Goal: Task Accomplishment & Management: Use online tool/utility

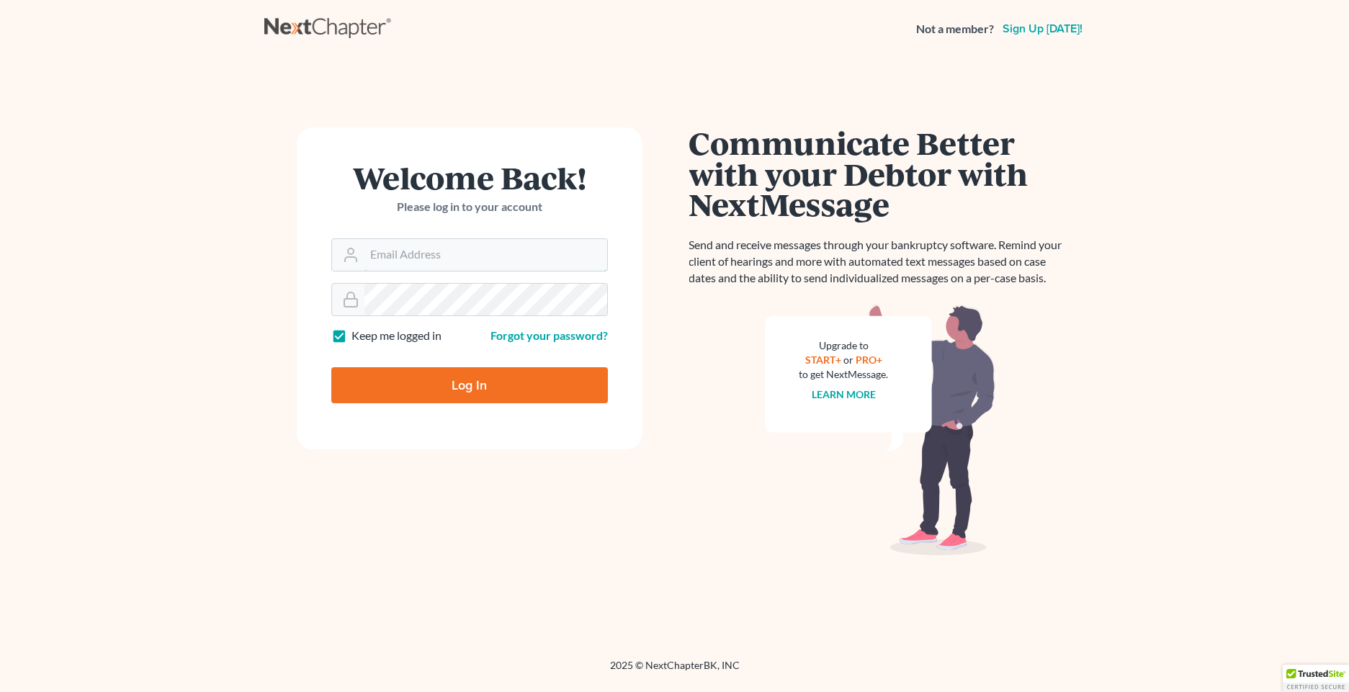
type input "[EMAIL_ADDRESS][DOMAIN_NAME]"
click at [539, 406] on form "Welcome Back! Please log in to your account Email Address tamar@terzlaw.com Pas…" at bounding box center [470, 288] width 346 height 322
click at [540, 396] on input "Log In" at bounding box center [469, 385] width 277 height 36
type input "Thinking..."
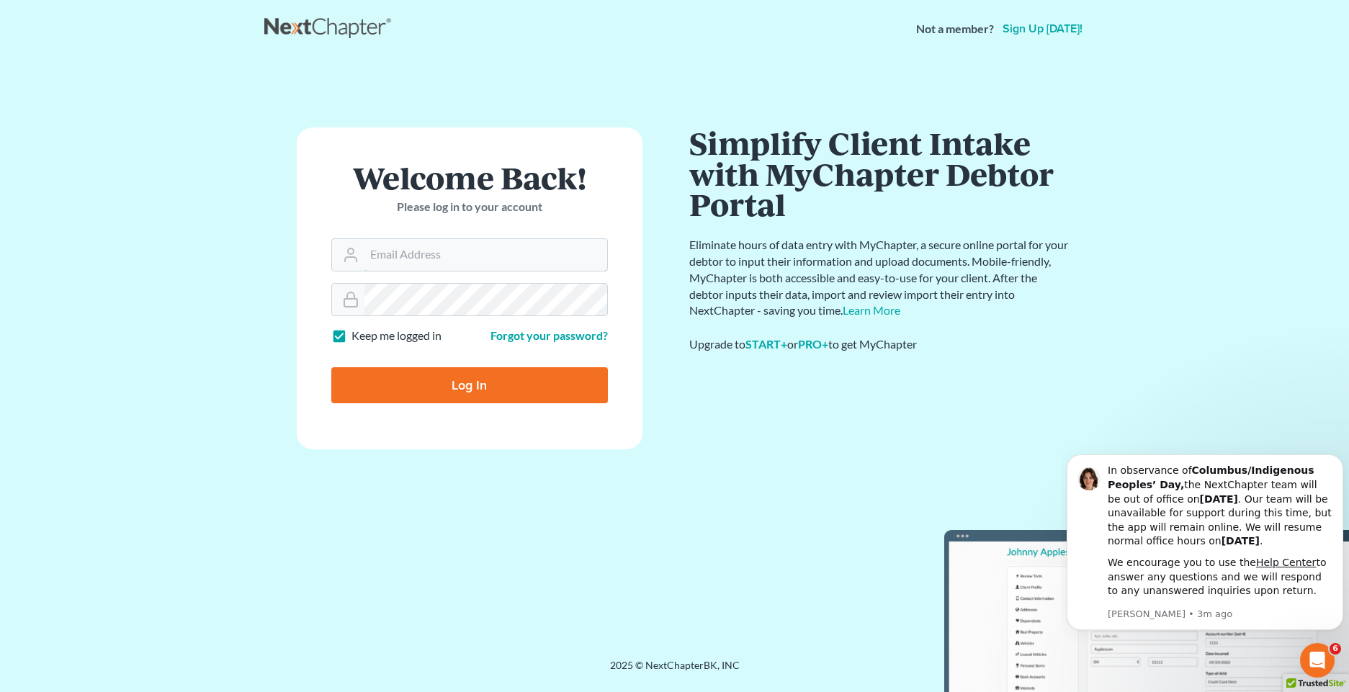
type input "[EMAIL_ADDRESS][DOMAIN_NAME]"
click at [266, 269] on div "Welcome Back! Please log in to your account Email Address [EMAIL_ADDRESS][DOMAI…" at bounding box center [469, 358] width 410 height 462
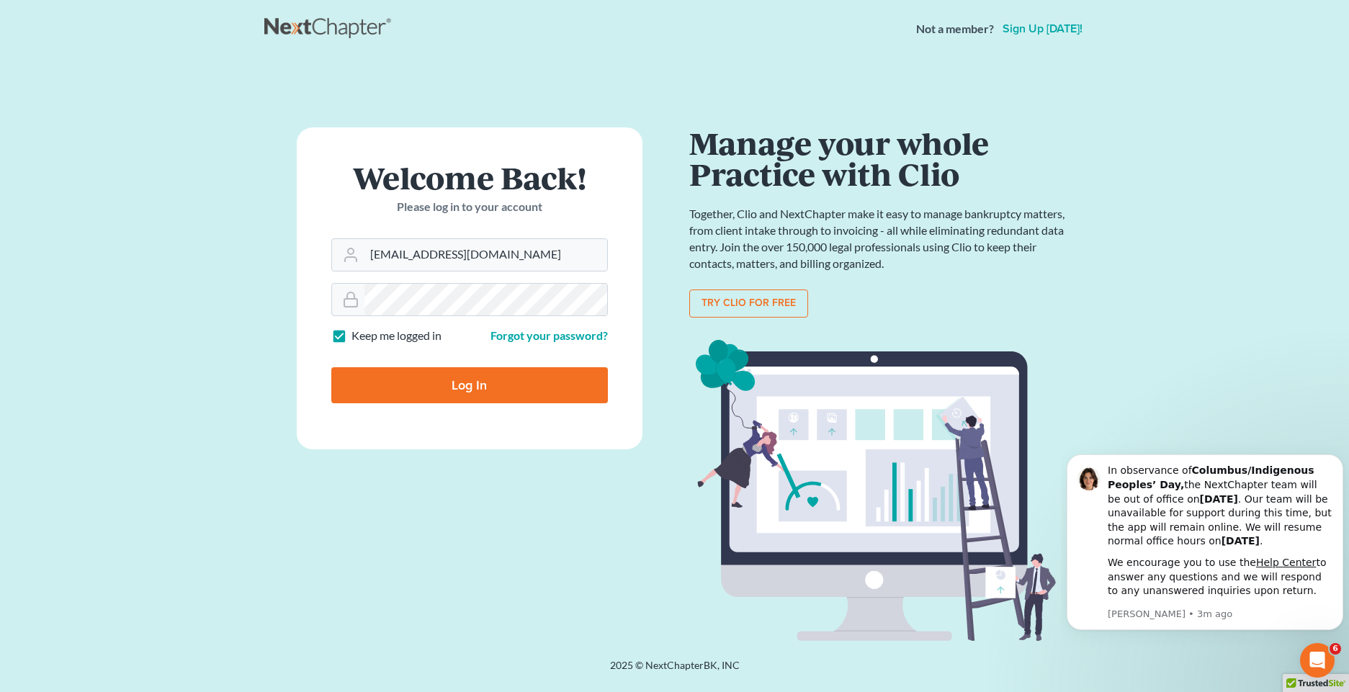
click at [470, 382] on input "Log In" at bounding box center [469, 385] width 277 height 36
type input "Thinking..."
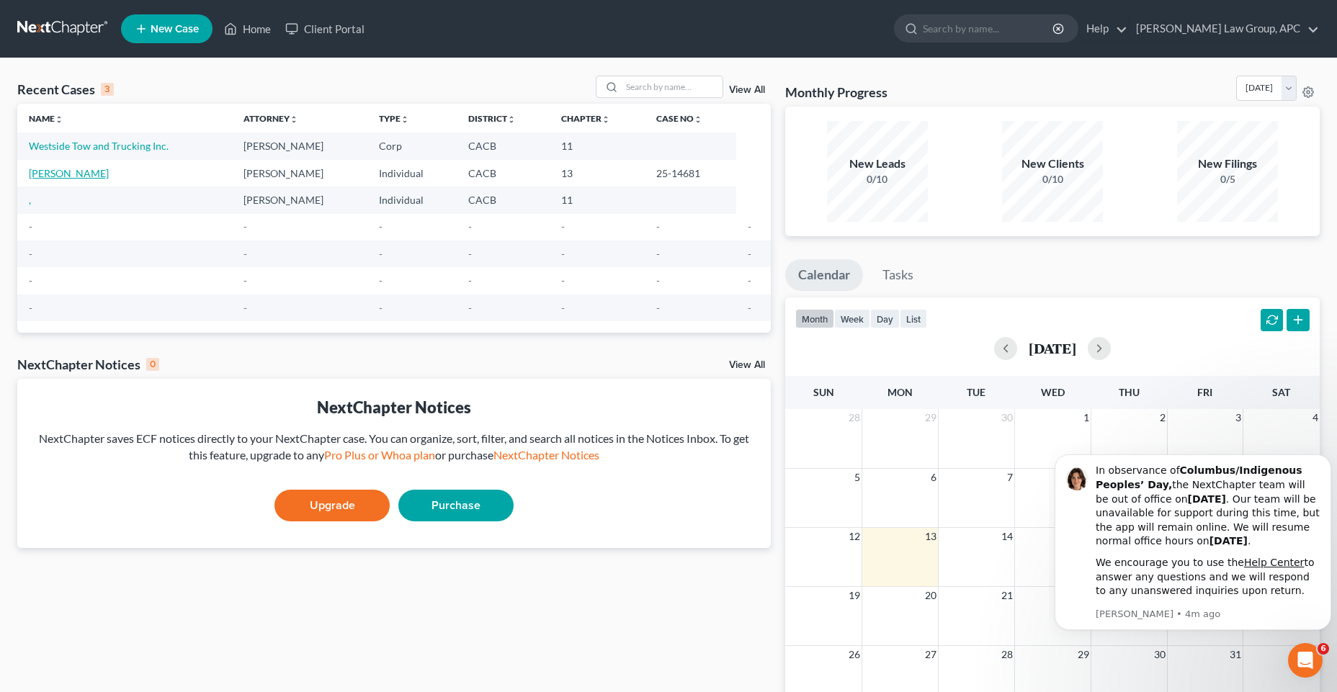
click at [98, 174] on link "[PERSON_NAME]" at bounding box center [69, 173] width 80 height 12
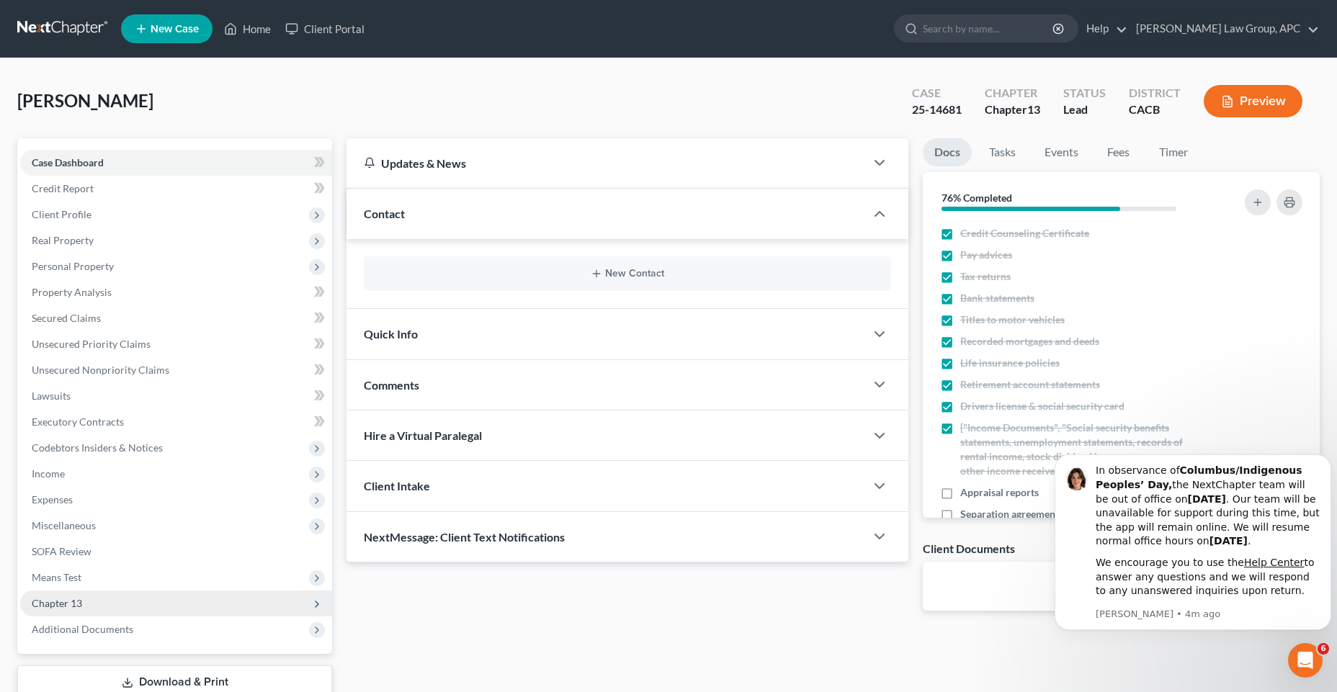
click at [161, 598] on span "Chapter 13" at bounding box center [176, 603] width 312 height 26
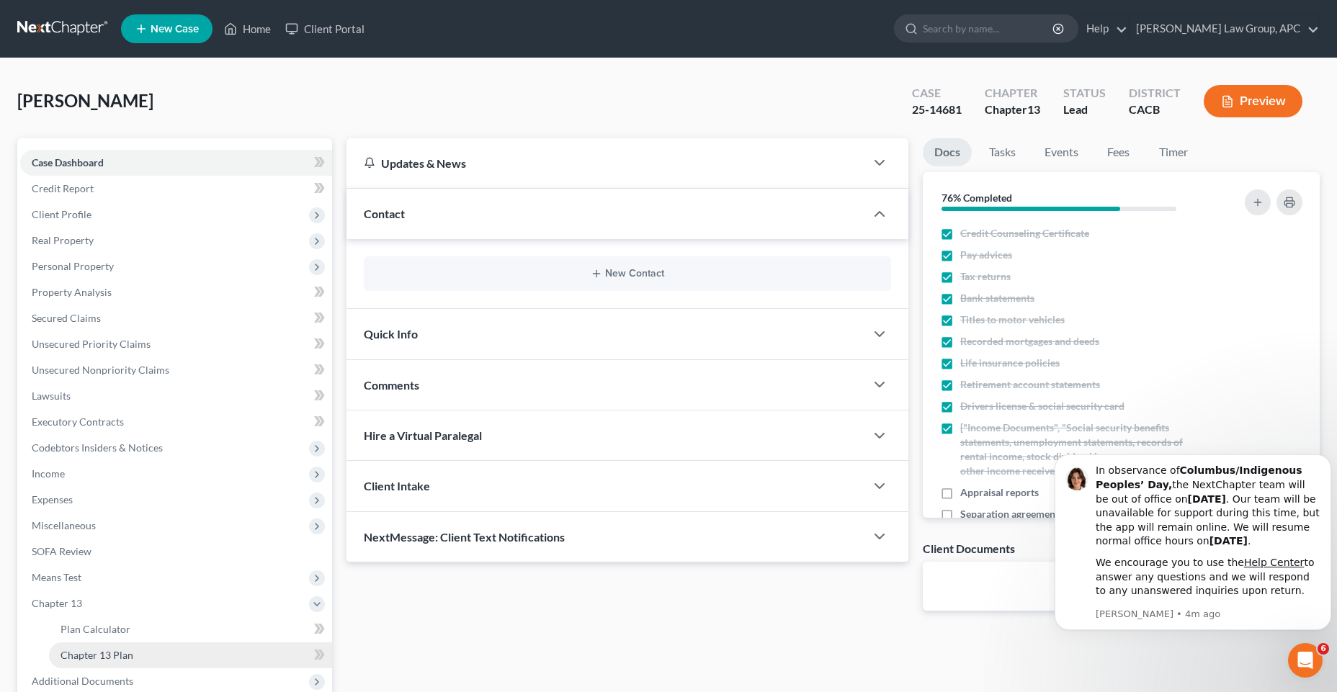
click at [156, 654] on link "Chapter 13 Plan" at bounding box center [190, 655] width 283 height 26
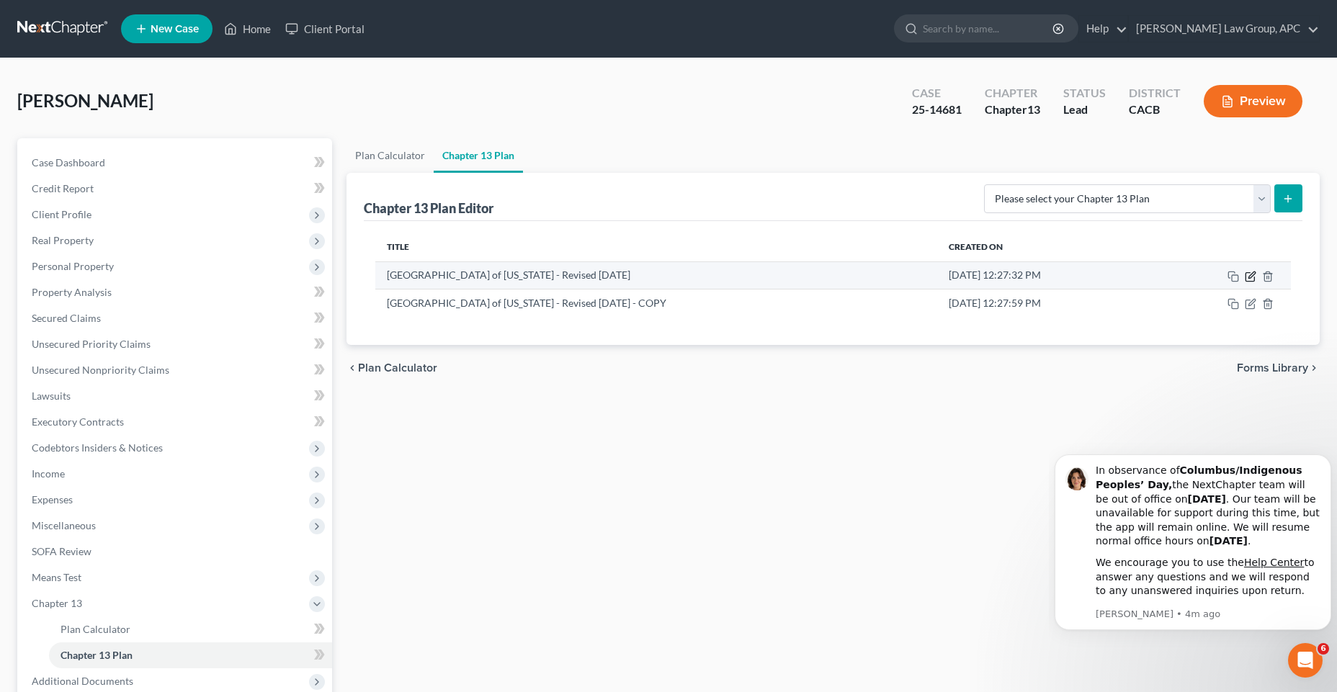
click at [1249, 274] on icon "button" at bounding box center [1250, 277] width 12 height 12
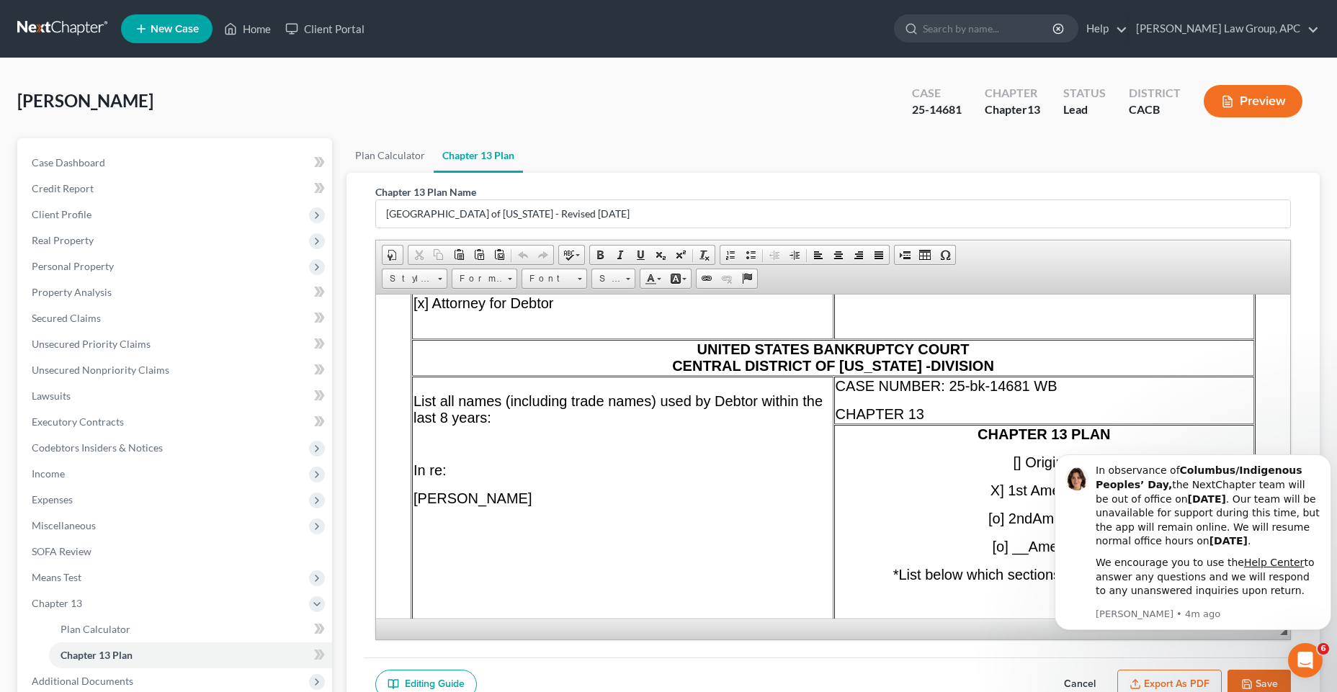
scroll to position [374, 0]
click at [930, 367] on span "DIVISION" at bounding box center [961, 365] width 63 height 16
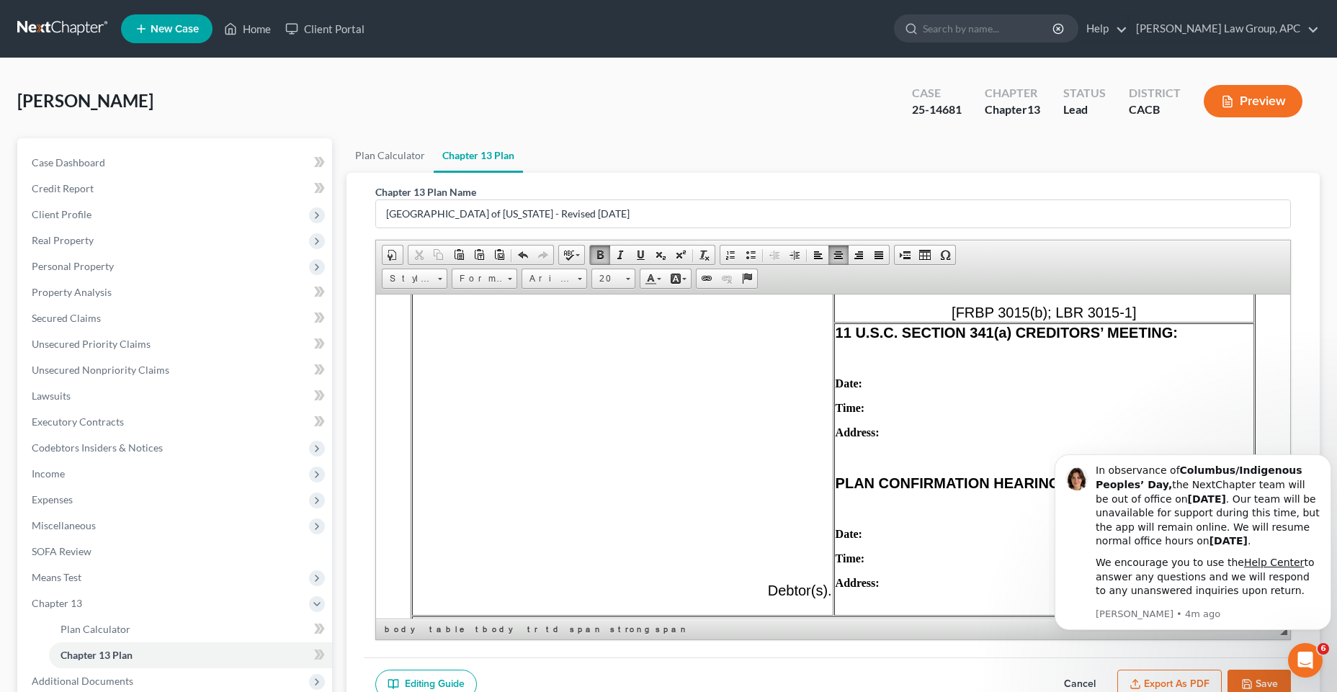
scroll to position [701, 0]
click at [884, 534] on p "Date:" at bounding box center [1043, 533] width 417 height 13
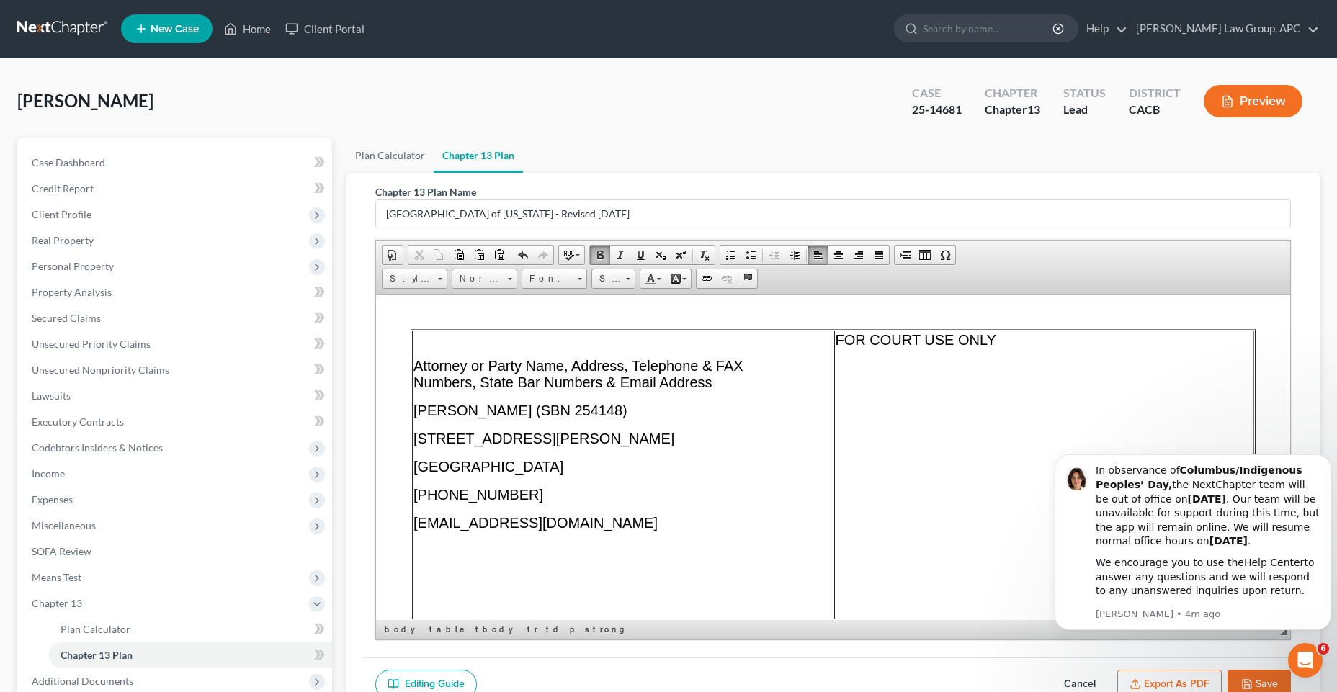
scroll to position [0, 0]
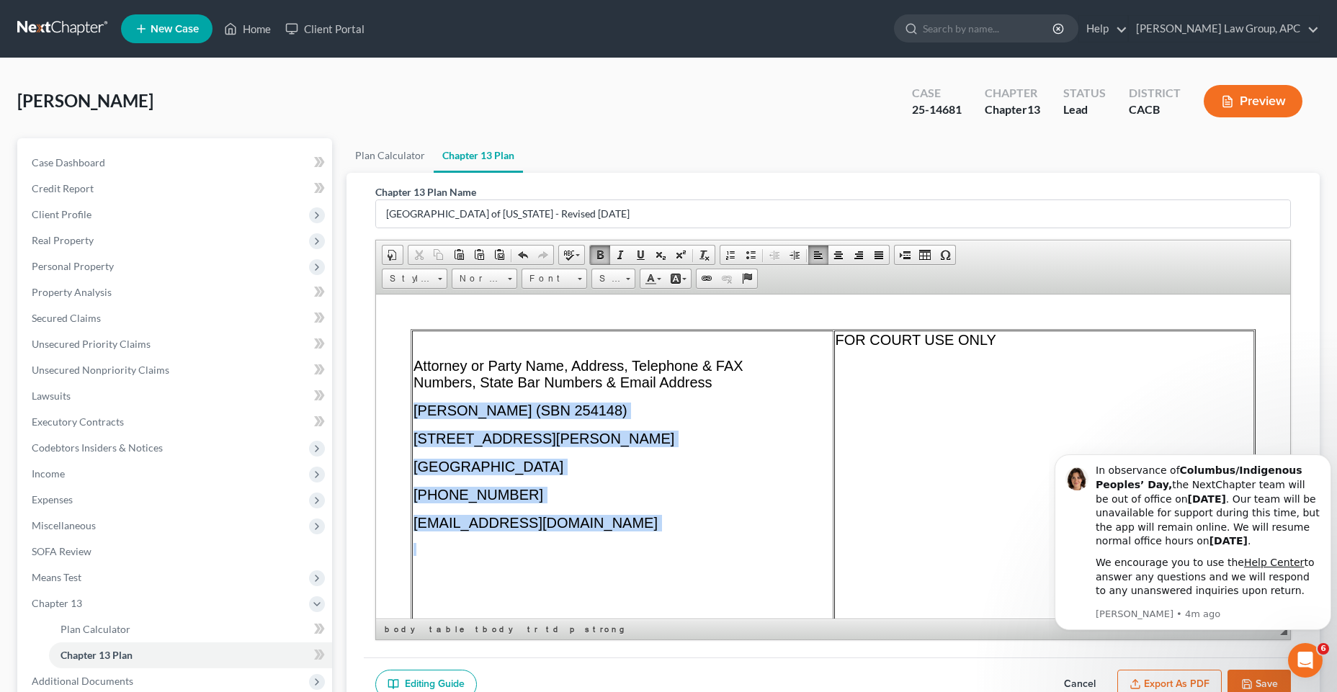
drag, startPoint x: 553, startPoint y: 532, endPoint x: 416, endPoint y: 417, distance: 178.9
click at [416, 417] on td "Attorney or Party Name, Address, Telephone & FAX Numbers, State Bar Numbers & E…" at bounding box center [622, 521] width 421 height 382
click at [509, 277] on span at bounding box center [510, 277] width 4 height 14
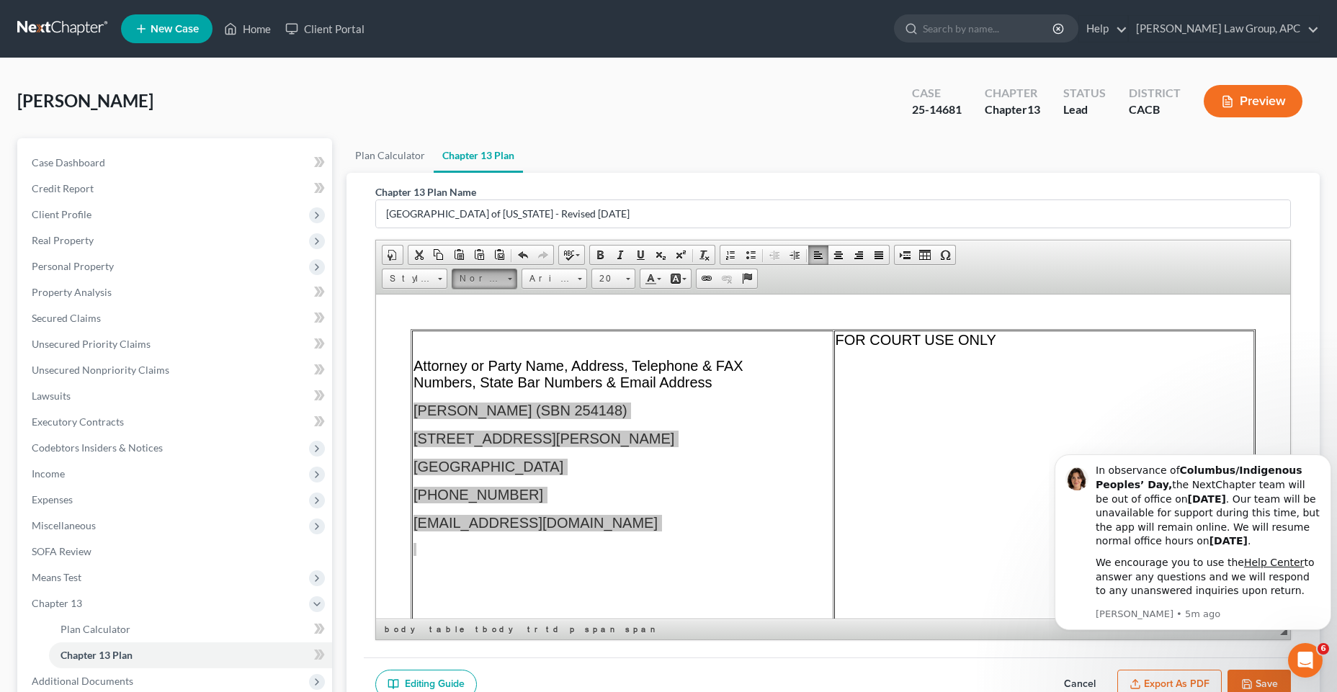
scroll to position [15, 0]
click at [586, 282] on link "Arial" at bounding box center [554, 279] width 66 height 20
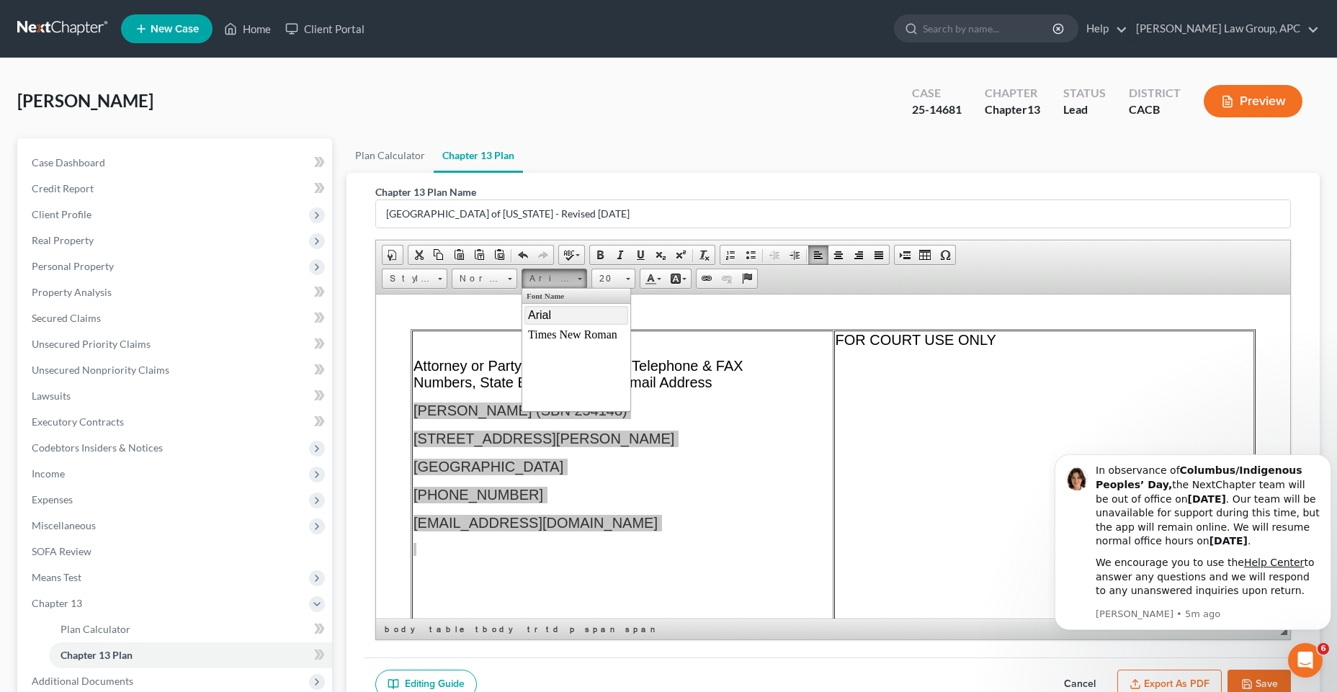
scroll to position [0, 0]
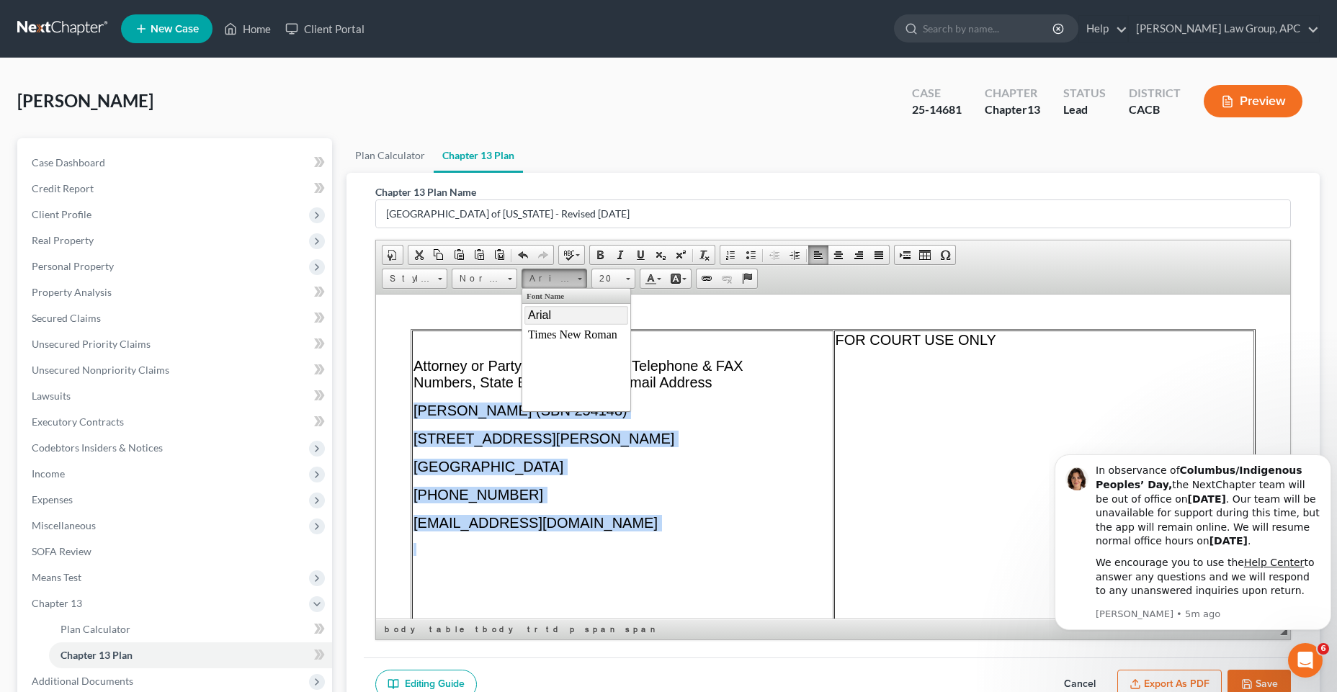
click at [531, 494] on p "[PHONE_NUMBER]" at bounding box center [622, 494] width 418 height 17
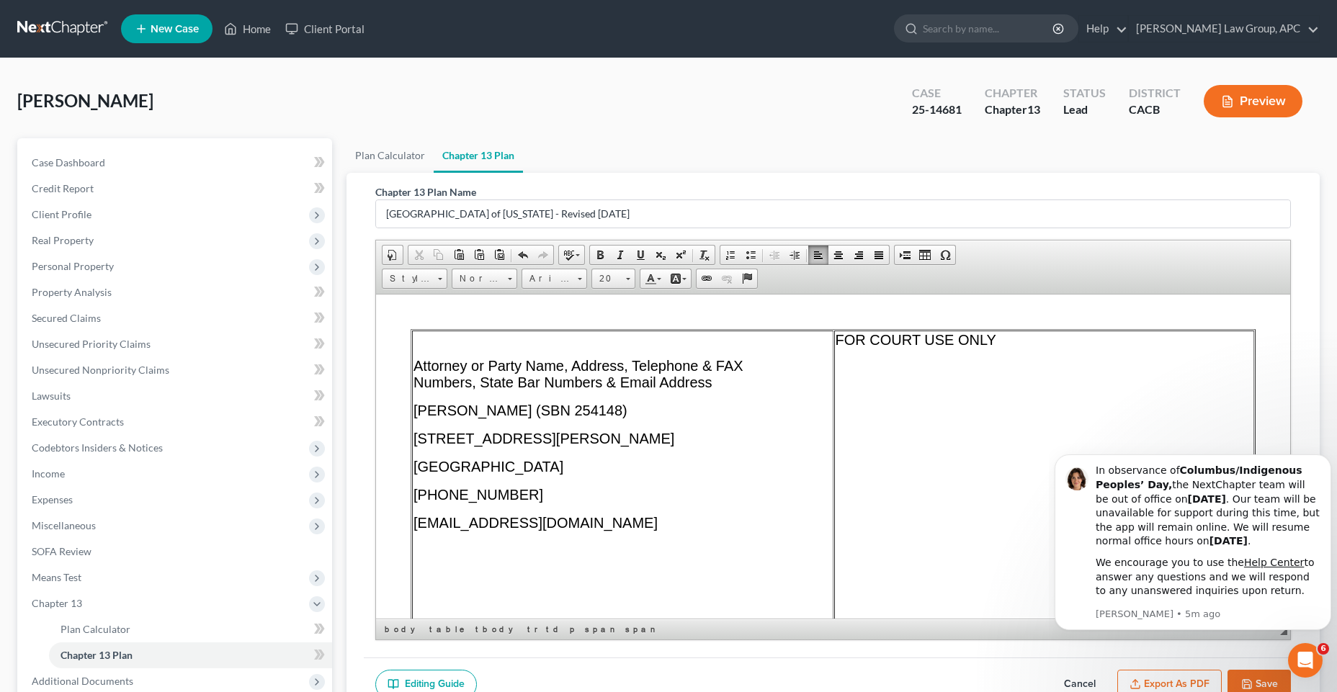
click at [464, 423] on td "Attorney or Party Name, Address, Telephone & FAX Numbers, State Bar Numbers & E…" at bounding box center [622, 521] width 421 height 382
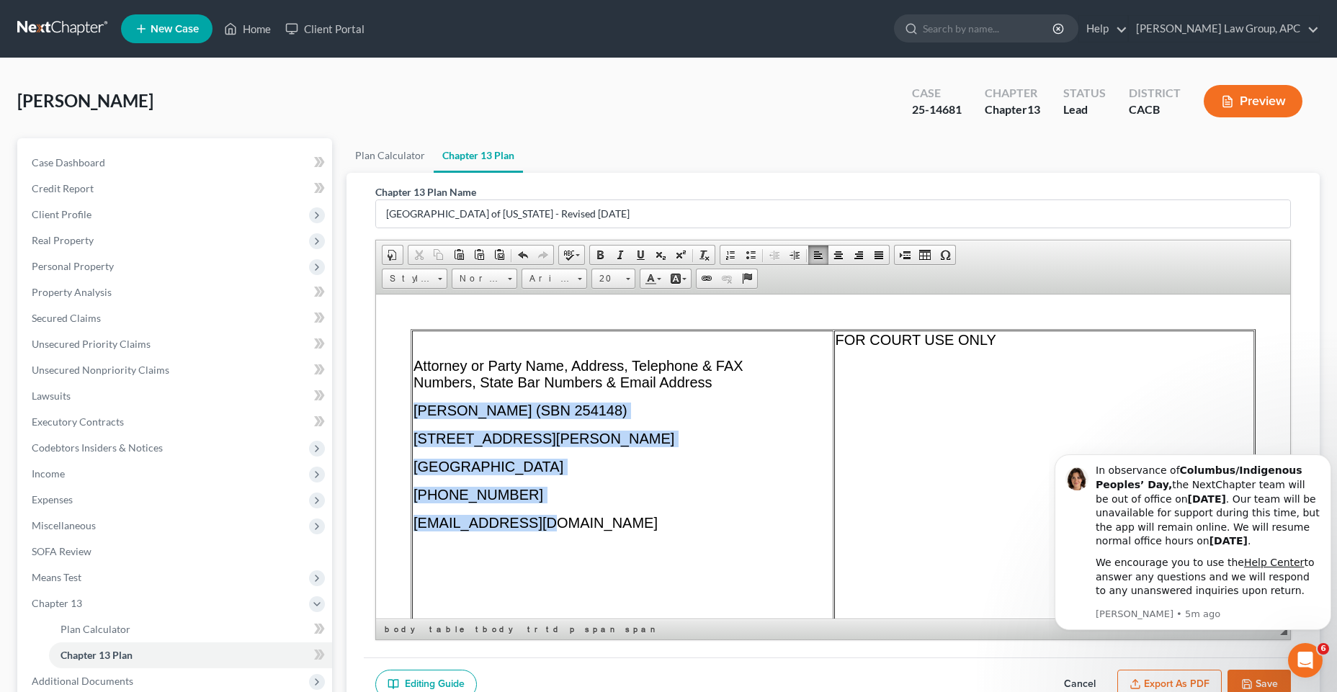
drag, startPoint x: 417, startPoint y: 403, endPoint x: 576, endPoint y: 522, distance: 198.6
click at [576, 522] on td "Attorney or Party Name, Address, Telephone & FAX Numbers, State Bar Numbers & E…" at bounding box center [622, 521] width 421 height 382
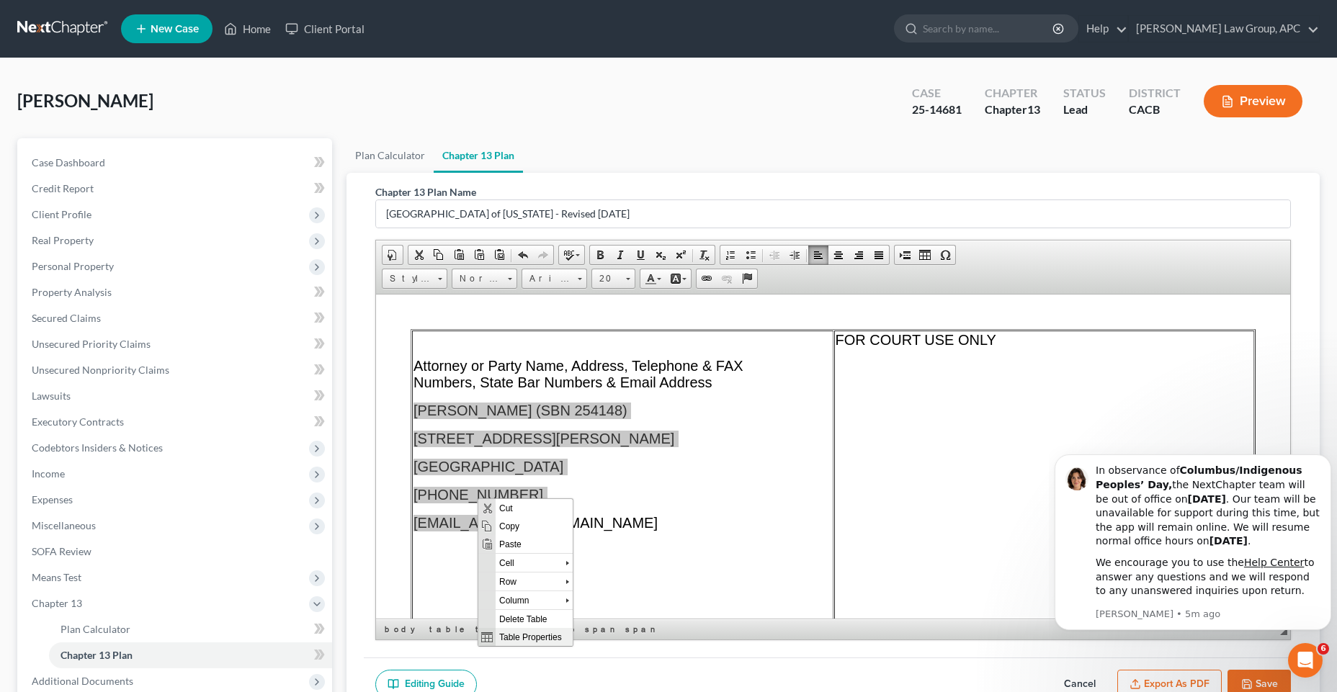
click at [544, 640] on span "Table Properties" at bounding box center [533, 636] width 77 height 18
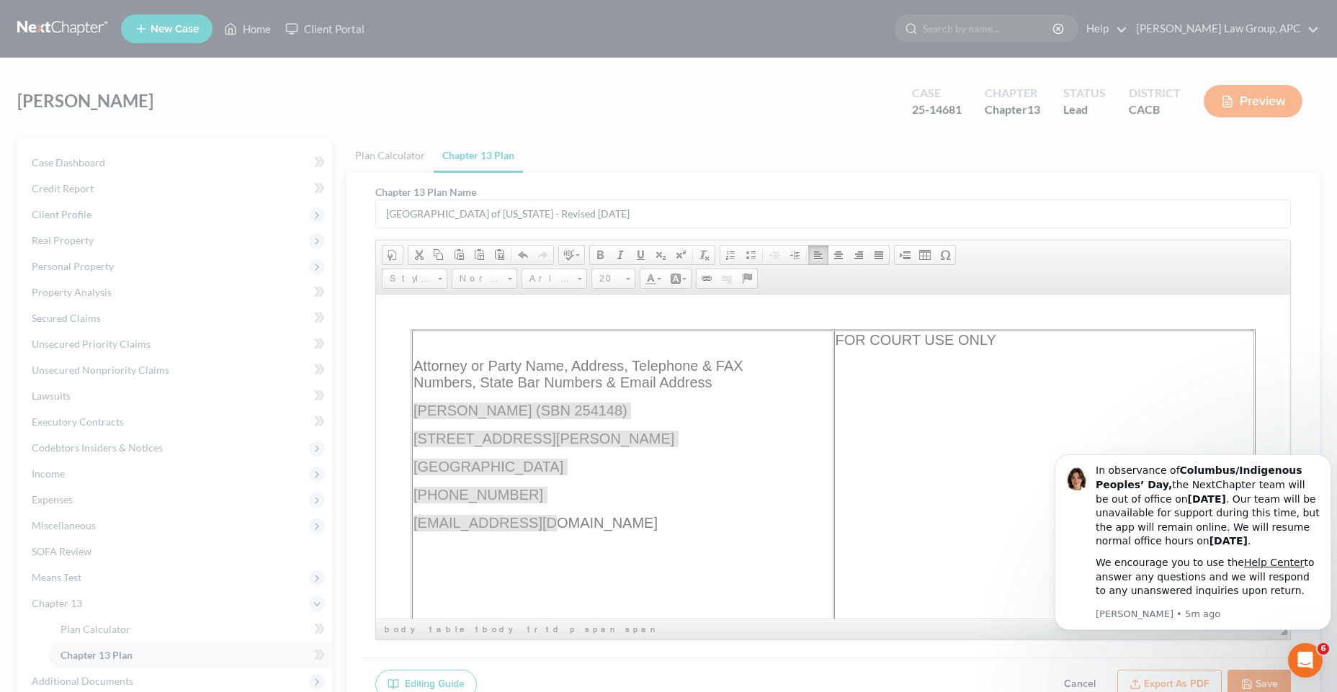
select select "center"
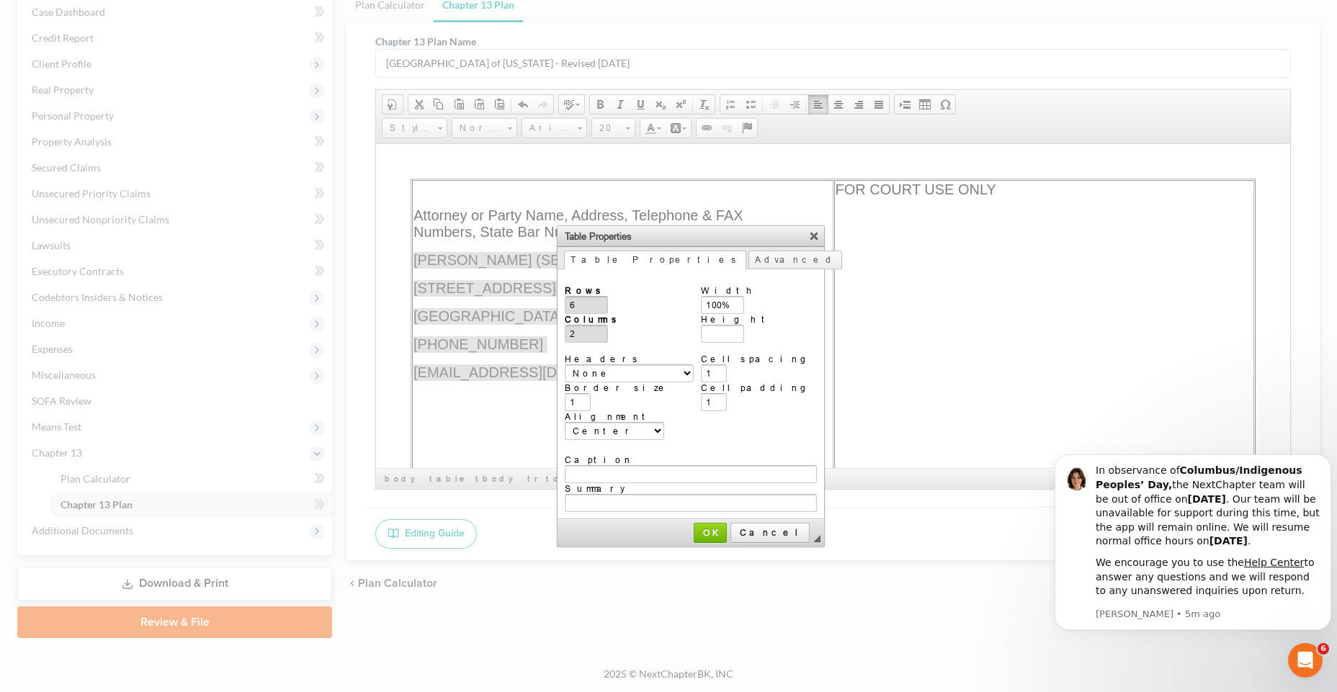
scroll to position [151, 0]
click at [629, 368] on select "None First Row First column Both" at bounding box center [629, 373] width 129 height 18
click at [680, 354] on div "Headers None First Row First column Both" at bounding box center [629, 368] width 129 height 29
click at [718, 371] on input "1" at bounding box center [714, 373] width 26 height 18
click at [704, 527] on span "OK" at bounding box center [710, 532] width 30 height 11
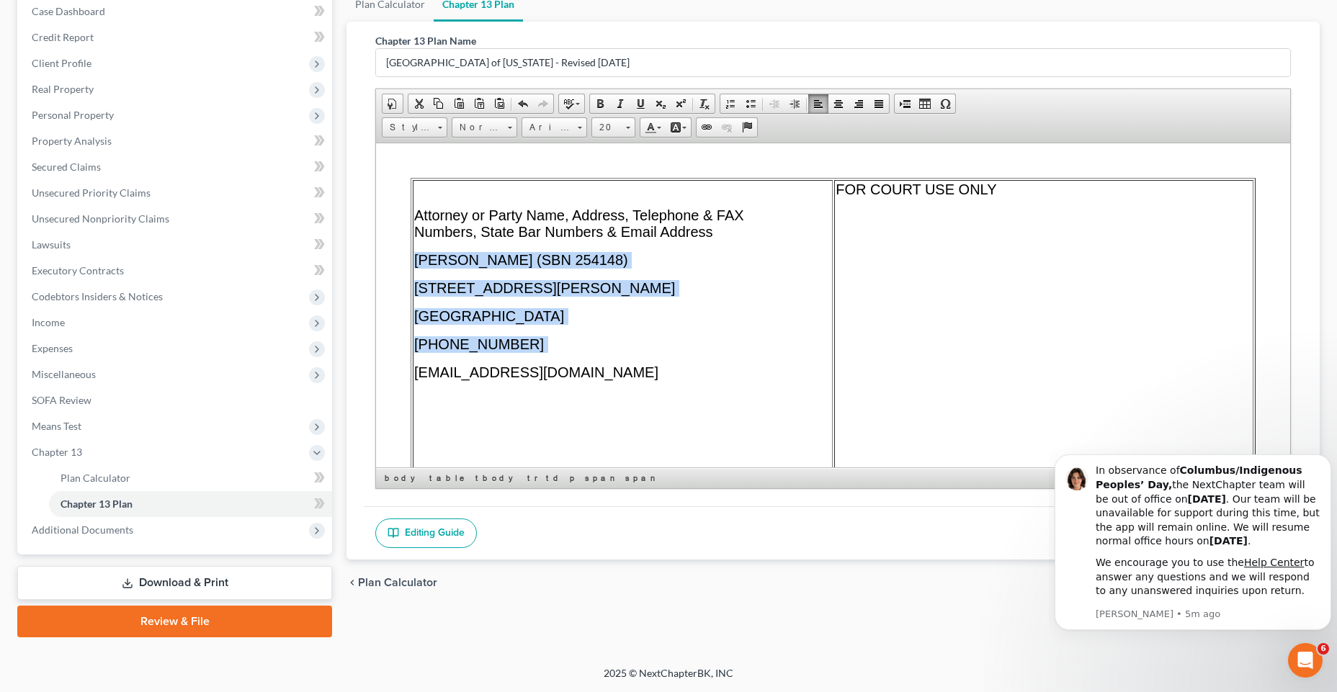
click at [540, 341] on p "[PHONE_NUMBER]" at bounding box center [622, 344] width 417 height 17
drag, startPoint x: 567, startPoint y: 369, endPoint x: 411, endPoint y: 266, distance: 186.7
click at [411, 266] on table "Attorney or Party Name, Address, Telephone & FAX Numbers, State Bar Numbers & E…" at bounding box center [832, 692] width 845 height 1031
click at [690, 373] on p "[EMAIL_ADDRESS][DOMAIN_NAME]" at bounding box center [622, 372] width 417 height 17
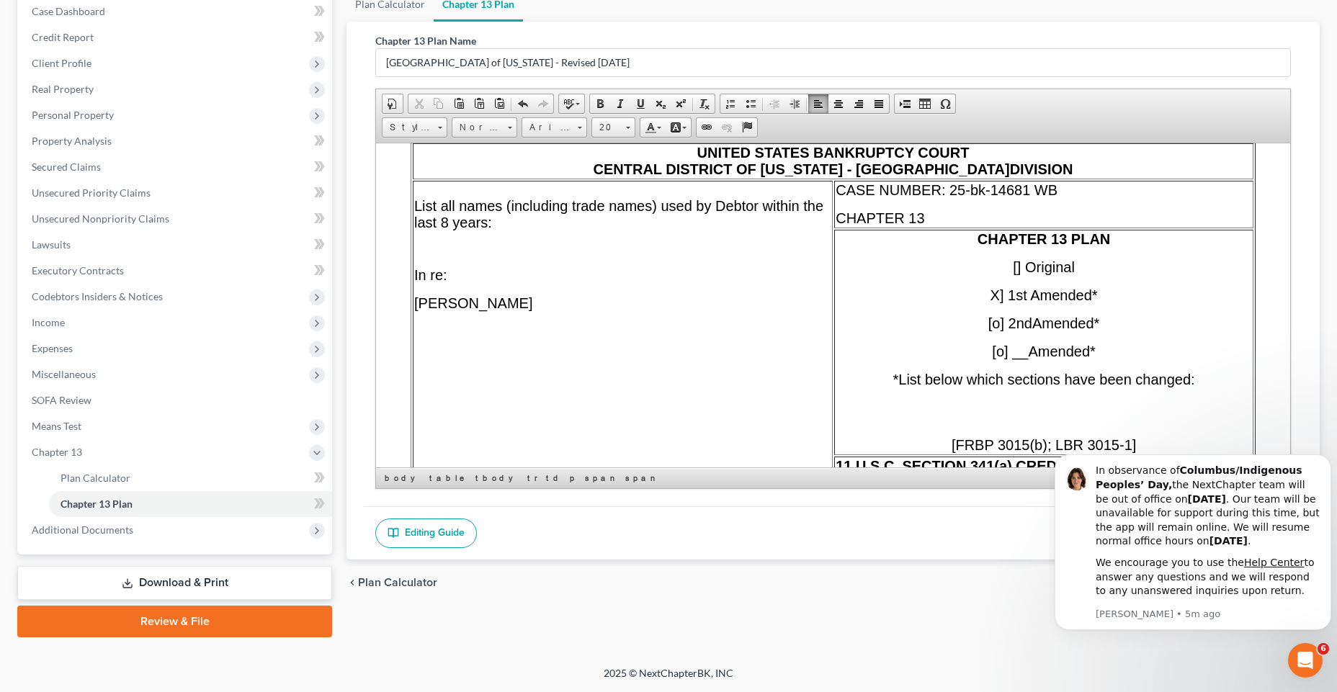
scroll to position [421, 0]
click at [990, 294] on span "X] 1st Amended*" at bounding box center [1043, 295] width 107 height 16
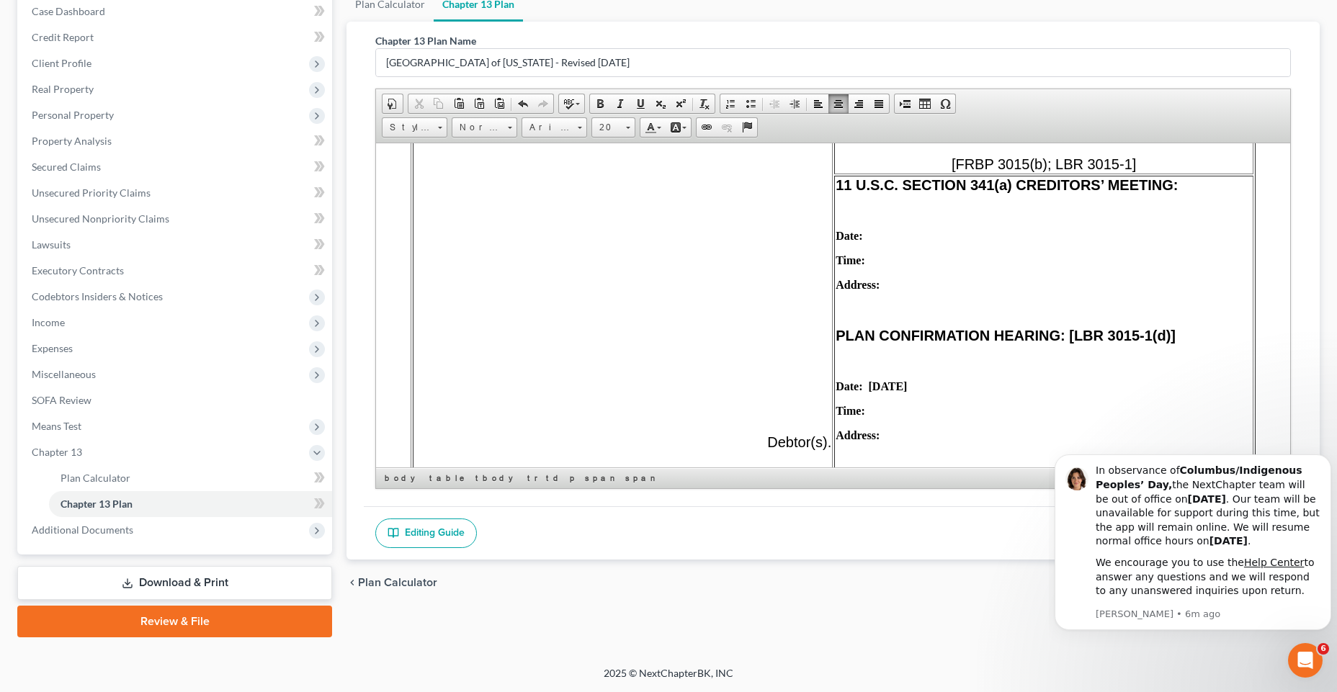
scroll to position [701, 0]
click at [912, 413] on p "Time:" at bounding box center [1043, 410] width 416 height 13
click at [894, 435] on p "Address:" at bounding box center [1043, 434] width 416 height 13
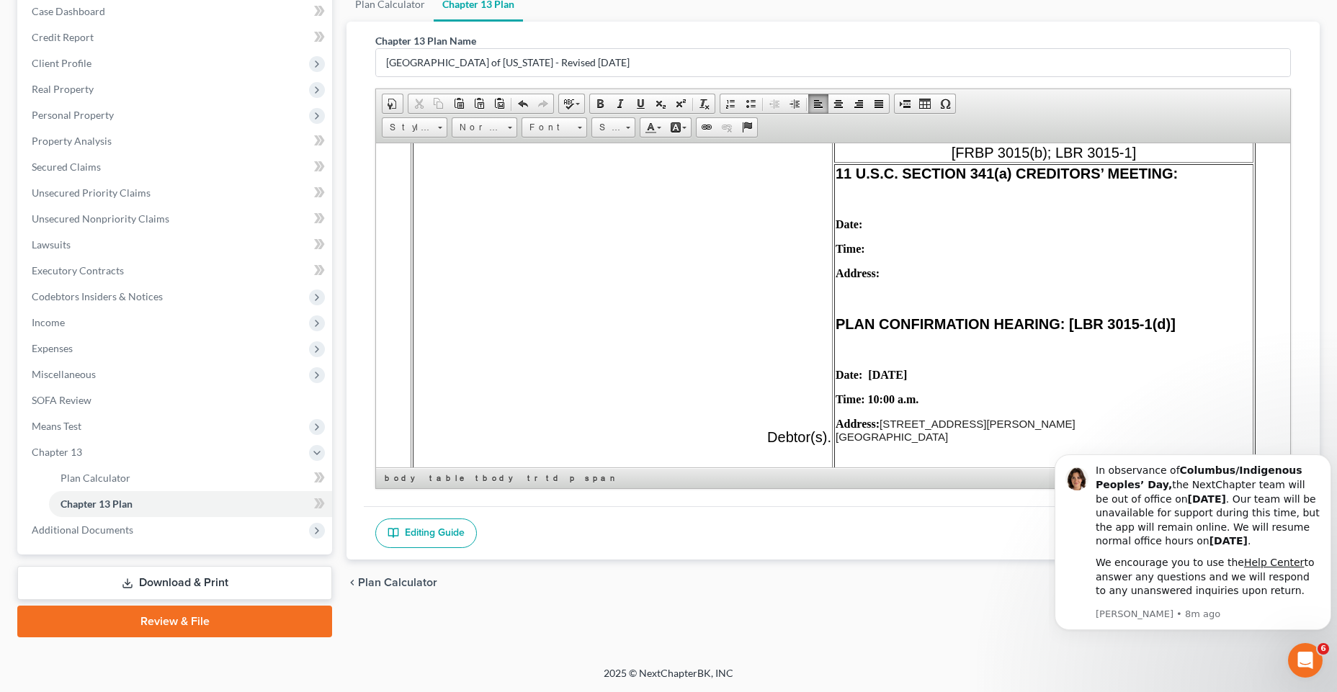
drag, startPoint x: 967, startPoint y: 443, endPoint x: 880, endPoint y: 419, distance: 90.3
click at [880, 419] on p "Address: [STREET_ADDRESS][PERSON_NAME]" at bounding box center [1043, 429] width 416 height 25
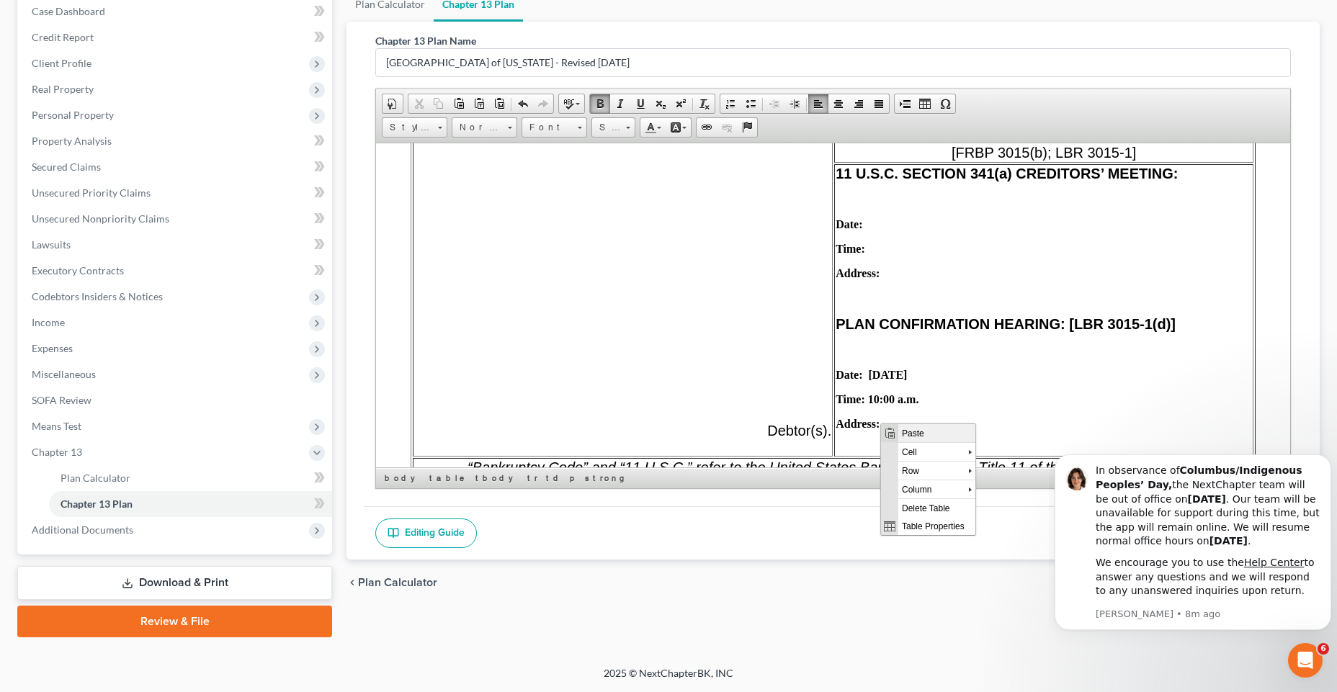
click at [906, 428] on span "Paste" at bounding box center [936, 432] width 77 height 18
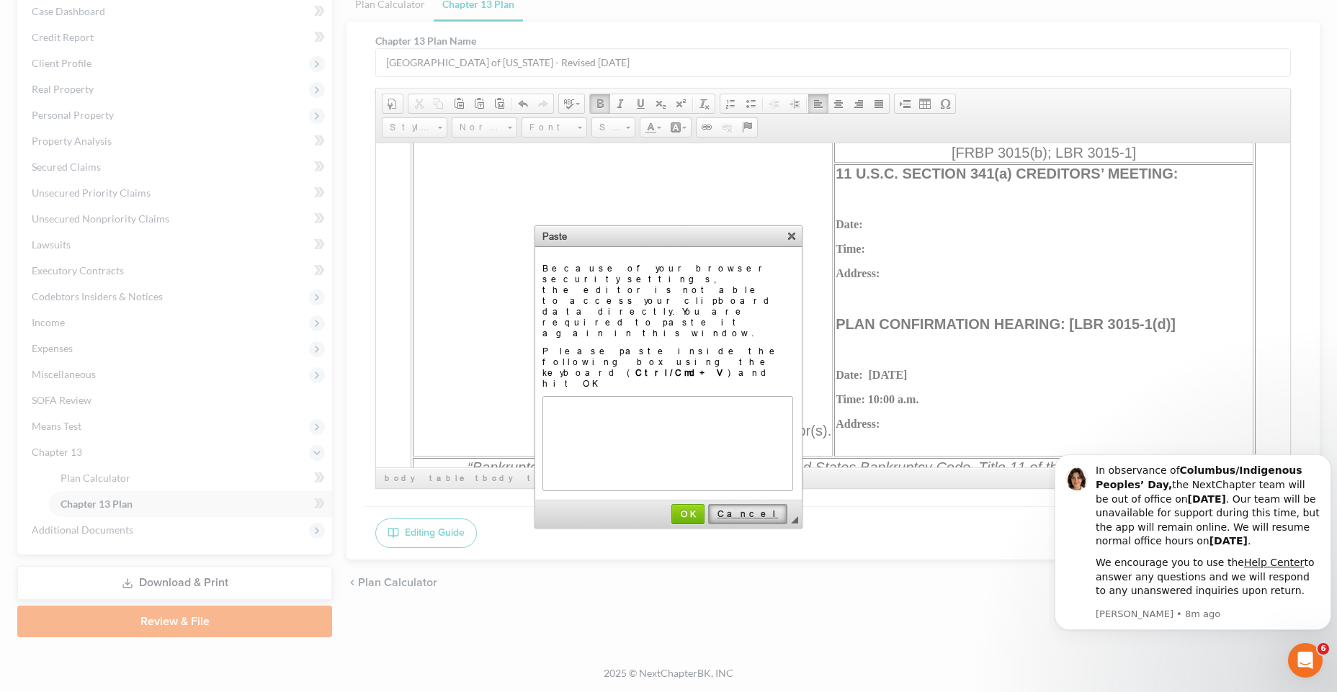
click at [768, 504] on link "Cancel" at bounding box center [747, 514] width 79 height 20
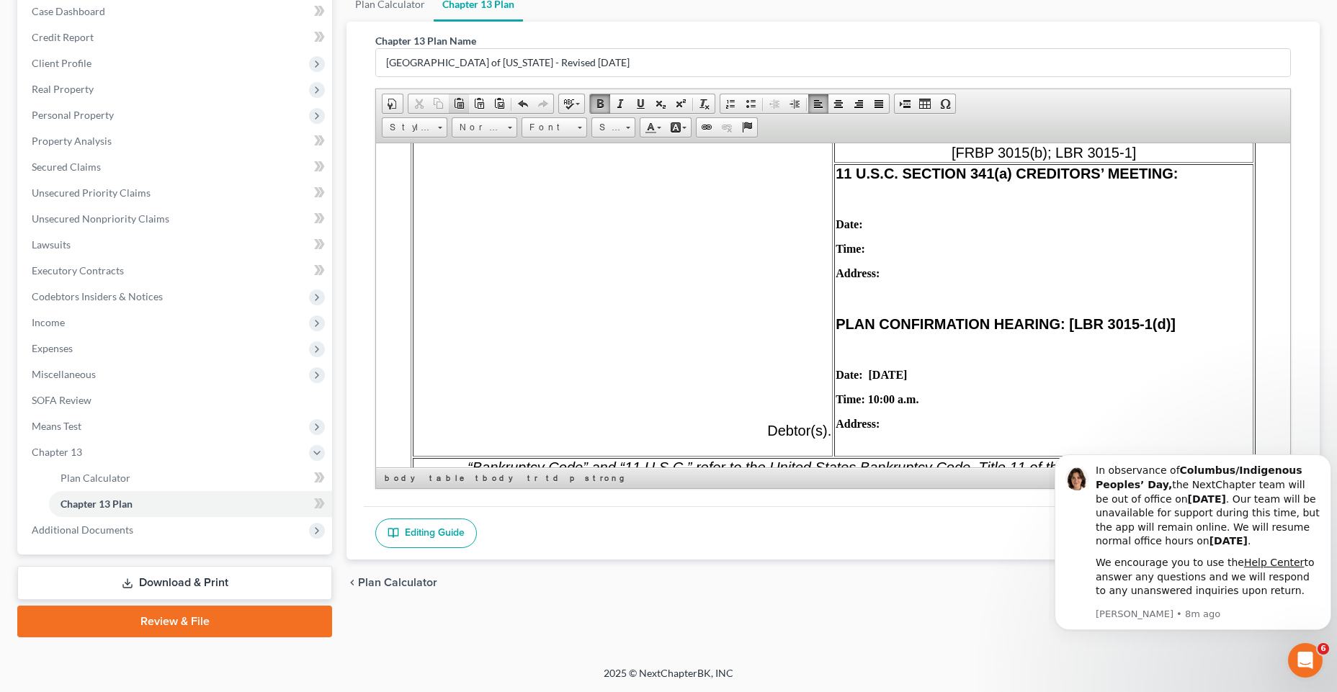
click at [456, 109] on span at bounding box center [459, 104] width 12 height 12
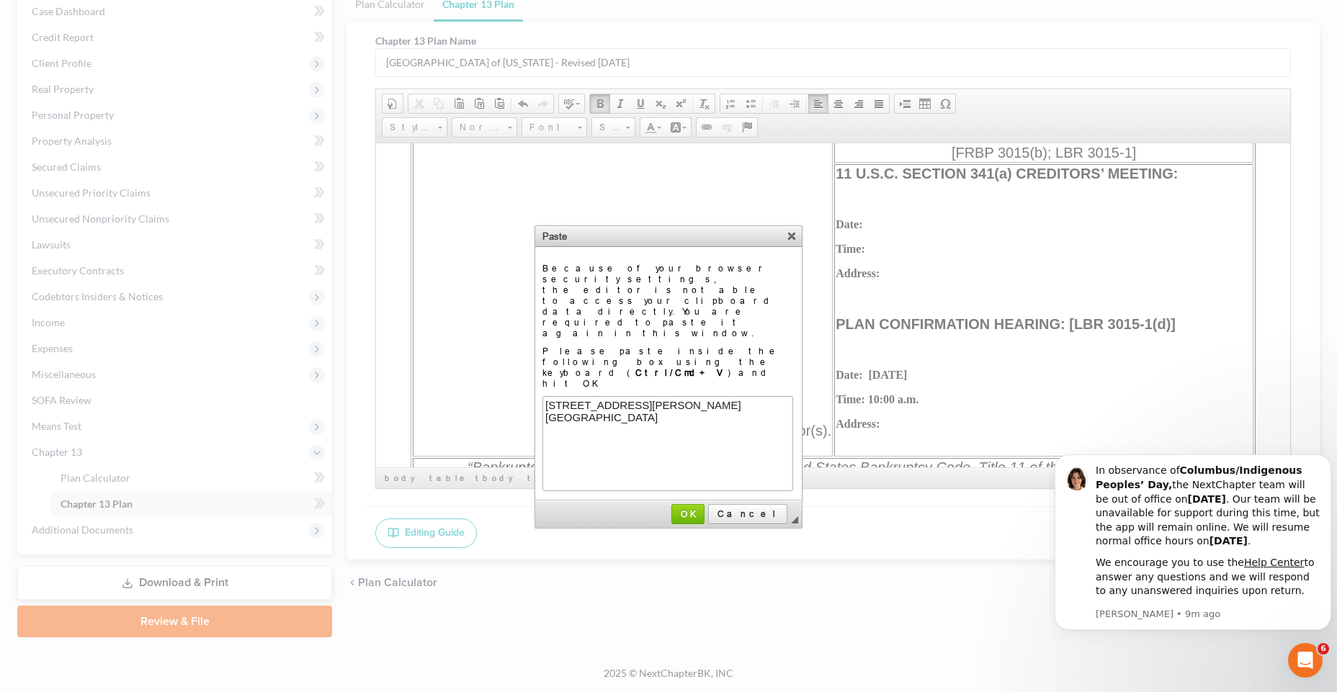
scroll to position [0, 0]
click at [703, 508] on span "OK" at bounding box center [688, 513] width 30 height 11
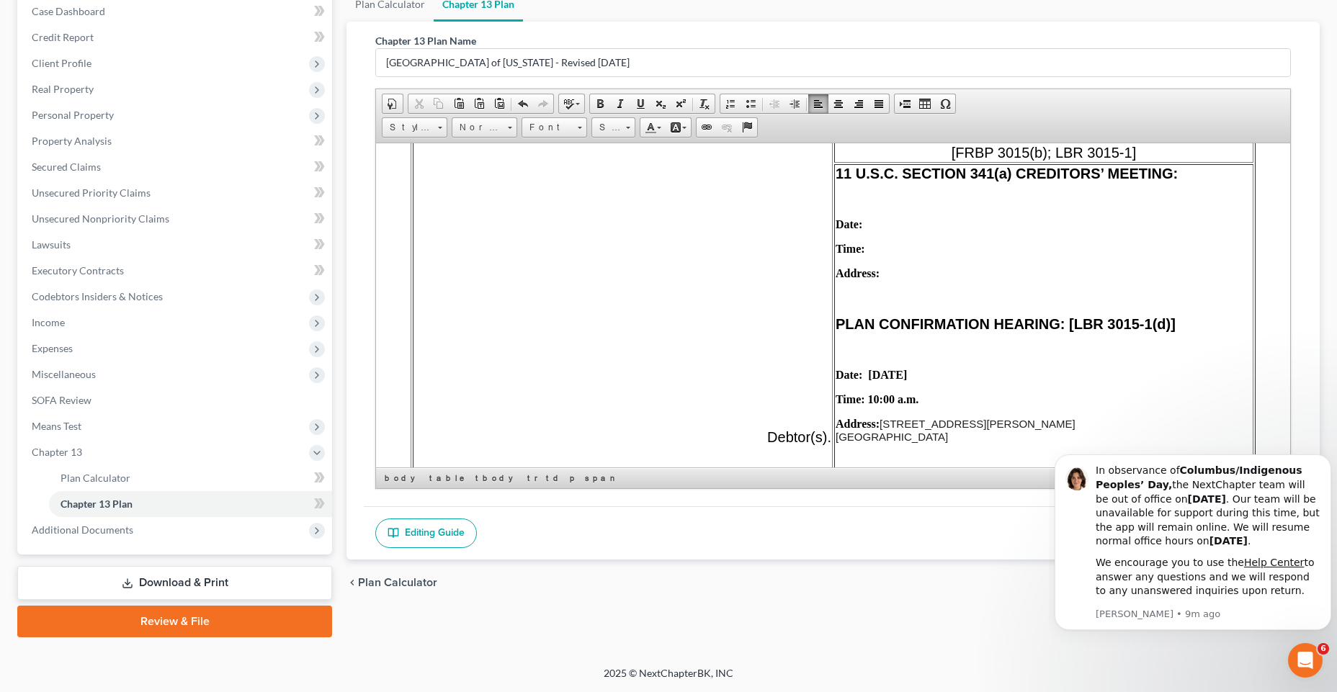
click at [1039, 422] on span "[STREET_ADDRESS][PERSON_NAME]" at bounding box center [977, 423] width 196 height 12
drag, startPoint x: 1039, startPoint y: 422, endPoint x: 988, endPoint y: 422, distance: 51.1
click at [988, 422] on span "[STREET_ADDRESS][PERSON_NAME]" at bounding box center [977, 423] width 196 height 12
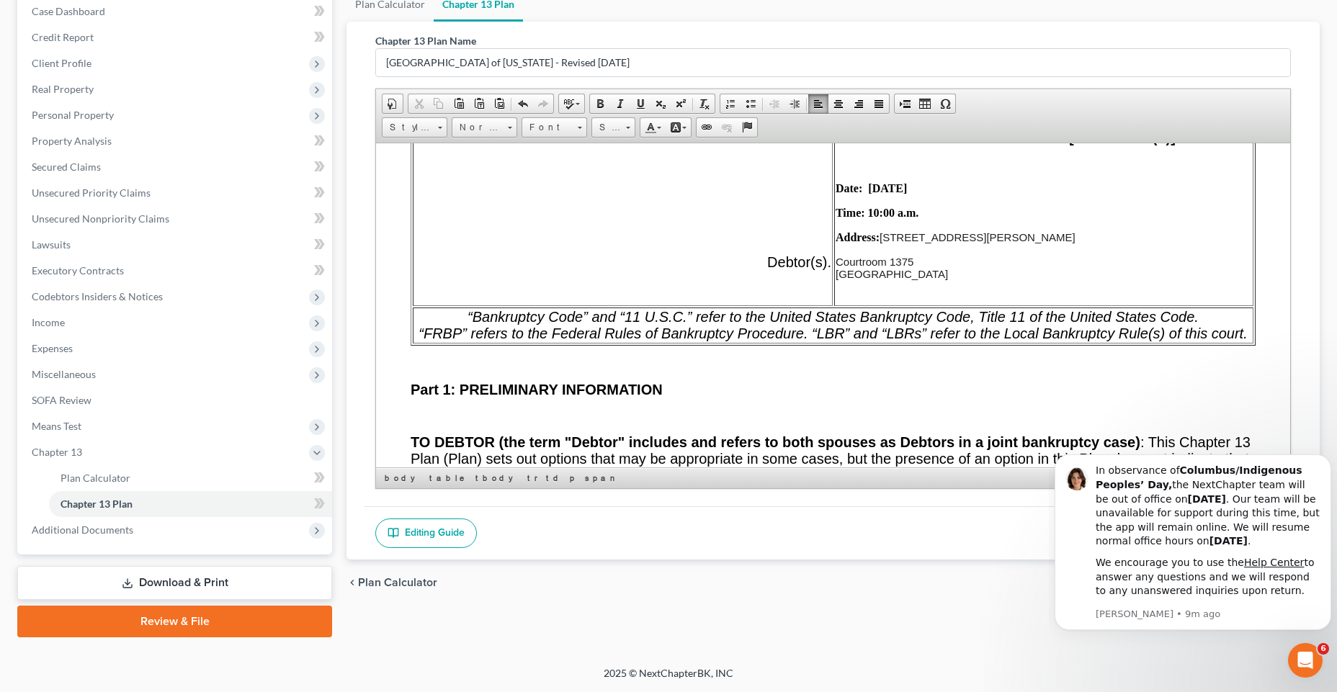
scroll to position [900, 0]
drag, startPoint x: 963, startPoint y: 261, endPoint x: 876, endPoint y: 264, distance: 87.2
click at [876, 264] on p "Courtroom [STREET_ADDRESS]" at bounding box center [1043, 266] width 416 height 24
click at [968, 239] on span "[STREET_ADDRESS][PERSON_NAME]" at bounding box center [978, 236] width 199 height 12
drag, startPoint x: 881, startPoint y: 235, endPoint x: 957, endPoint y: 270, distance: 83.1
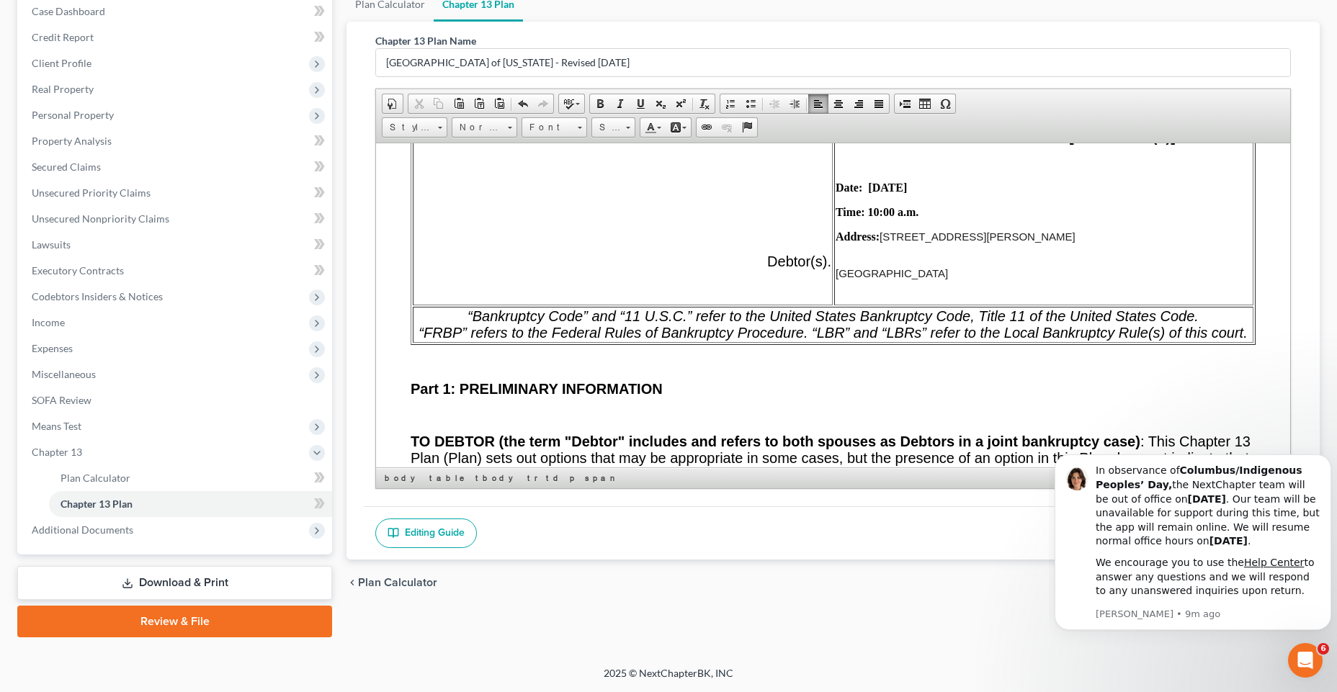
click at [957, 270] on td "11 U.S.C. SECTION 341(a) CREDITORS’ MEETING: Date: Time: Address: PLAN CONFIRMA…" at bounding box center [1043, 140] width 419 height 328
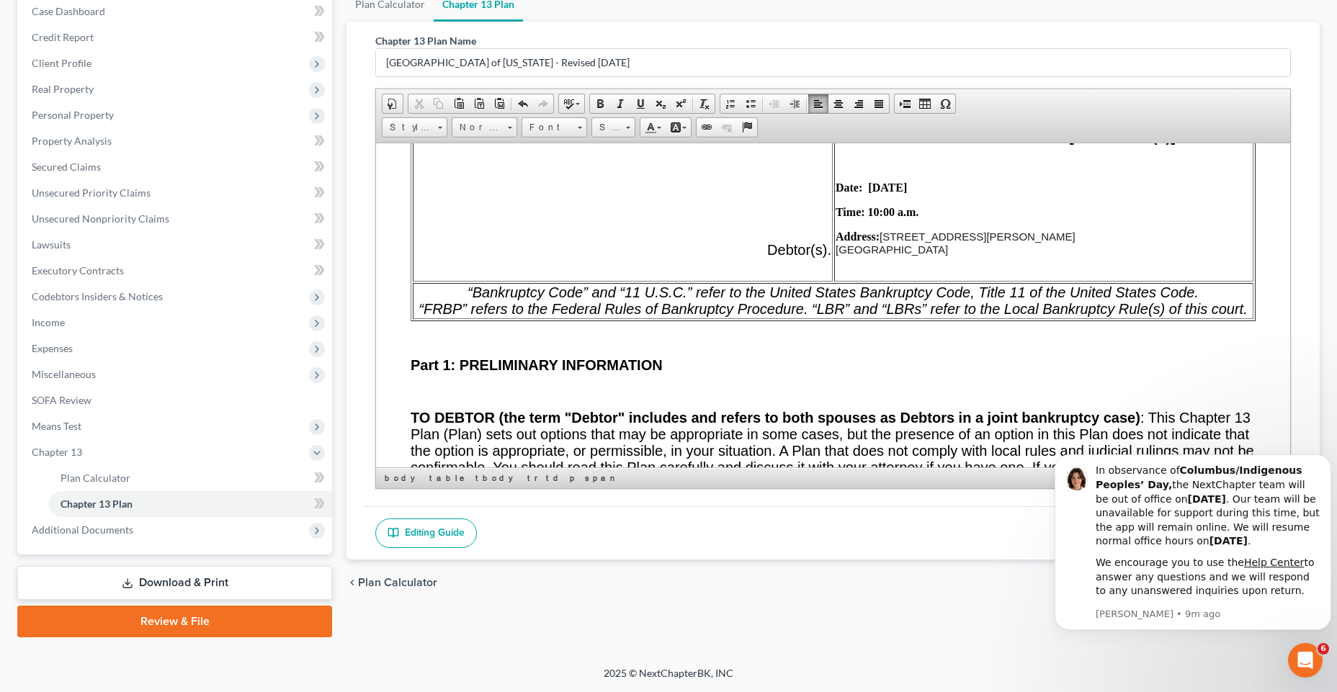
drag, startPoint x: 1047, startPoint y: 235, endPoint x: 983, endPoint y: 239, distance: 64.2
click at [983, 239] on span "[STREET_ADDRESS][PERSON_NAME]" at bounding box center [977, 236] width 196 height 12
drag, startPoint x: 1075, startPoint y: 235, endPoint x: 986, endPoint y: 236, distance: 89.3
click at [986, 236] on p "Address: [STREET_ADDRESS][PERSON_NAME]" at bounding box center [1043, 242] width 416 height 25
click at [1018, 242] on span "Cut" at bounding box center [1042, 247] width 77 height 18
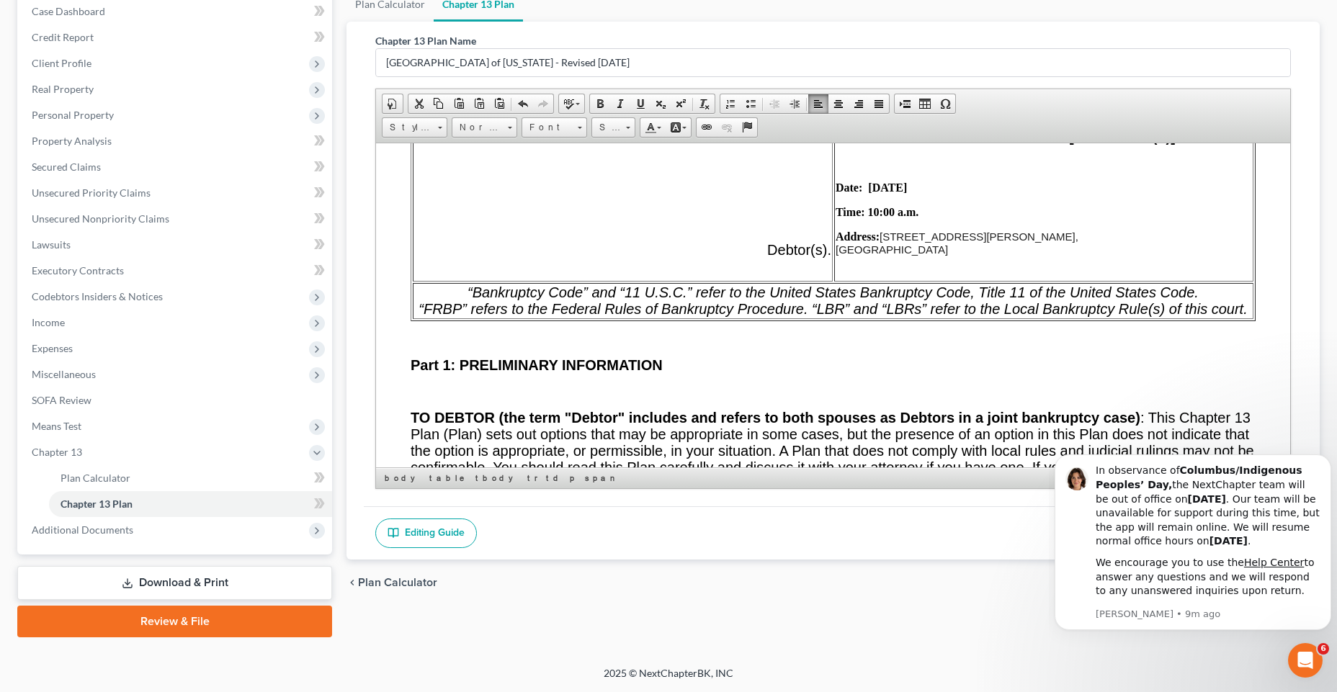
click at [879, 235] on span "[STREET_ADDRESS][PERSON_NAME]," at bounding box center [978, 236] width 199 height 12
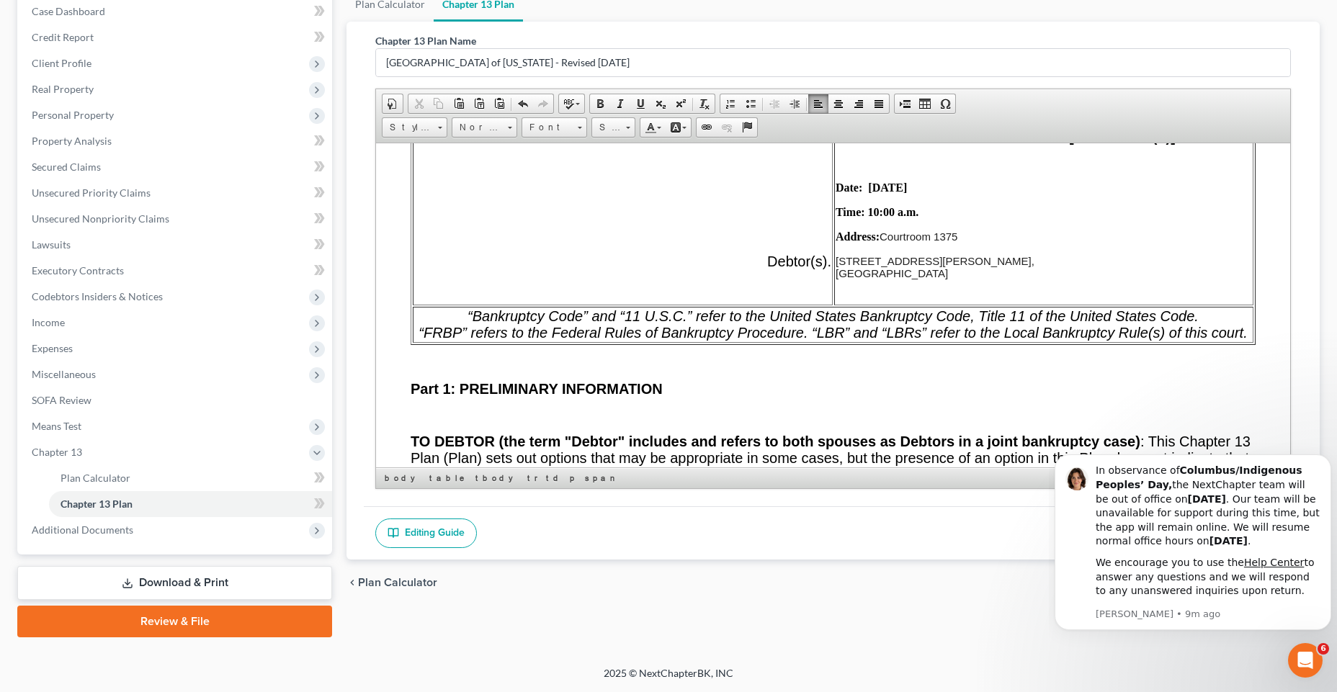
click at [834, 271] on td "11 U.S.C. SECTION 341(a) CREDITORS’ MEETING: Date: Time: Address: PLAN CONFIRMA…" at bounding box center [1043, 140] width 419 height 328
click at [882, 252] on td "11 U.S.C. SECTION 341(a) CREDITORS’ MEETING: Date: Time: Address: PLAN CONFIRMA…" at bounding box center [1043, 140] width 419 height 328
click at [876, 241] on strong "Address:" at bounding box center [857, 236] width 44 height 12
drag, startPoint x: 995, startPoint y: 271, endPoint x: 879, endPoint y: 227, distance: 124.7
click at [879, 227] on td "11 U.S.C. SECTION 341(a) CREDITORS’ MEETING: Date: Time: Address: PLAN CONFIRMA…" at bounding box center [1043, 140] width 419 height 328
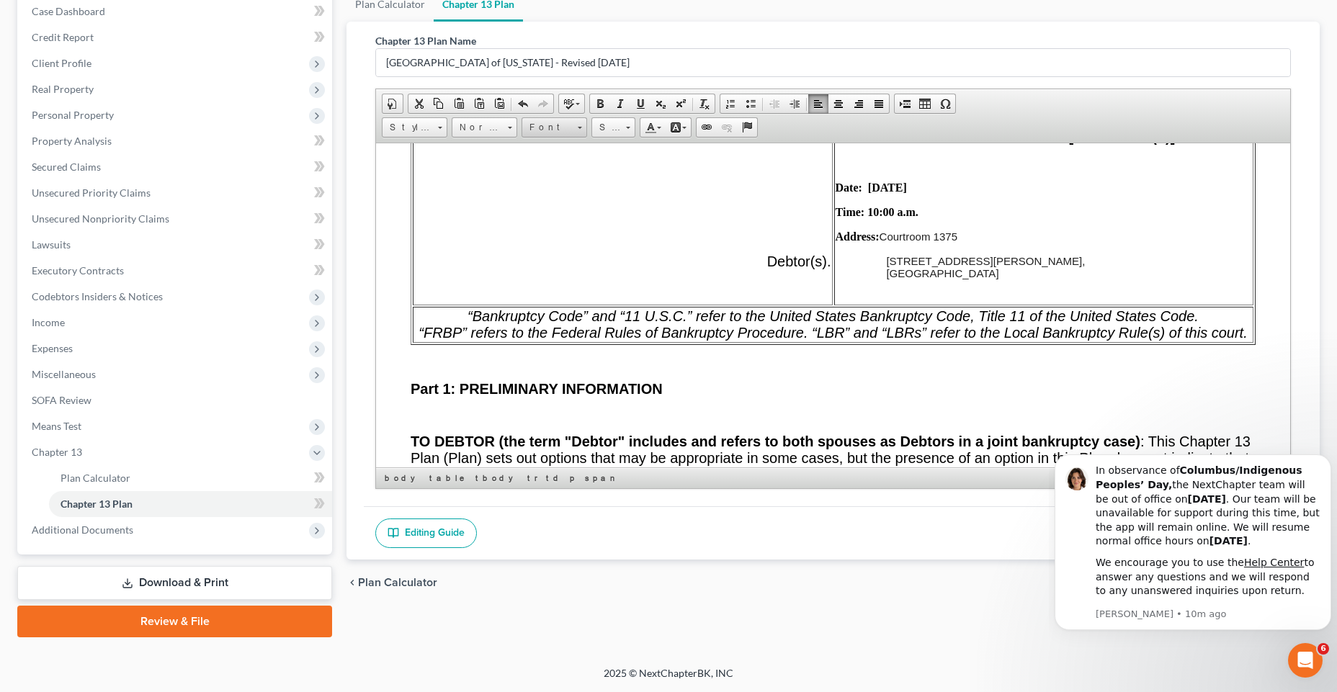
click at [579, 121] on span at bounding box center [580, 126] width 4 height 14
click at [571, 165] on link "Arial" at bounding box center [576, 163] width 104 height 19
click at [580, 128] on span at bounding box center [580, 128] width 4 height 2
click at [574, 180] on span "Times New Roman" at bounding box center [572, 182] width 89 height 12
click at [906, 194] on td "11 U.S.C. SECTION 341(a) CREDITORS’ MEETING: Date: Time: Address: PLAN CONFIRMA…" at bounding box center [1043, 140] width 419 height 328
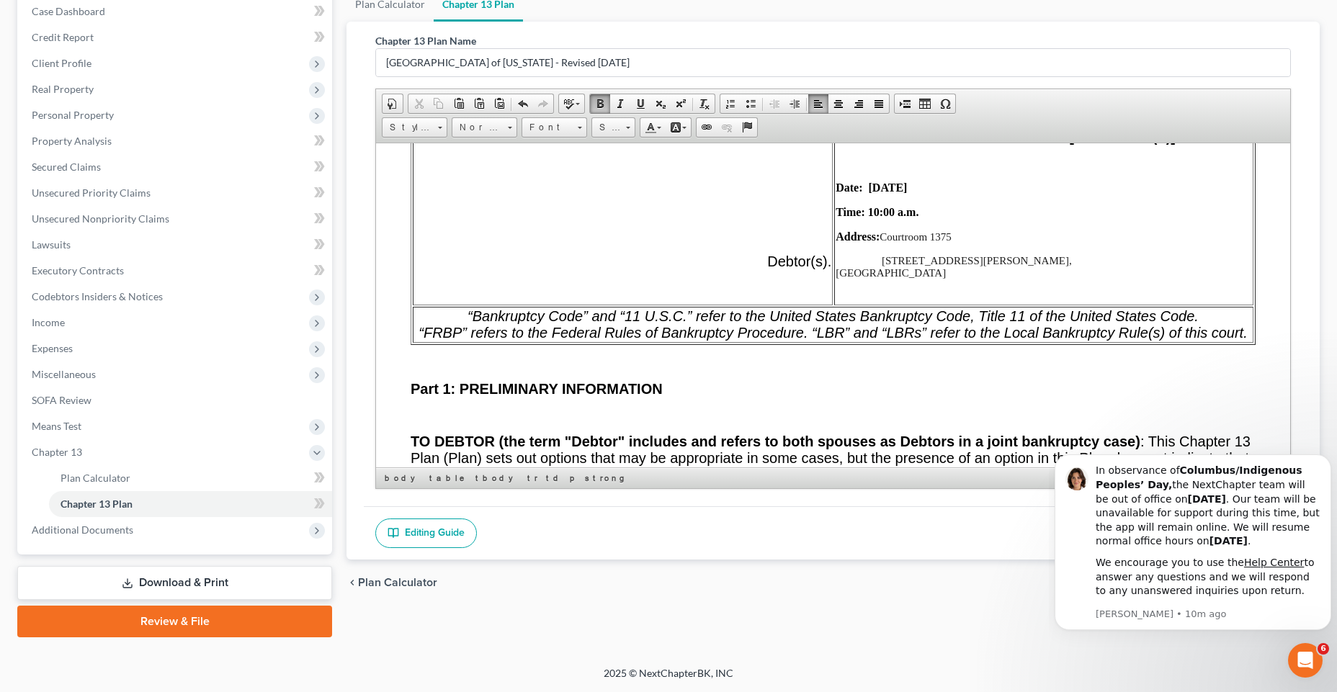
click at [906, 177] on td "11 U.S.C. SECTION 341(a) CREDITORS’ MEETING: Date: Time: Address: PLAN CONFIRMA…" at bounding box center [1043, 140] width 419 height 328
click at [579, 130] on span at bounding box center [580, 126] width 4 height 14
click at [572, 188] on span "Times New Roman" at bounding box center [572, 182] width 89 height 12
click at [905, 183] on strong "Date: [DATE] ​ 5, 2025" at bounding box center [888, 187] width 106 height 12
click at [925, 270] on span "[GEOGRAPHIC_DATA]" at bounding box center [890, 272] width 110 height 12
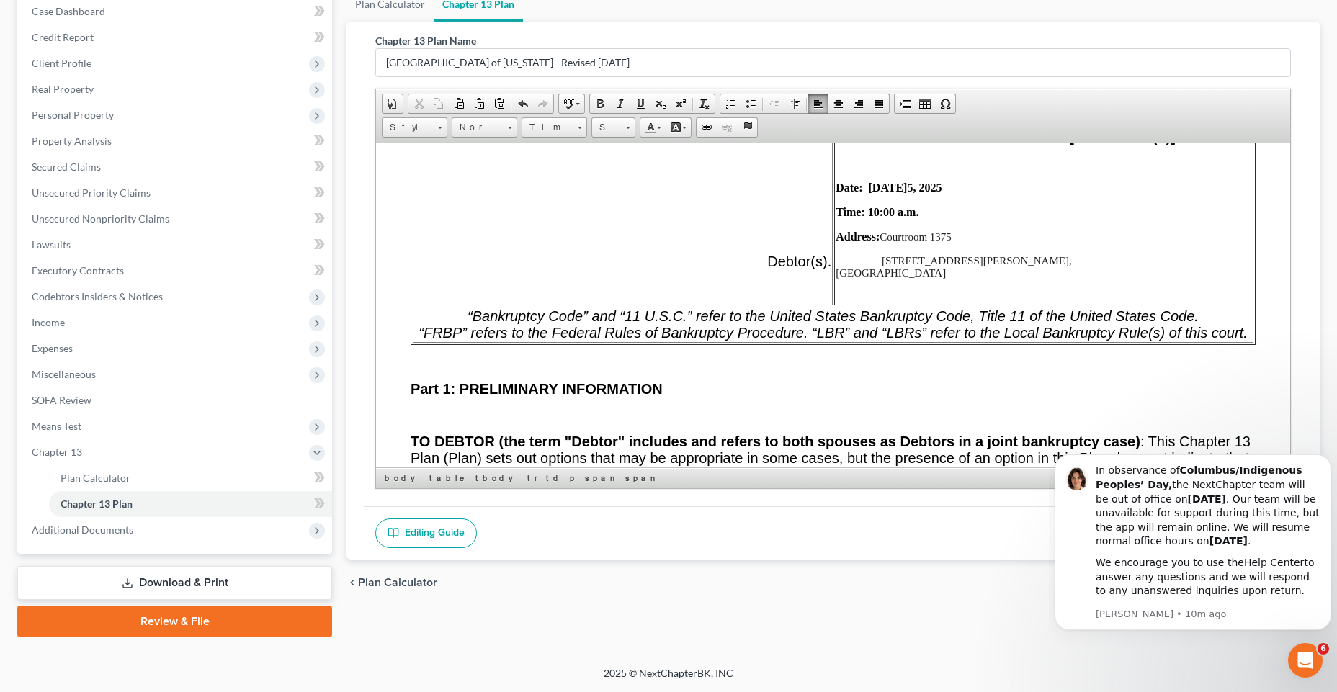
drag, startPoint x: 1000, startPoint y: 275, endPoint x: 875, endPoint y: 230, distance: 132.3
click at [875, 230] on td "11 U.S.C. SECTION 341(a) CREDITORS’ MEETING: Date: Time: Address: PLAN CONFIRMA…" at bounding box center [1043, 140] width 419 height 328
click at [1032, 279] on td "11 U.S.C. SECTION 341(a) CREDITORS’ MEETING: Date: Time: Address: PLAN CONFIRMA…" at bounding box center [1043, 140] width 419 height 328
drag, startPoint x: 997, startPoint y: 276, endPoint x: 879, endPoint y: 236, distance: 123.9
click at [879, 236] on td "11 U.S.C. SECTION 341(a) CREDITORS’ MEETING: Date: Time: Address: PLAN CONFIRMA…" at bounding box center [1043, 140] width 419 height 328
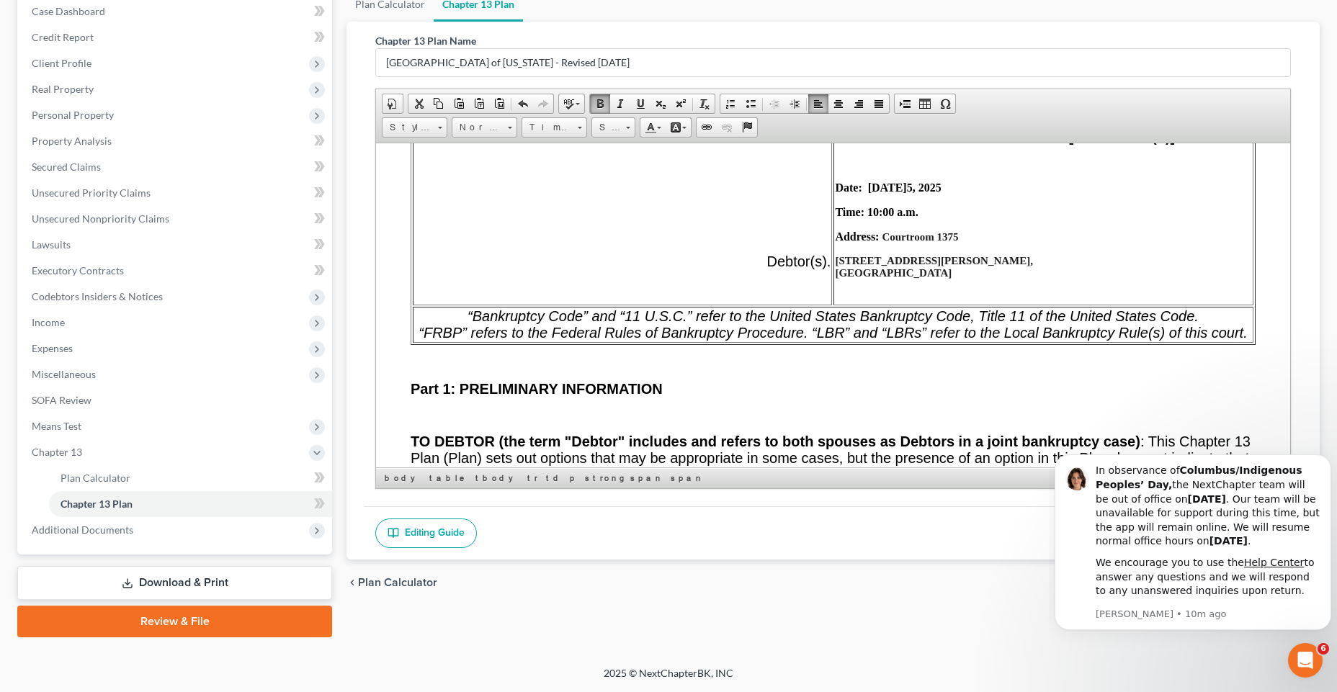
click at [938, 276] on span "[GEOGRAPHIC_DATA]" at bounding box center [893, 272] width 117 height 12
click at [910, 249] on td "11 U.S.C. SECTION 341(a) CREDITORS’ MEETING: Date: Time: Address: PLAN CONFIRMA…" at bounding box center [1043, 140] width 420 height 328
drag, startPoint x: 990, startPoint y: 287, endPoint x: 878, endPoint y: 239, distance: 122.0
click at [878, 239] on td "11 U.S.C. SECTION 341(a) CREDITORS’ MEETING: Date: Time: Address: PLAN CONFIRMA…" at bounding box center [1043, 140] width 420 height 328
click at [513, 132] on link "Normal" at bounding box center [485, 127] width 66 height 20
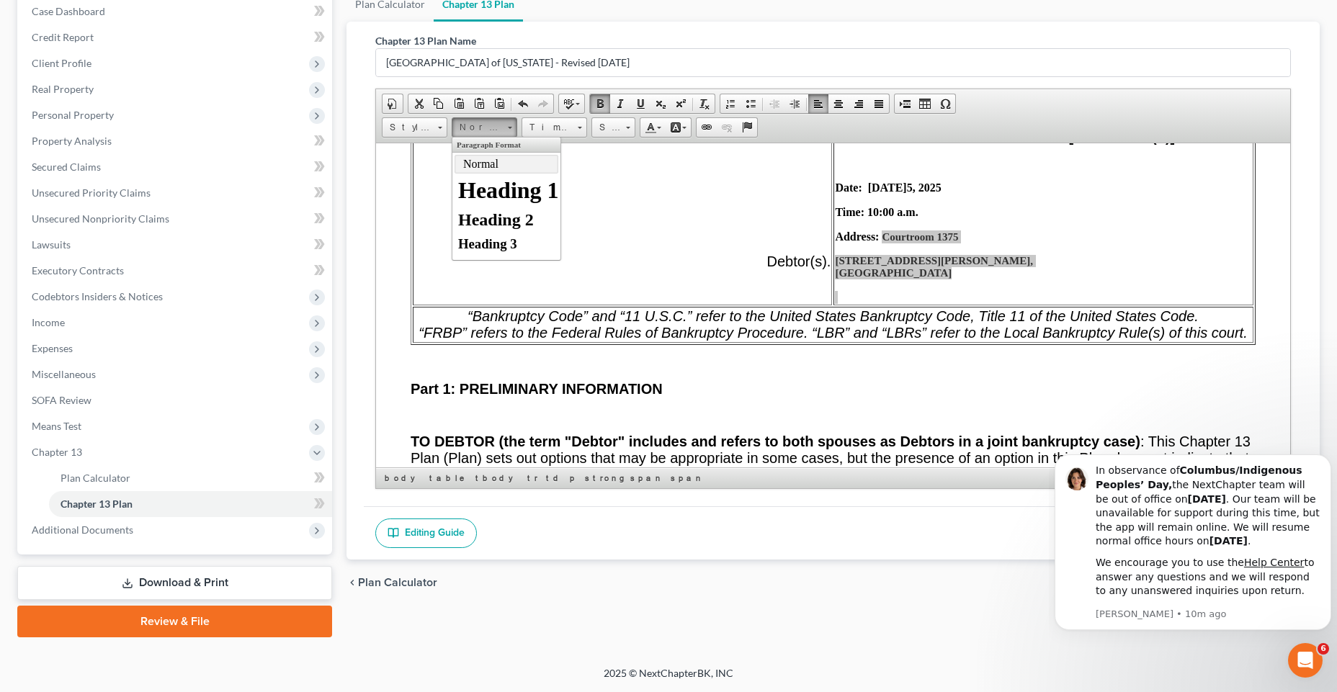
click at [469, 169] on p "Normal" at bounding box center [506, 163] width 86 height 13
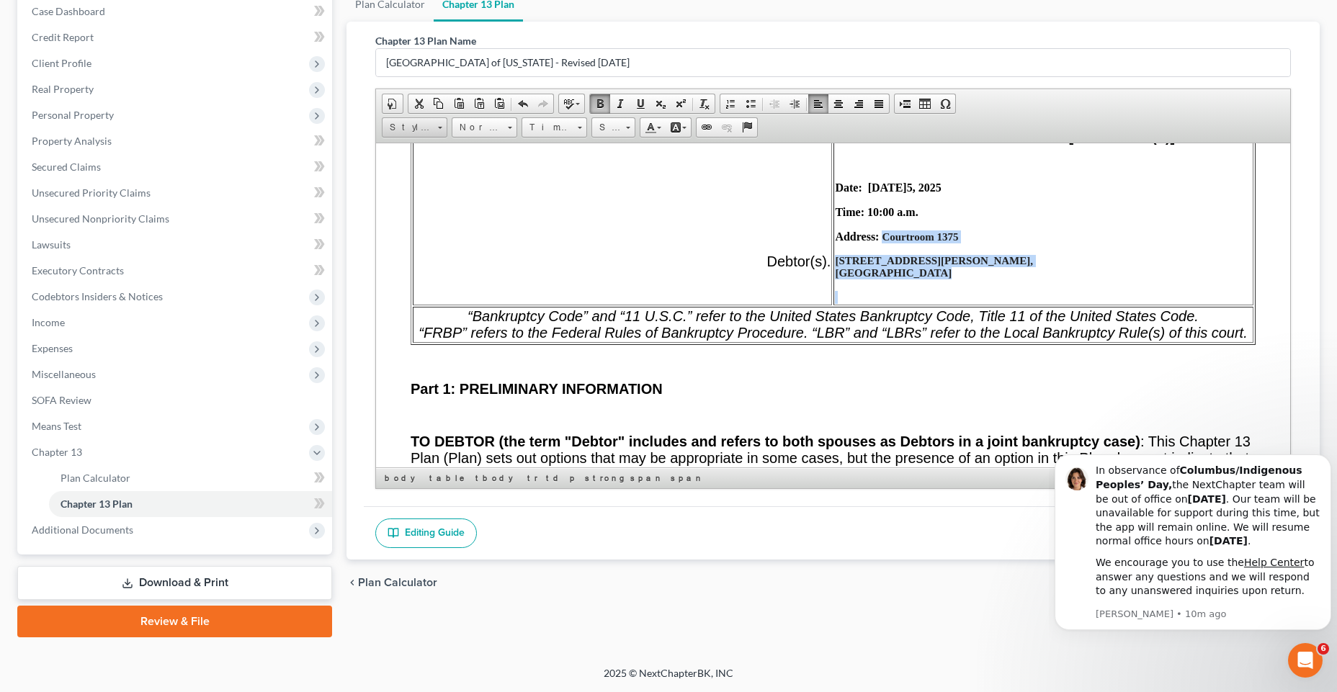
click at [436, 134] on link "Styles" at bounding box center [415, 127] width 66 height 20
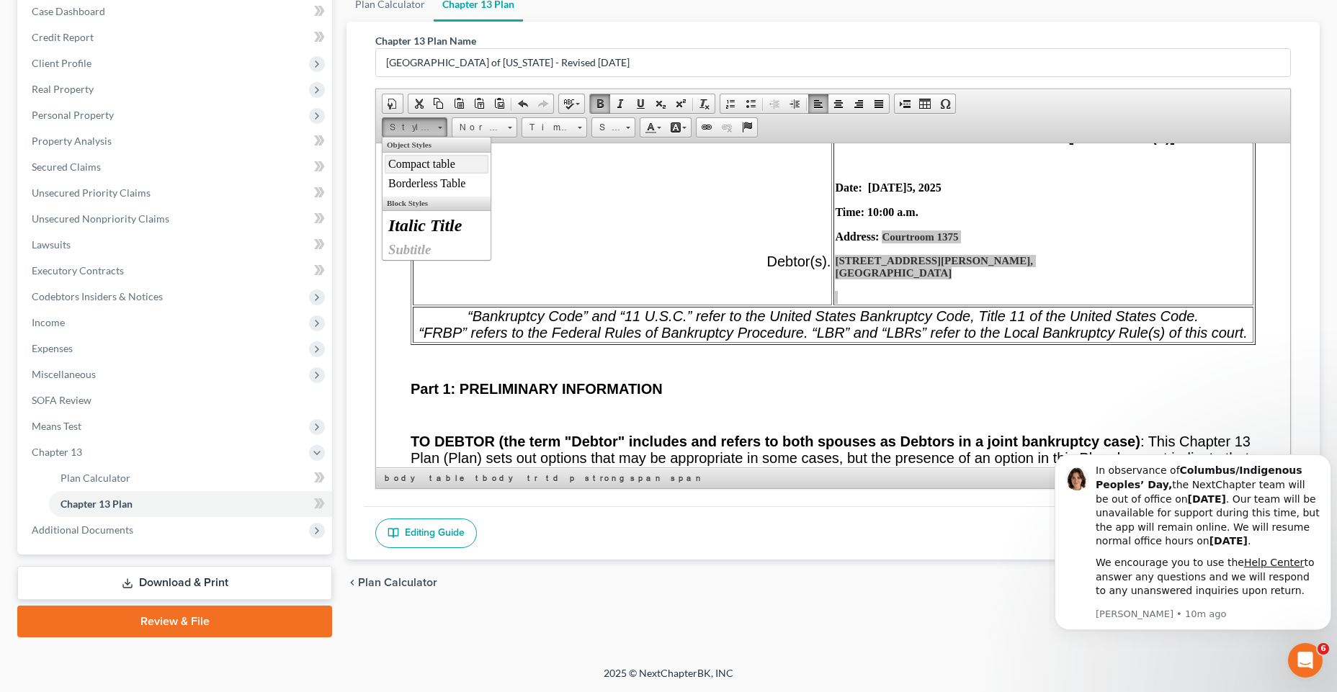
click at [449, 171] on link "Compact table" at bounding box center [437, 163] width 104 height 19
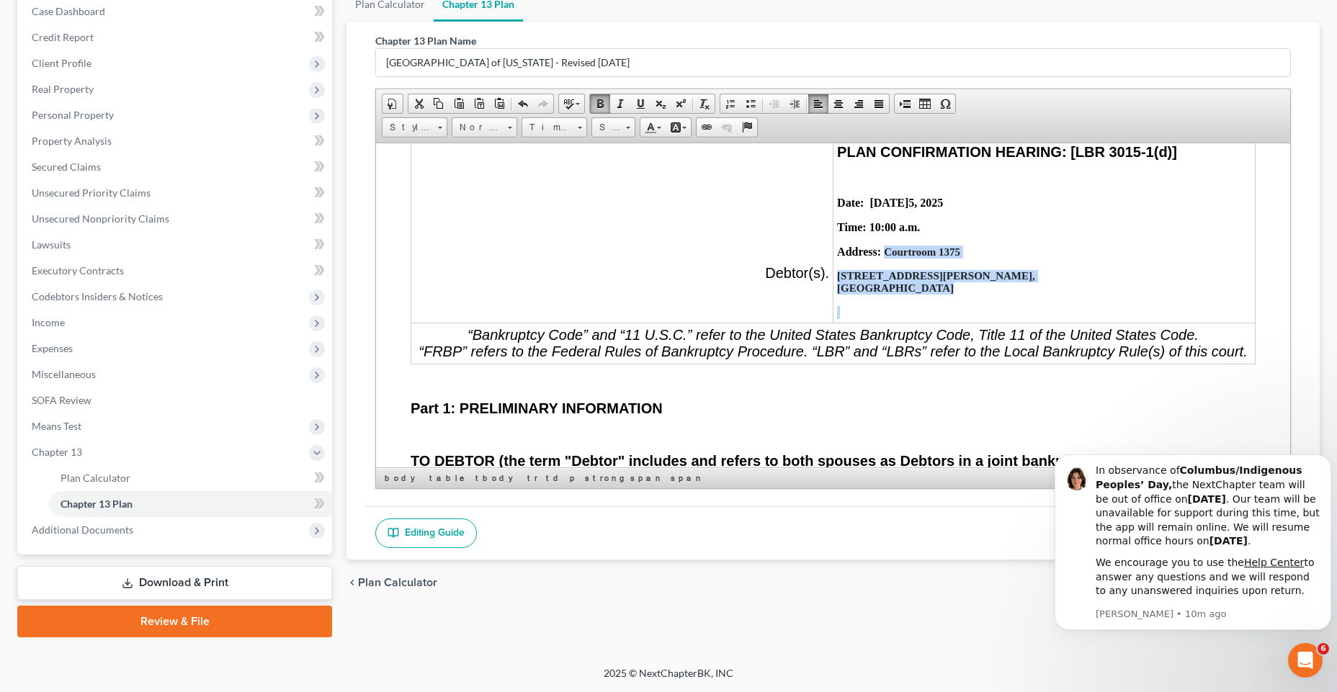
click at [945, 259] on td "11 U.S.C. SECTION 341(a) CREDITORS’ MEETING: Date: Time: Address: PLAN CONFIRMA…" at bounding box center [1044, 155] width 422 height 333
click at [437, 127] on link "Compact table" at bounding box center [415, 127] width 66 height 20
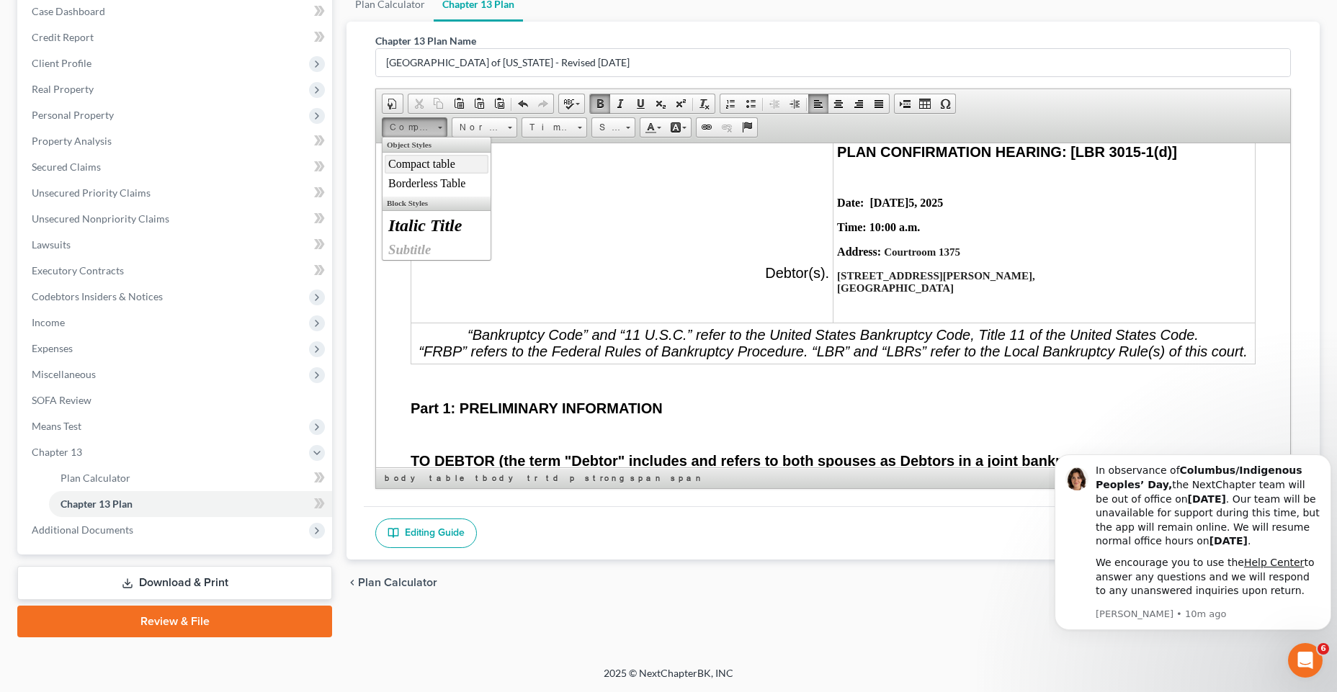
click at [961, 263] on td "11 U.S.C. SECTION 341(a) CREDITORS’ MEETING: Date: Time: Address: PLAN CONFIRMA…" at bounding box center [1044, 155] width 422 height 333
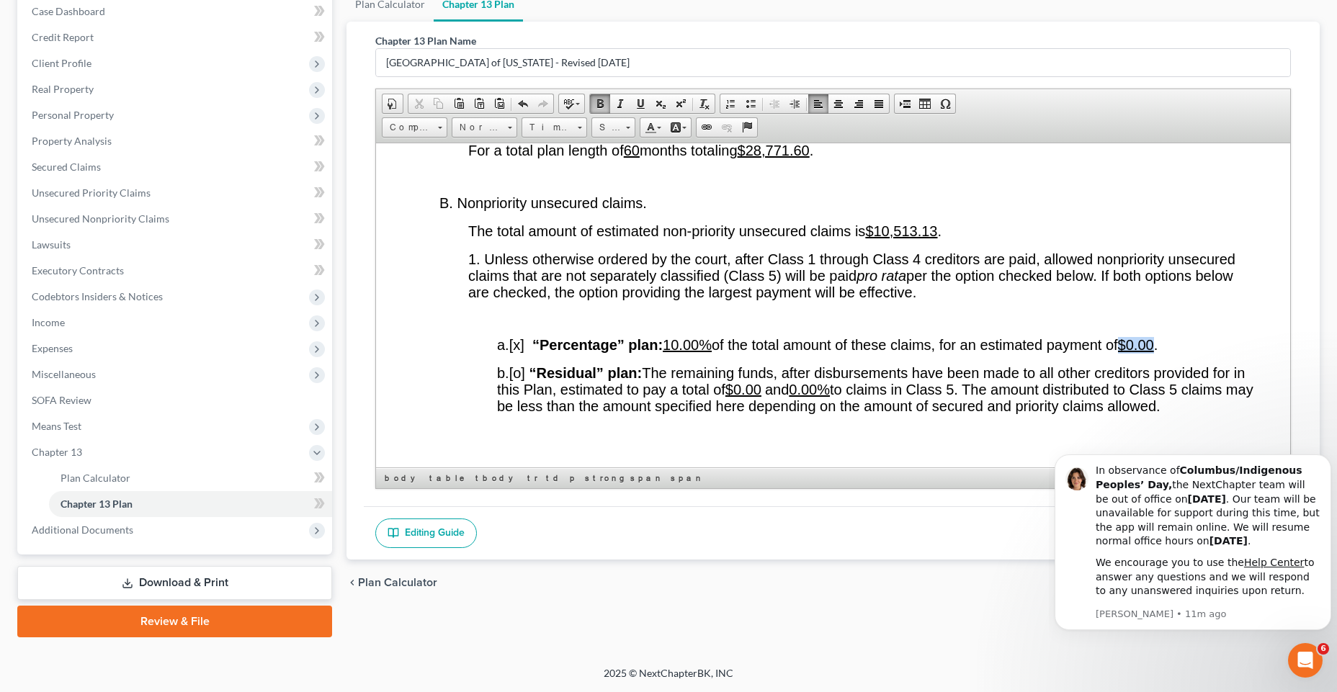
scroll to position [2677, 0]
drag, startPoint x: 1173, startPoint y: 362, endPoint x: 1143, endPoint y: 360, distance: 30.3
click at [1143, 352] on u "$0.00" at bounding box center [1136, 344] width 36 height 16
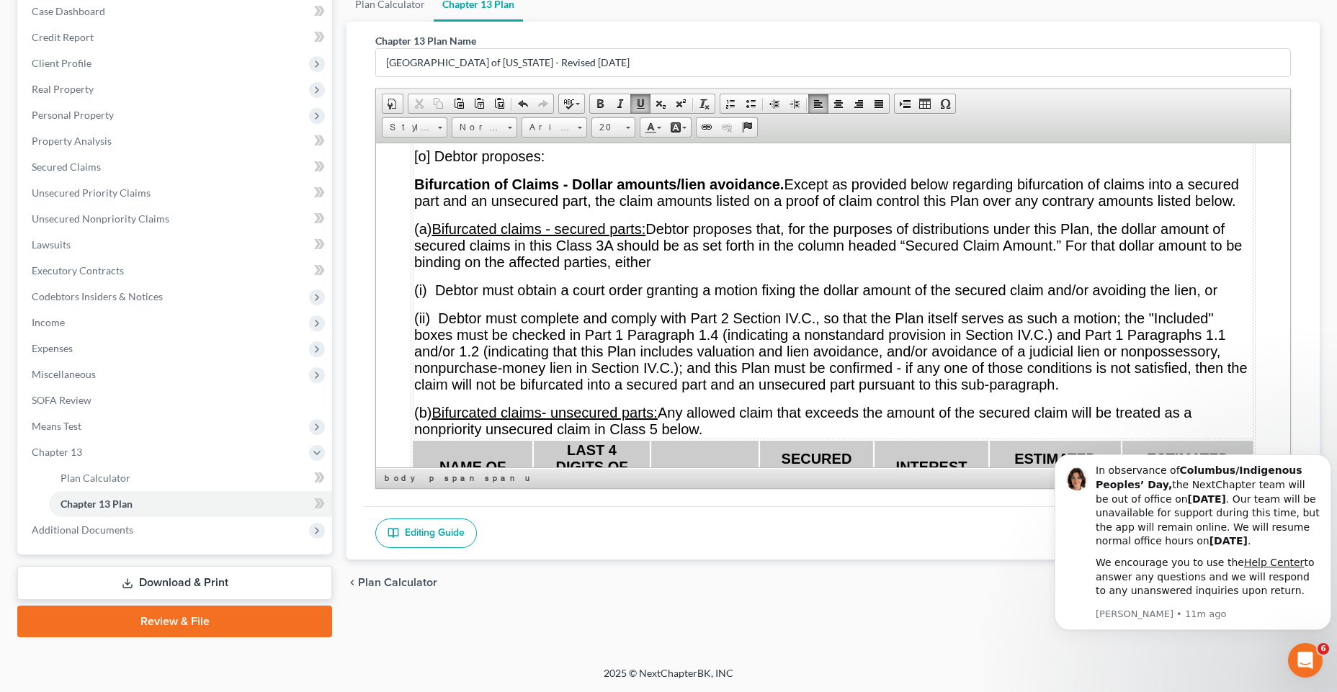
scroll to position [7728, 0]
click at [616, 209] on p "Bifurcation of Claims - Dollar amounts/lien avoidance. Except as provided below…" at bounding box center [832, 192] width 837 height 33
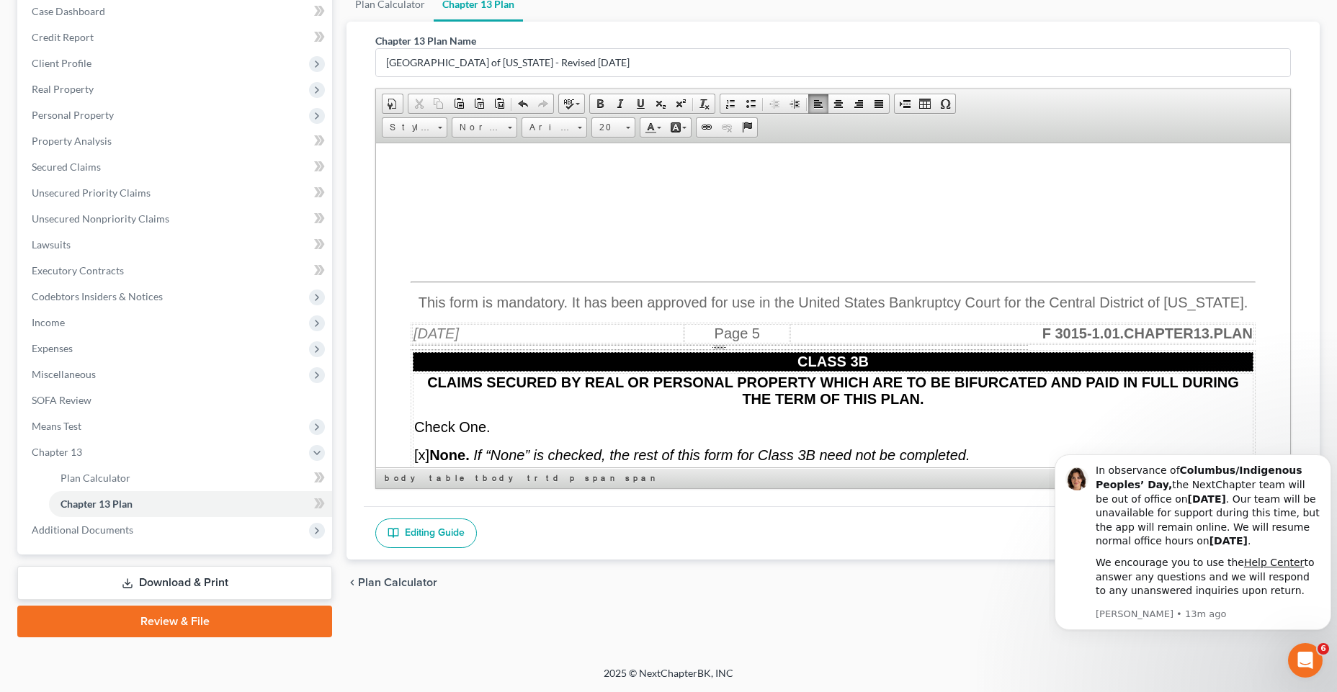
scroll to position [7400, 0]
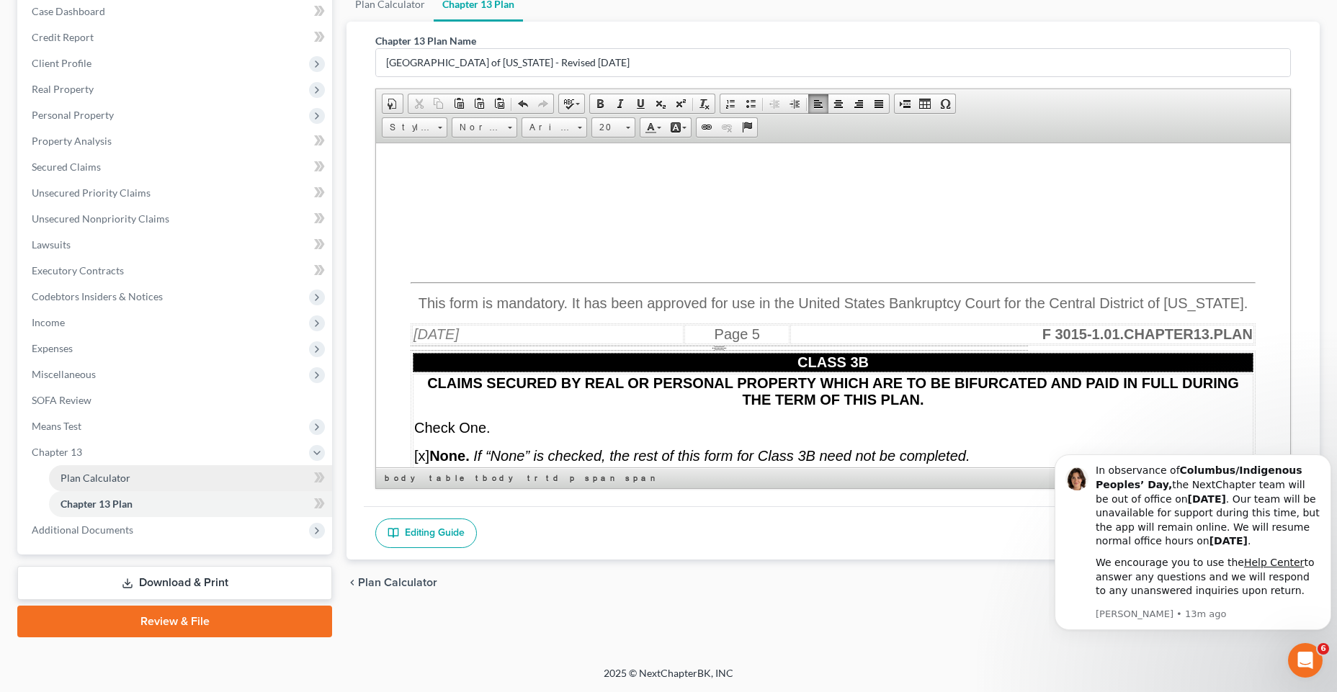
click at [83, 480] on span "Plan Calculator" at bounding box center [95, 478] width 70 height 12
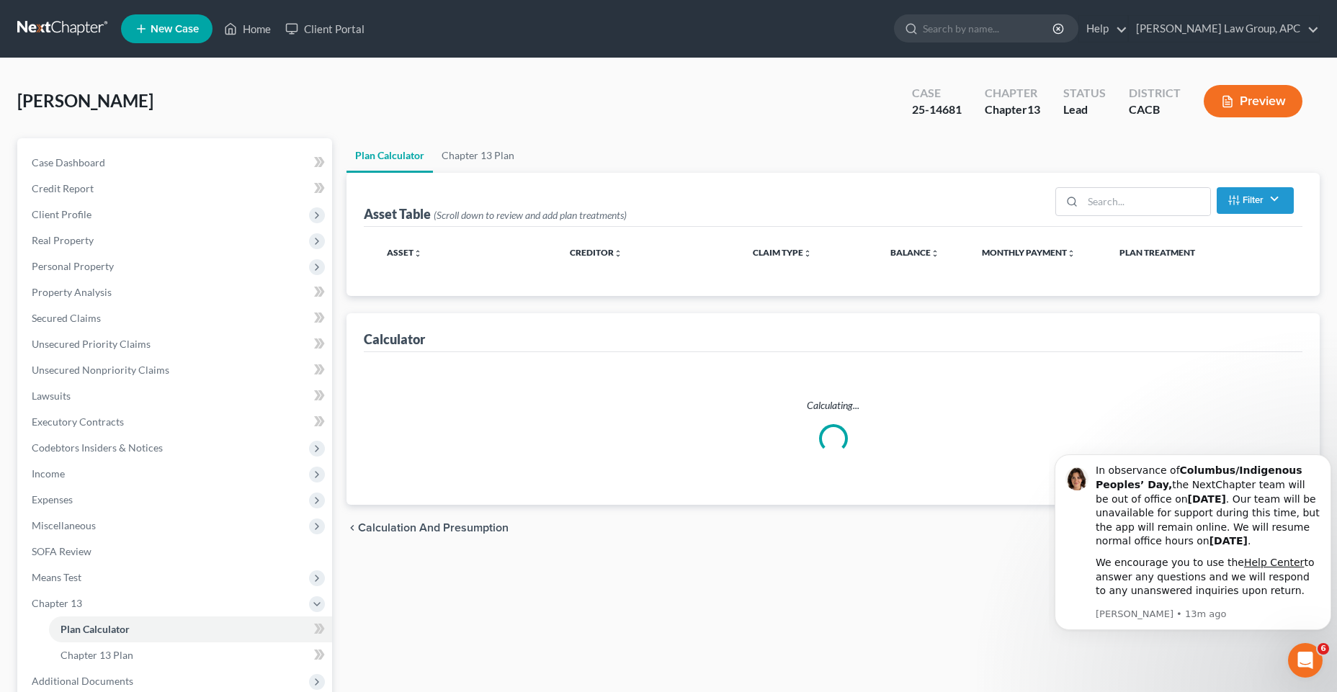
select select "59"
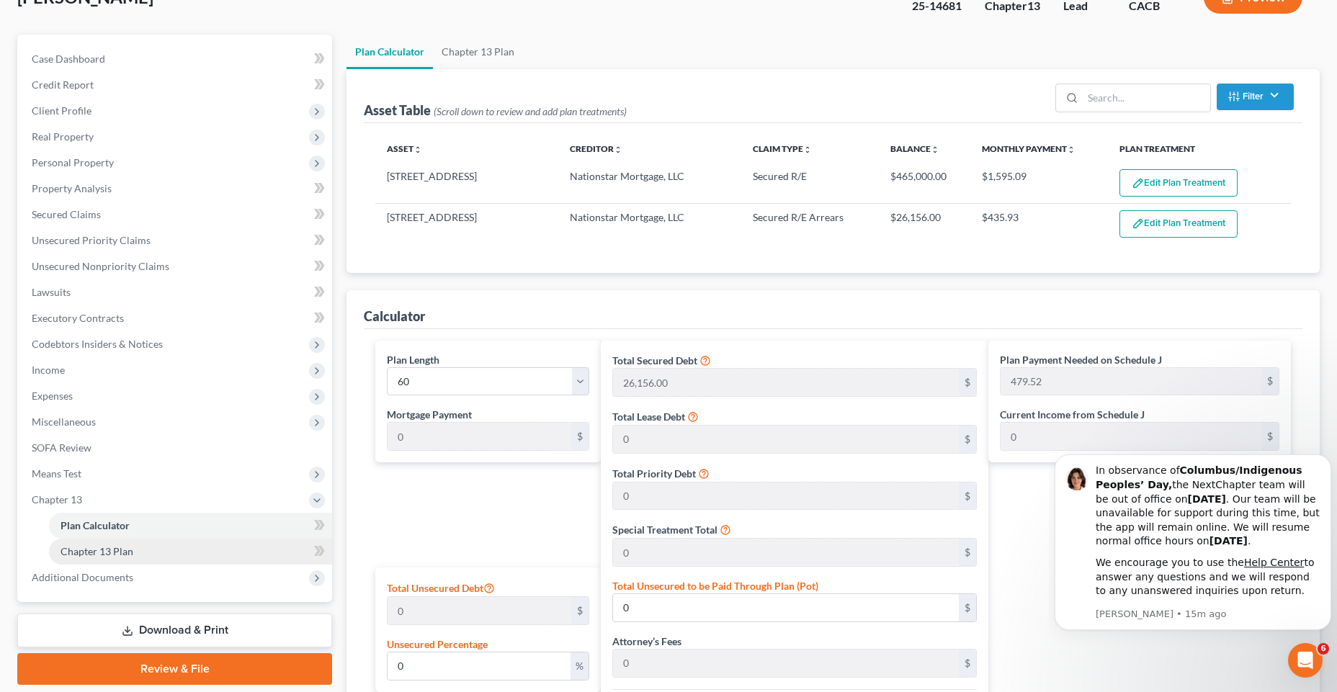
click at [154, 558] on link "Chapter 13 Plan" at bounding box center [190, 552] width 283 height 26
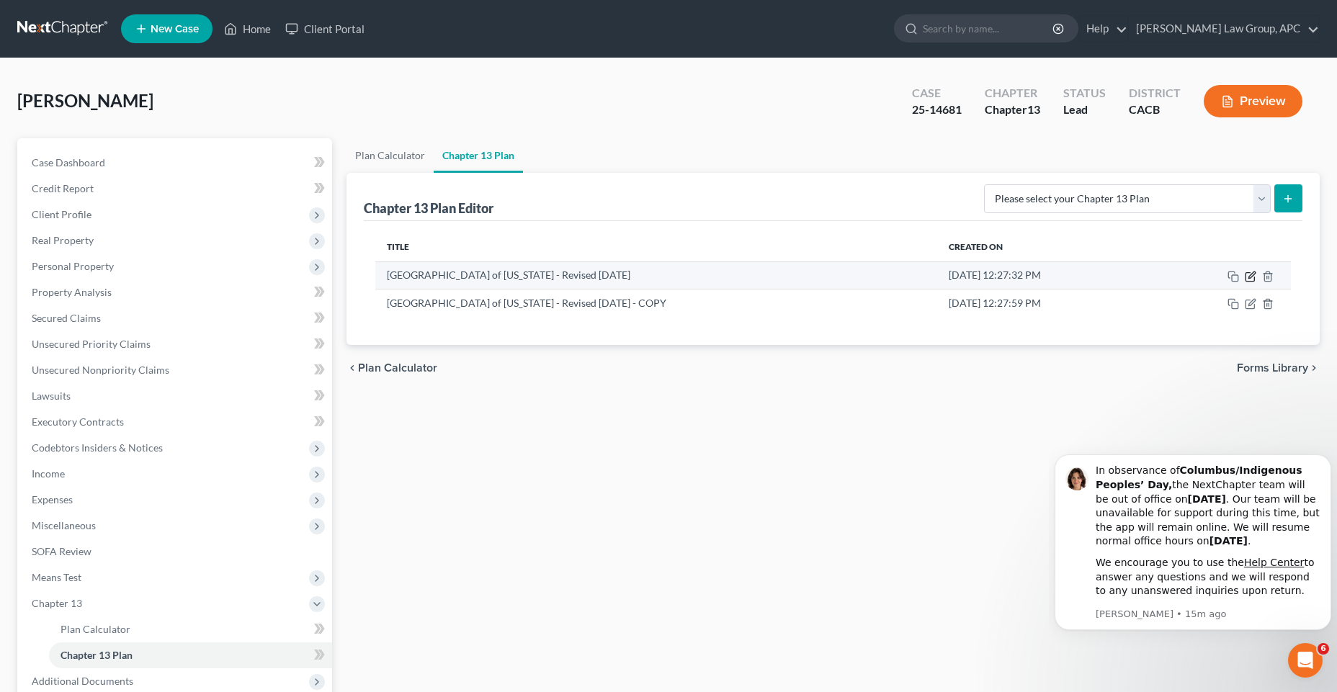
click at [1250, 274] on icon "button" at bounding box center [1250, 277] width 12 height 12
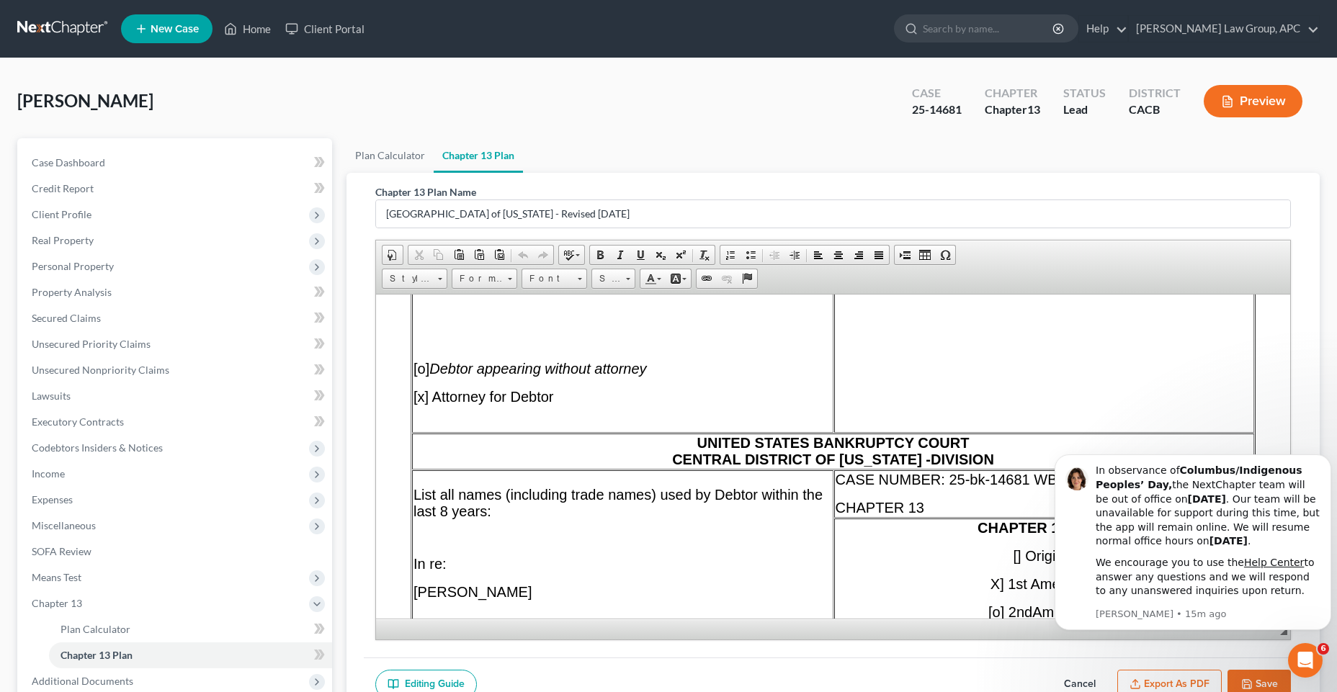
scroll to position [280, 0]
click at [930, 457] on span "DIVISION" at bounding box center [961, 459] width 63 height 16
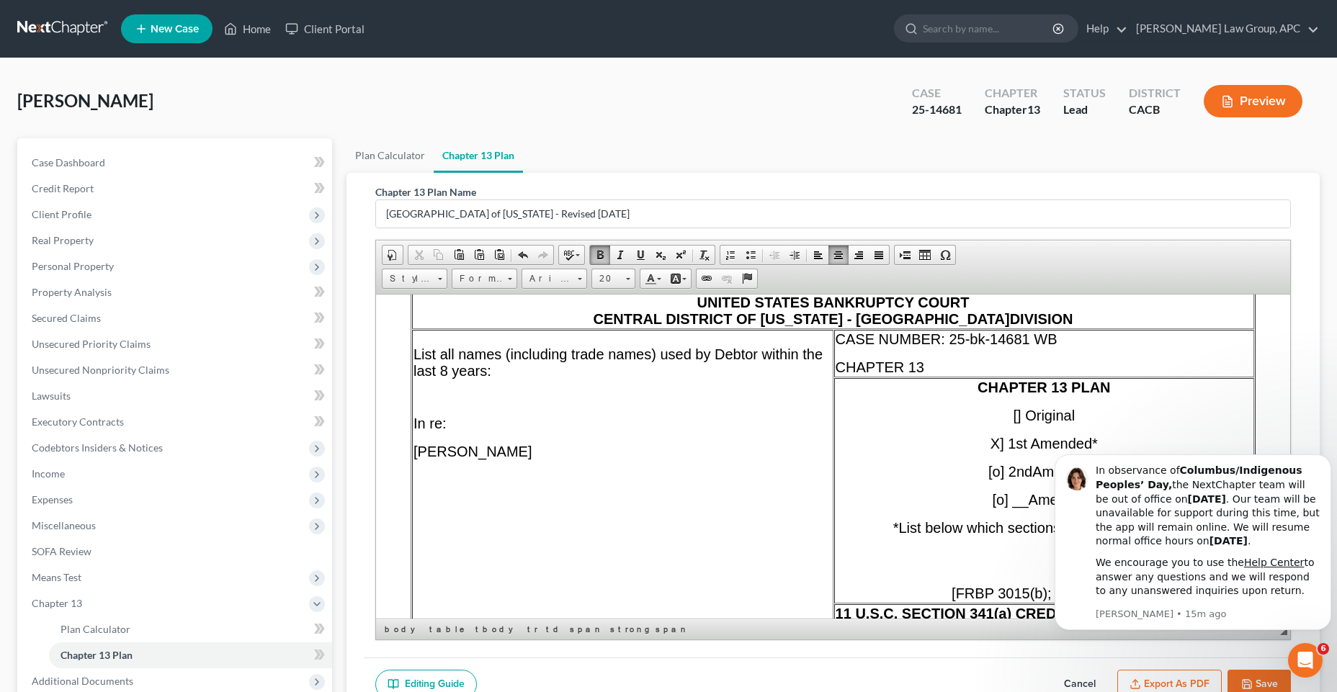
scroll to position [421, 0]
click at [977, 446] on p "X] 1st Amended*" at bounding box center [1043, 443] width 417 height 17
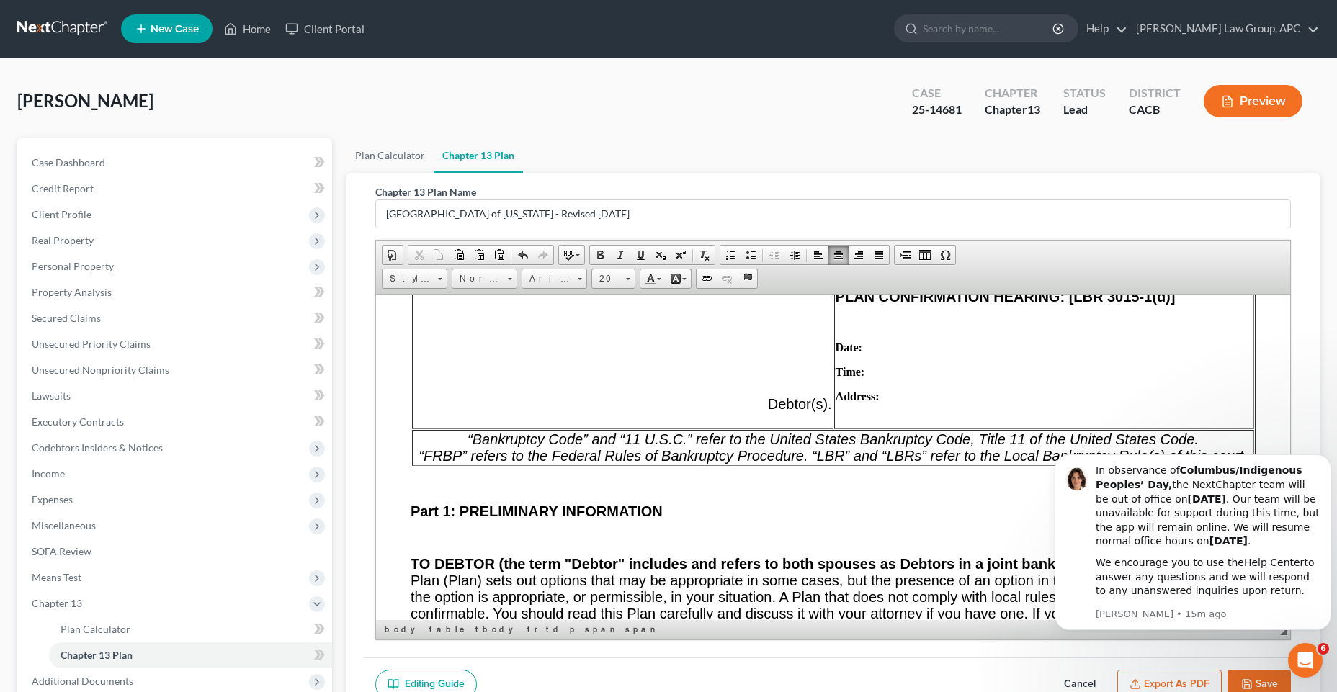
scroll to position [889, 0]
click at [877, 348] on p "Date:" at bounding box center [1043, 346] width 417 height 13
click at [877, 369] on p "Time:" at bounding box center [1043, 370] width 417 height 13
click at [881, 404] on td "11 U.S.C. SECTION 341(a) CREDITORS’ MEETING: Date: Time: Address: PLAN CONFIRMA…" at bounding box center [1044, 281] width 420 height 292
click at [891, 393] on p "Address:" at bounding box center [1043, 395] width 417 height 13
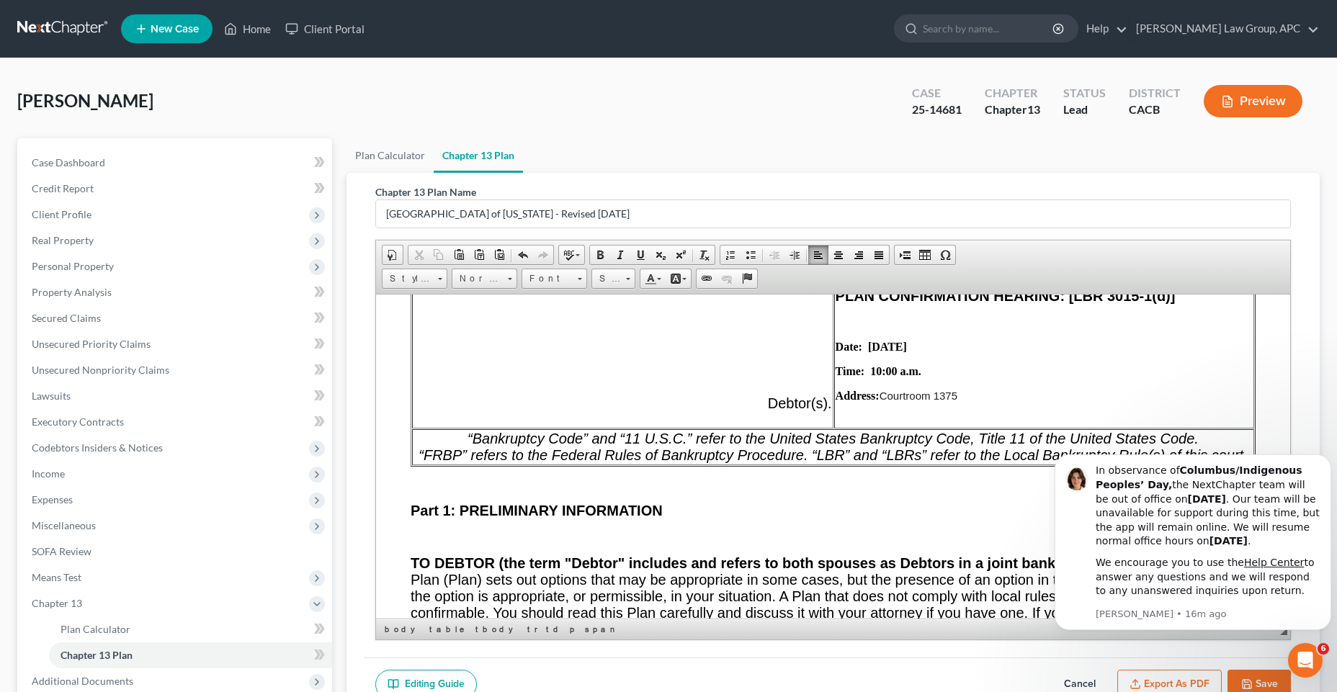
click at [879, 391] on span "Courtroom 1375" at bounding box center [918, 395] width 78 height 12
click at [960, 395] on p "Address: Courtroom 1375" at bounding box center [1043, 395] width 417 height 13
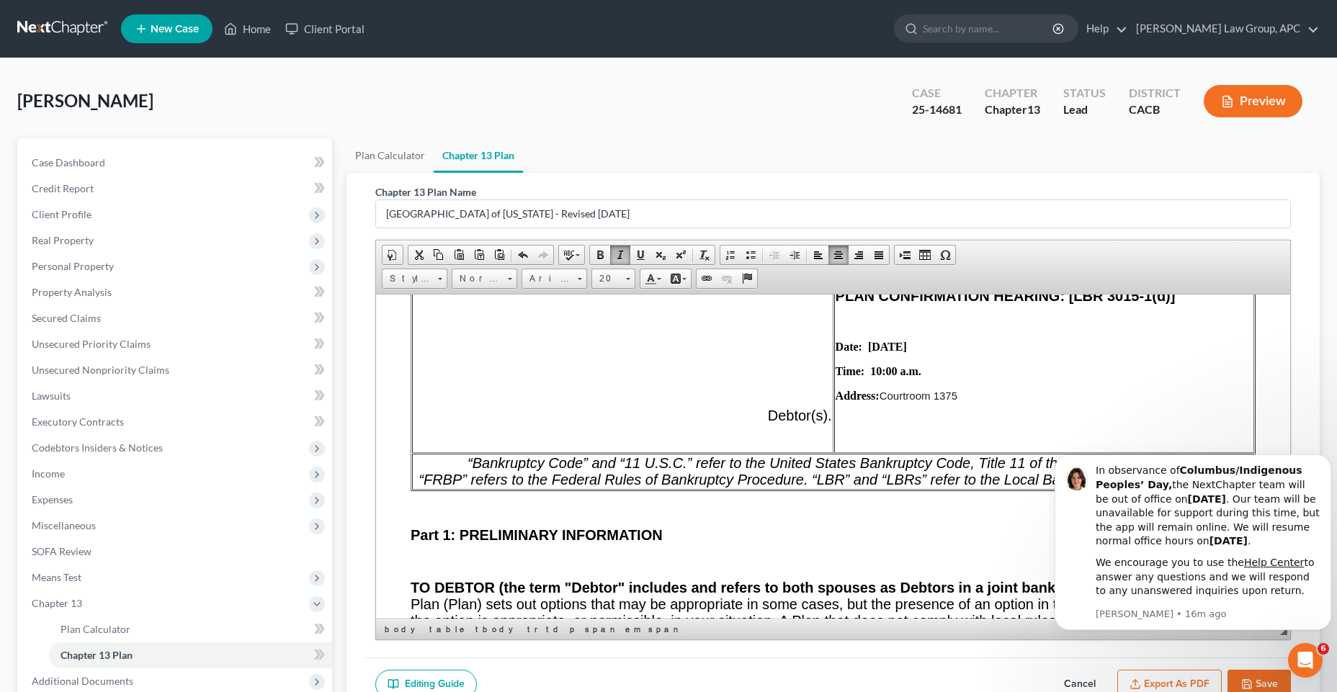
click at [858, 401] on p "Address: Courtroom 1375" at bounding box center [1043, 395] width 417 height 13
click at [894, 408] on td "11 U.S.C. SECTION 341(a) CREDITORS’ MEETING: Date: Time: Address: PLAN CONFIRMA…" at bounding box center [1044, 293] width 420 height 317
click at [983, 393] on p "Address: Courtroom 1375" at bounding box center [1043, 395] width 417 height 13
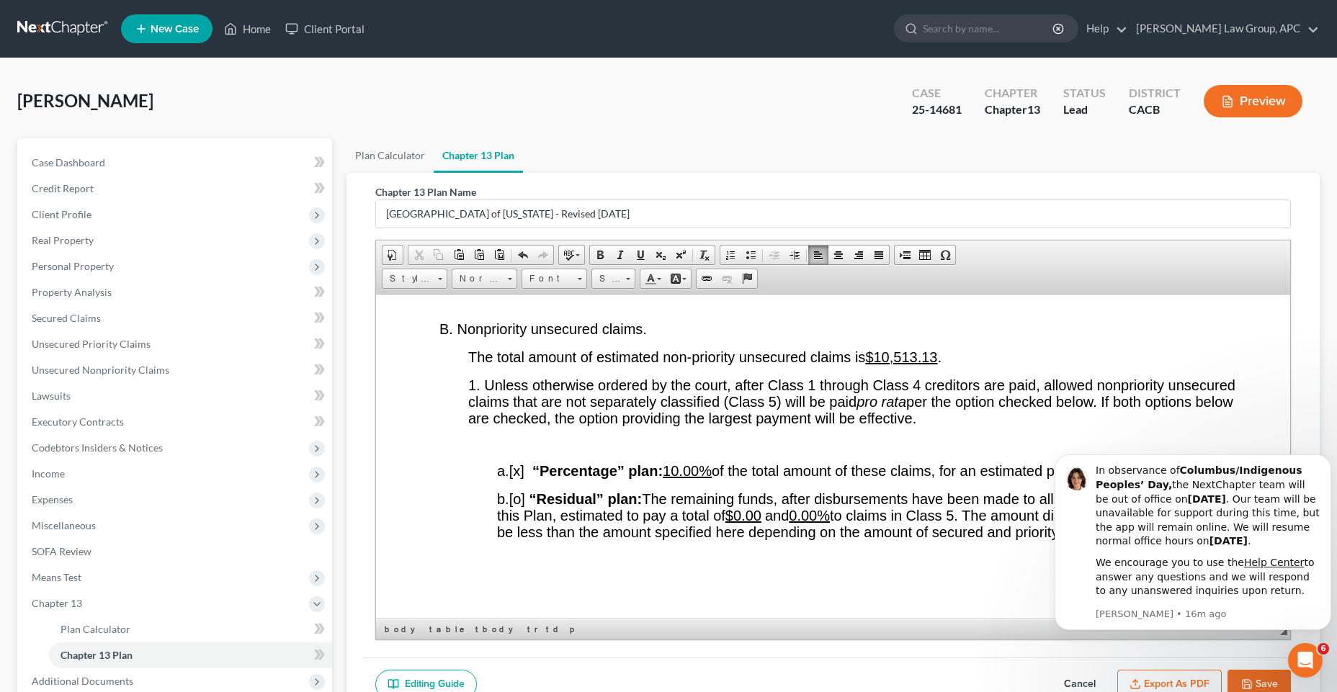
scroll to position [2666, 0]
click at [686, 478] on u "10.00%" at bounding box center [686, 470] width 49 height 16
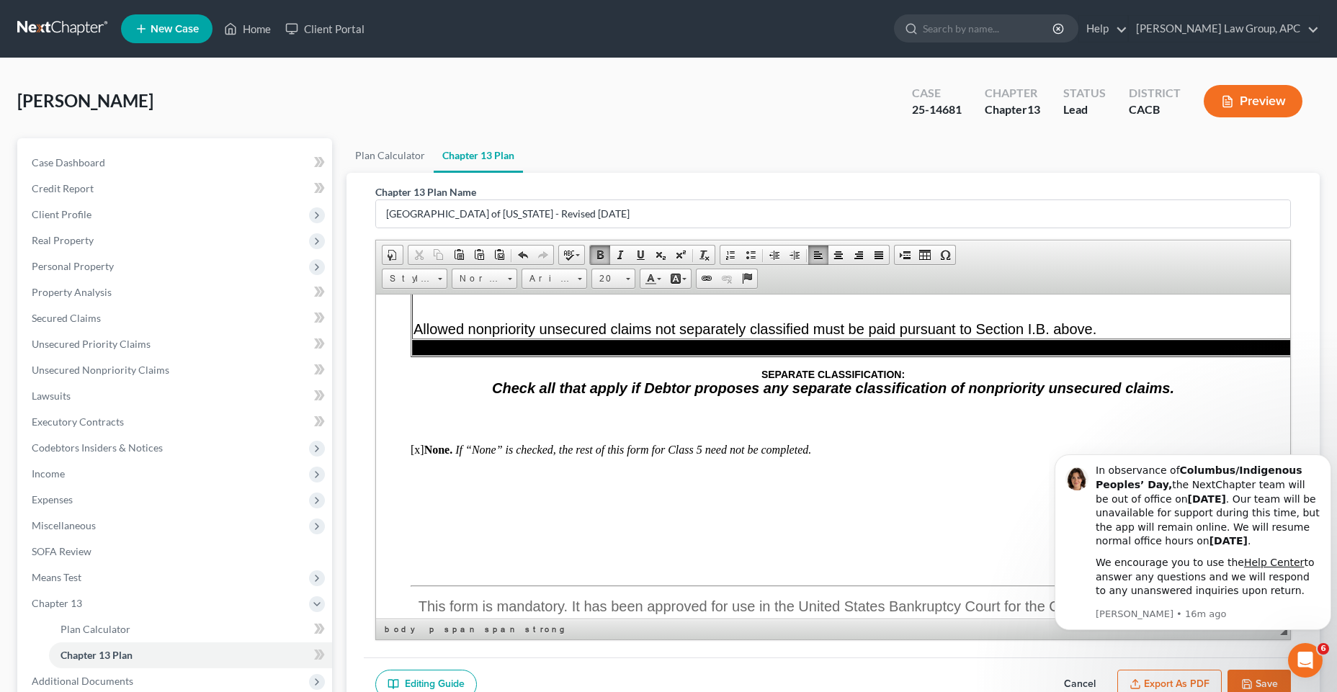
scroll to position [9868, 0]
click at [1264, 679] on html "In observance of Columbus/Indigenous Peoples’ Day, the NextChapter team will be…" at bounding box center [1192, 560] width 288 height 248
click at [1253, 682] on html "In observance of Columbus/Indigenous Peoples’ Day, the NextChapter team will be…" at bounding box center [1192, 560] width 288 height 248
click at [1324, 462] on icon "Dismiss notification" at bounding box center [1327, 459] width 8 height 8
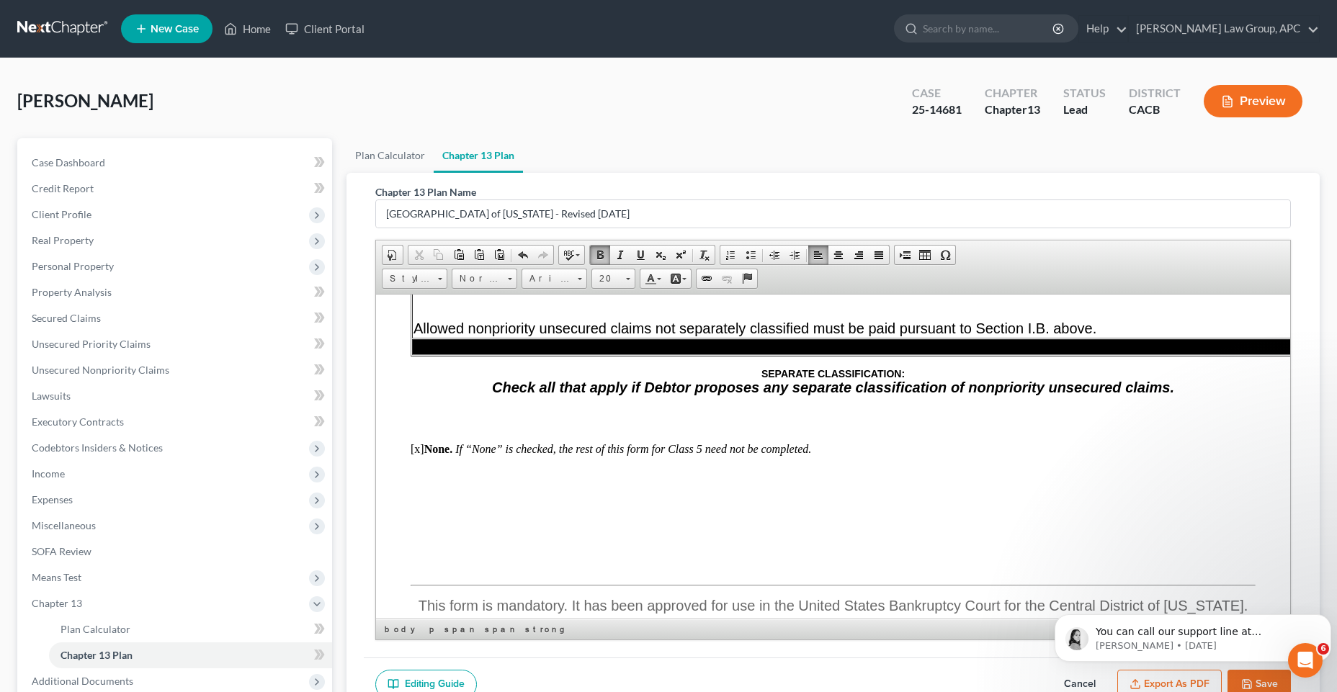
click at [1258, 686] on button "Save" at bounding box center [1258, 685] width 63 height 30
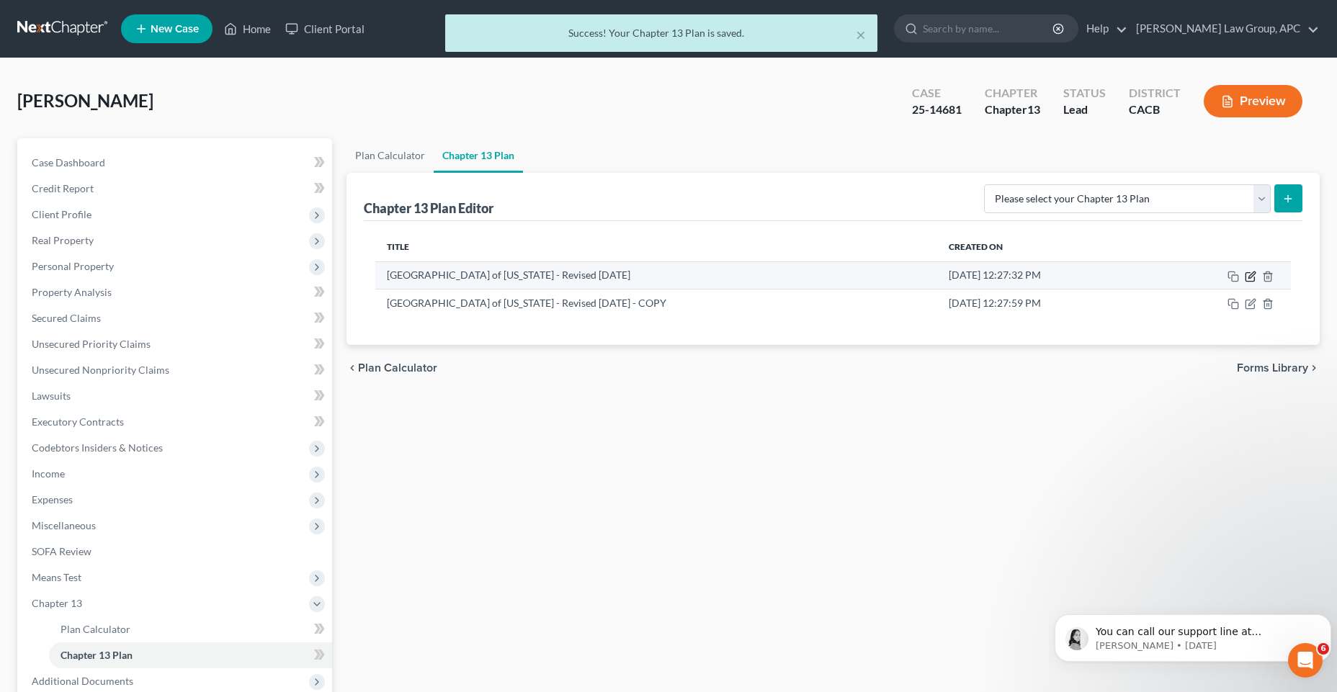
click at [1249, 274] on icon "button" at bounding box center [1250, 277] width 12 height 12
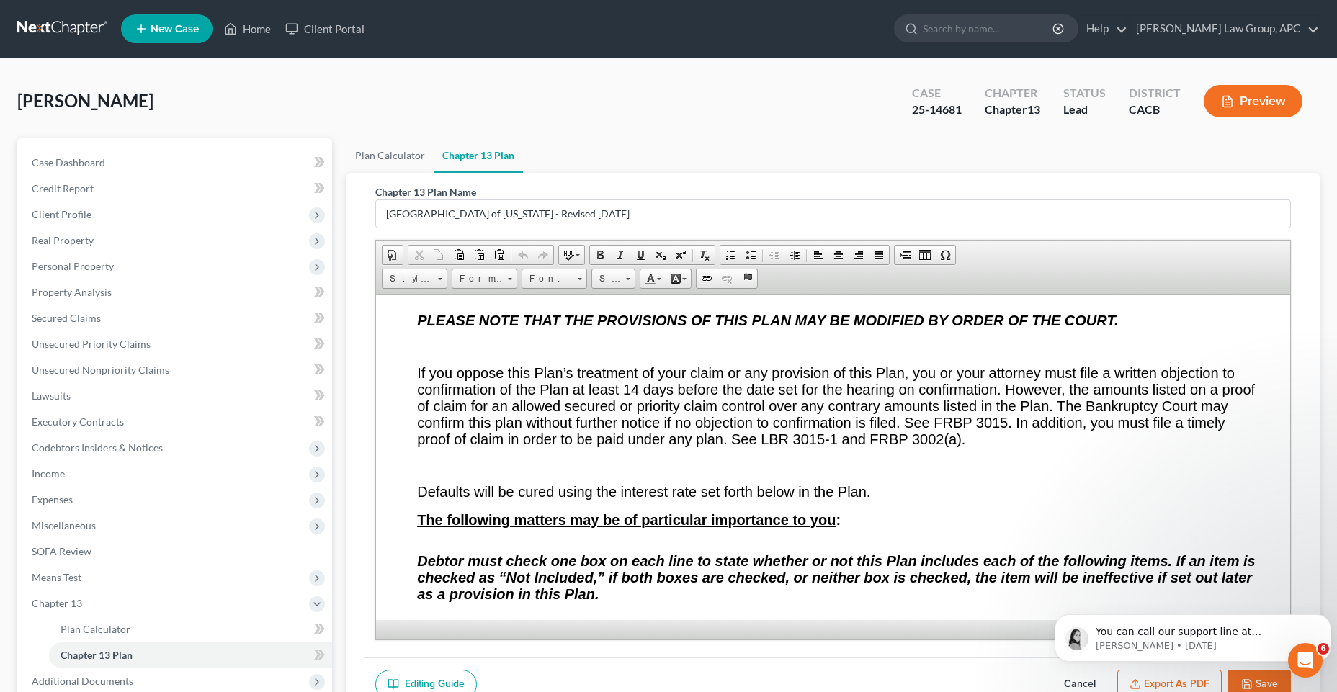
scroll to position [1684, 0]
click at [1185, 679] on html "You can call our support line at [PHONE_NUMBER] if you have any questions about…" at bounding box center [1192, 634] width 288 height 101
click at [1126, 682] on html "You can call our support line at [PHONE_NUMBER] if you have any questions about…" at bounding box center [1192, 634] width 288 height 101
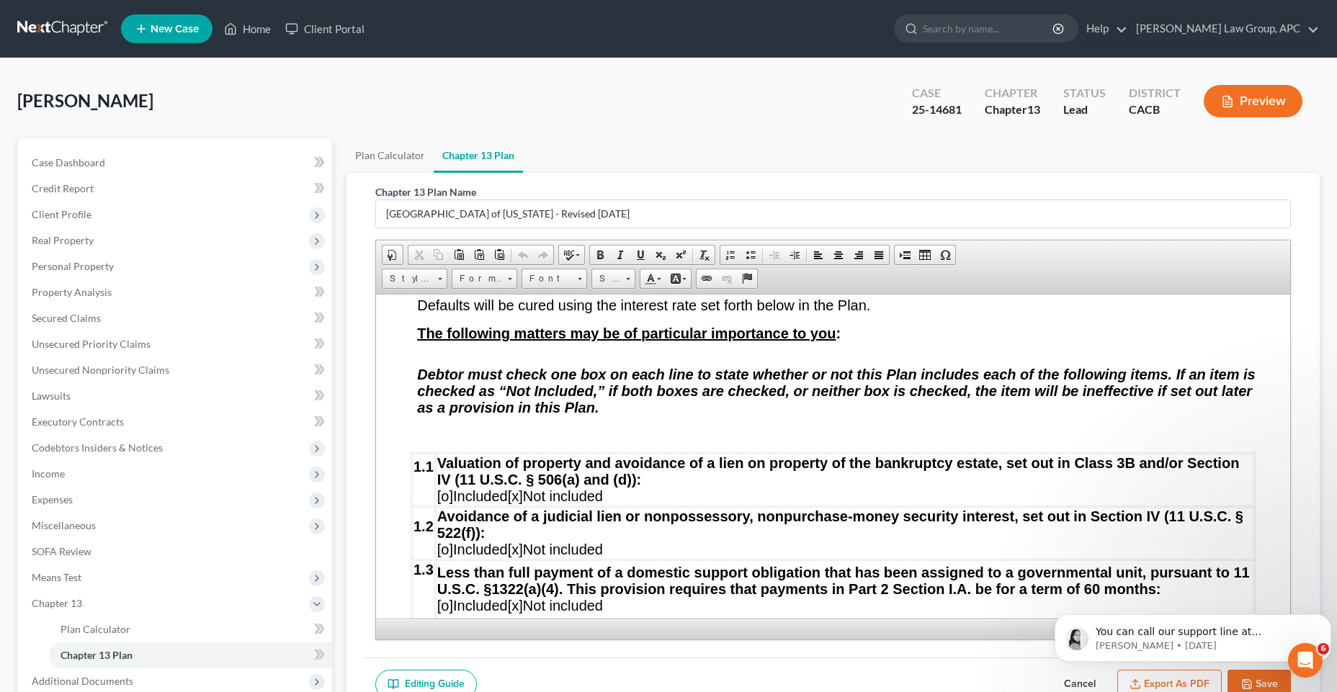
scroll to position [1870, 0]
click at [1133, 685] on icon "button" at bounding box center [1135, 684] width 12 height 12
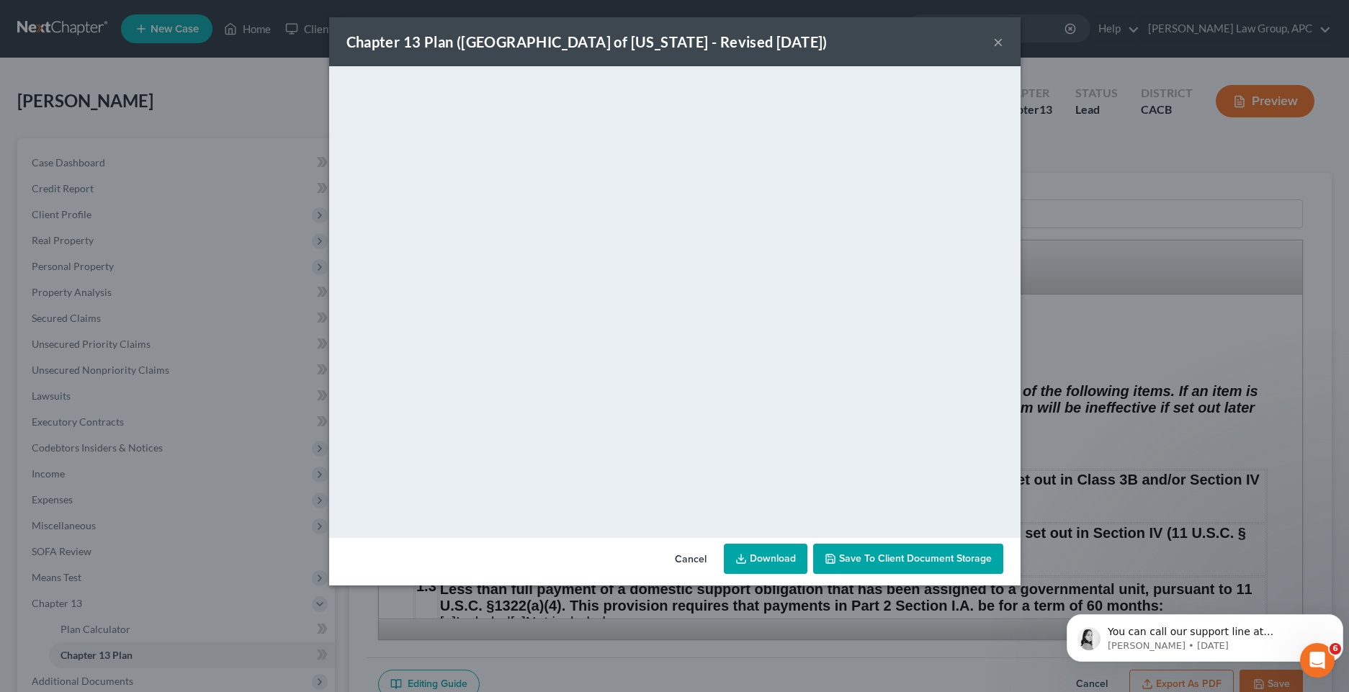
click at [750, 564] on link "Download" at bounding box center [766, 559] width 84 height 30
click at [688, 558] on button "Cancel" at bounding box center [690, 559] width 55 height 29
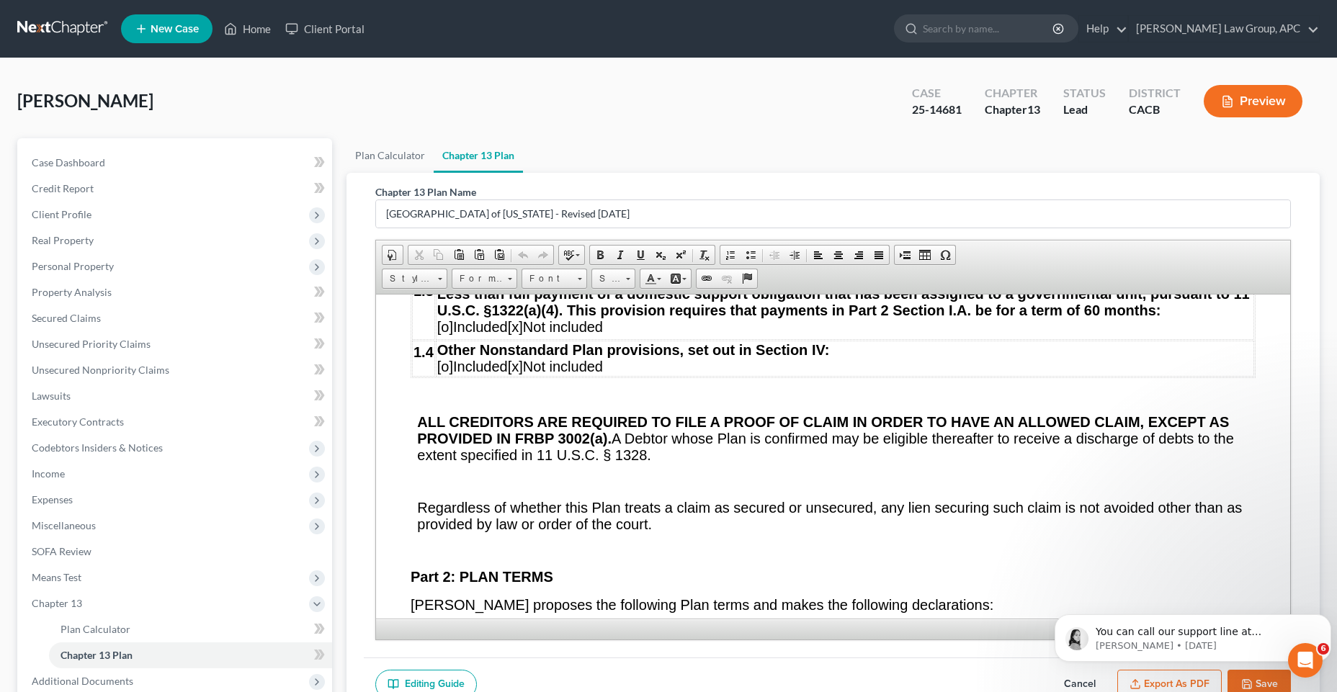
scroll to position [2151, 0]
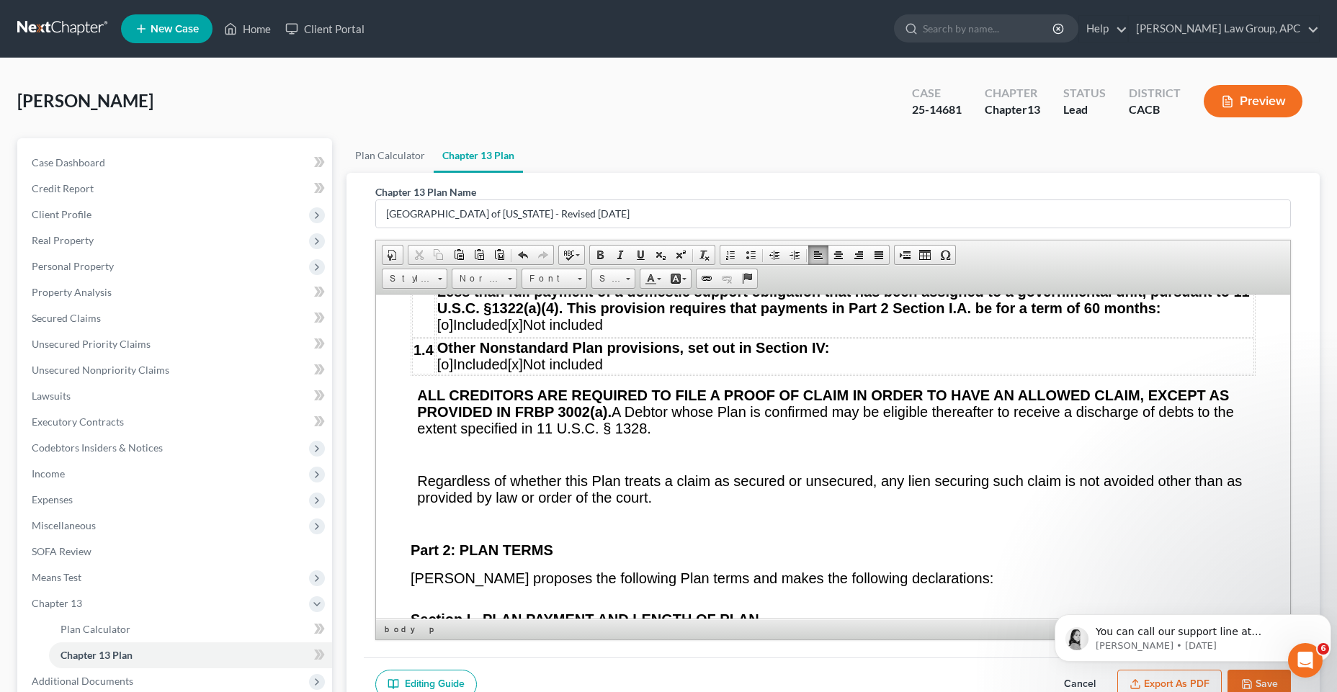
click at [431, 461] on p at bounding box center [836, 454] width 838 height 13
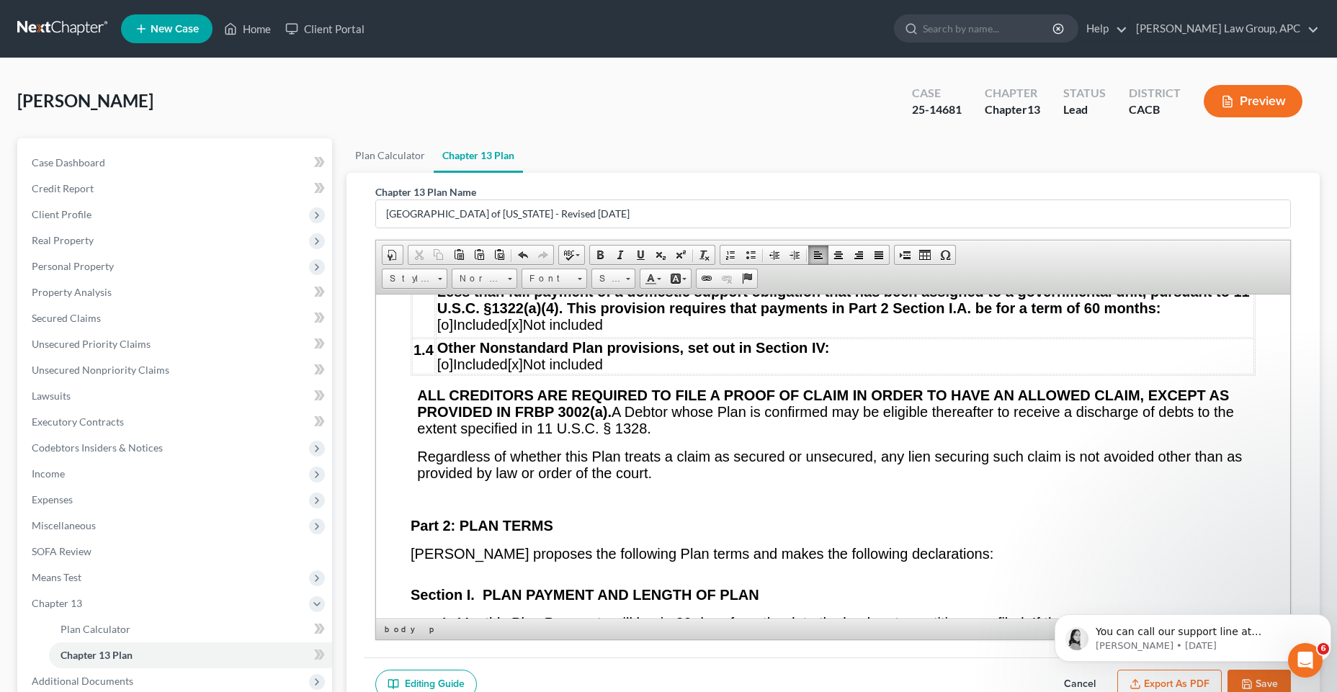
click at [467, 506] on p at bounding box center [836, 499] width 838 height 13
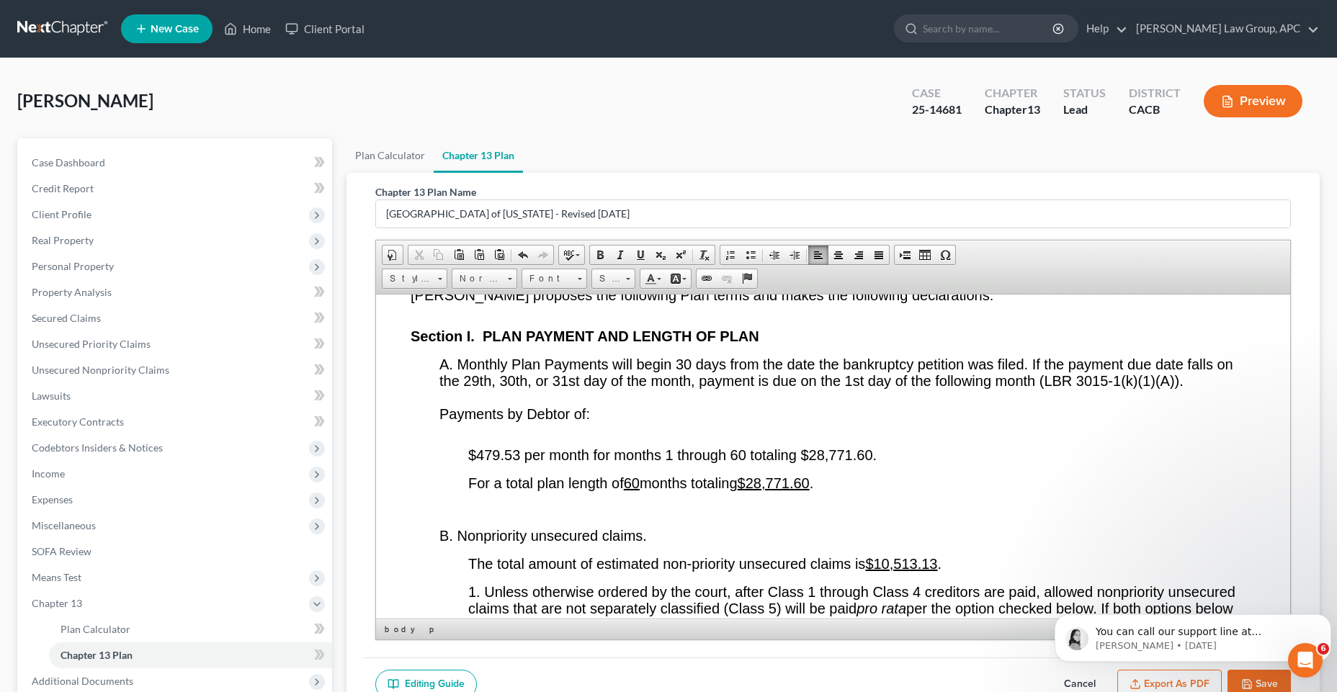
scroll to position [2385, 0]
click at [480, 516] on p at bounding box center [861, 509] width 787 height 13
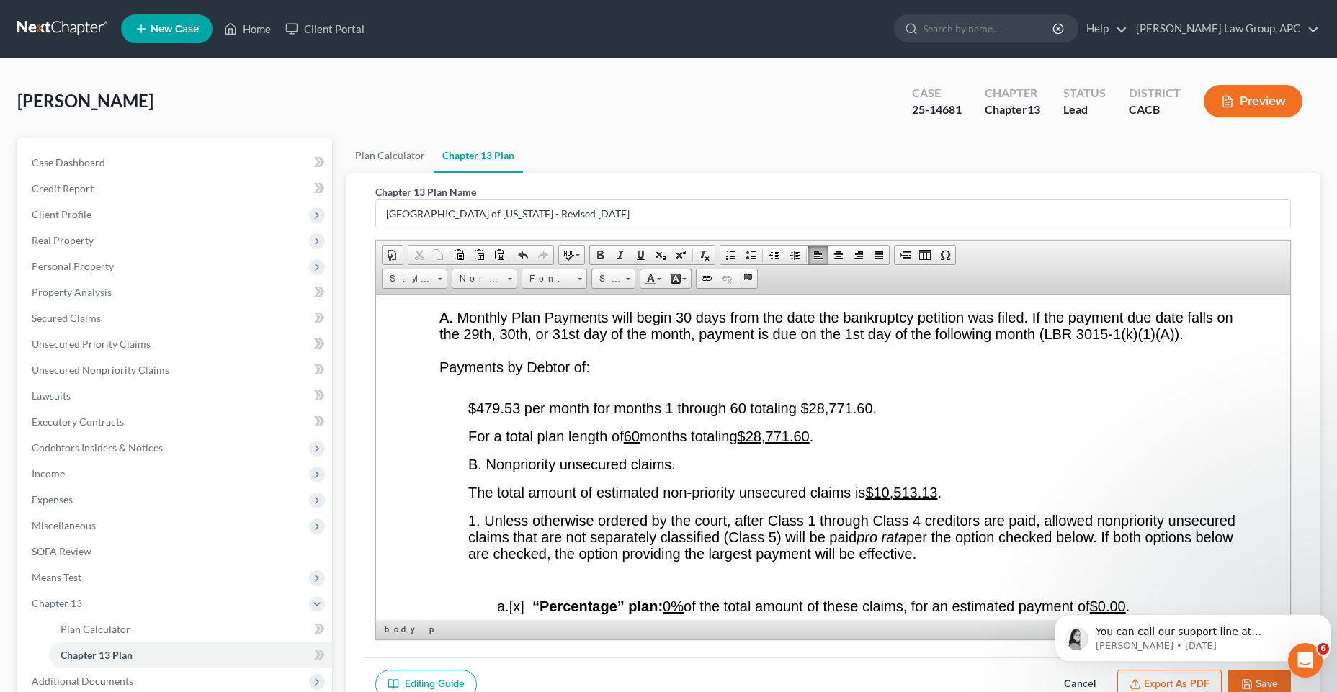
scroll to position [2432, 0]
click at [521, 259] on span at bounding box center [523, 255] width 12 height 12
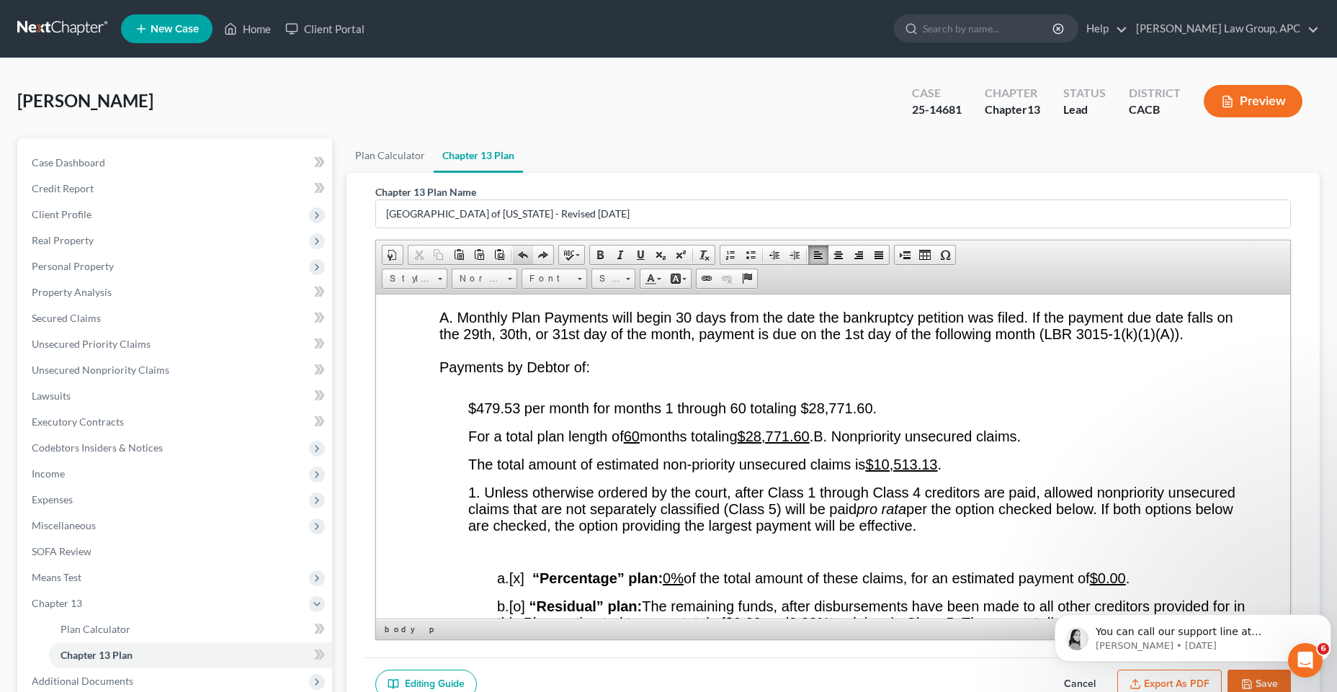
click at [521, 259] on span at bounding box center [523, 255] width 12 height 12
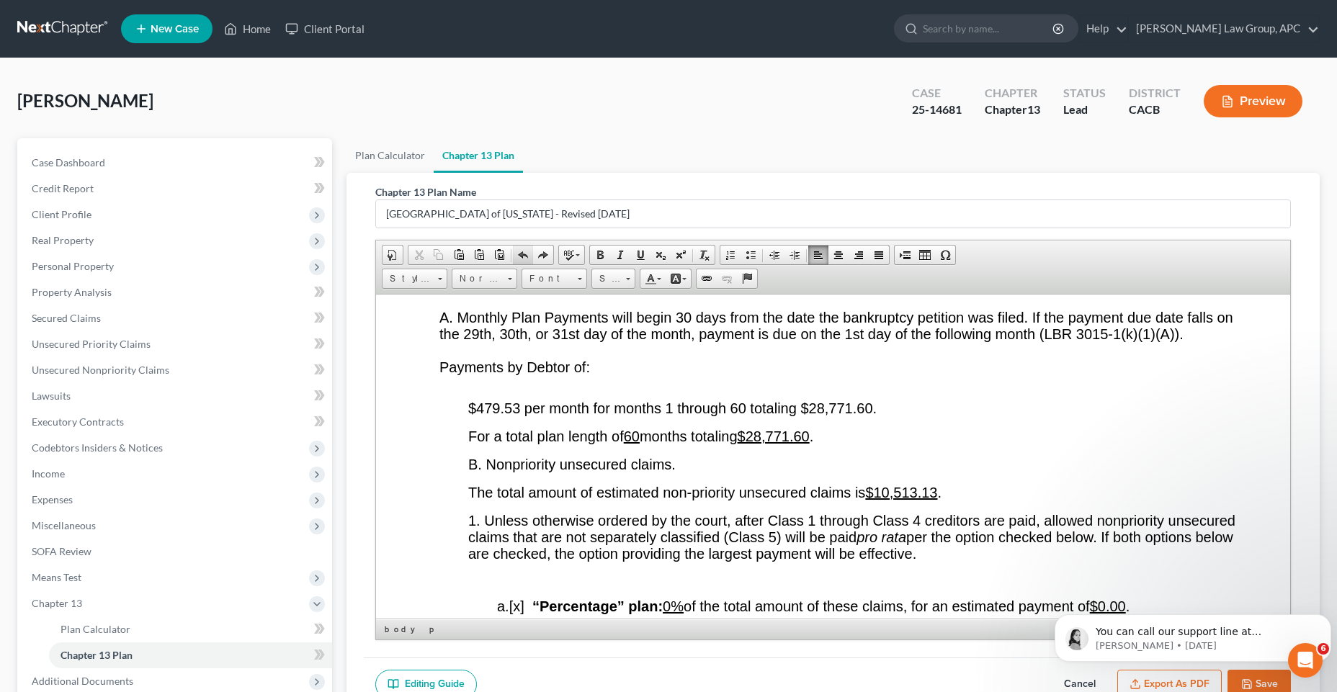
click at [521, 259] on span at bounding box center [523, 255] width 12 height 12
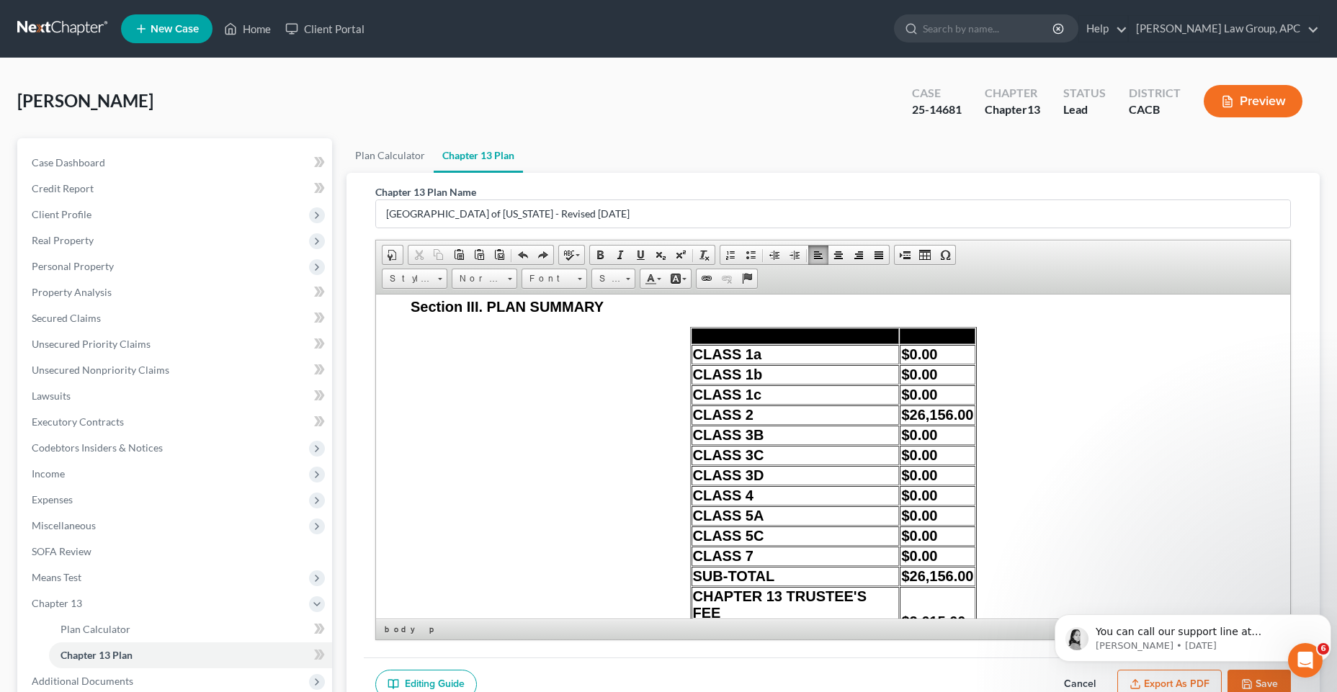
scroll to position [11599, 0]
click at [1252, 680] on html "You can call our support line at [PHONE_NUMBER] if you have any questions about…" at bounding box center [1192, 634] width 288 height 101
click at [1163, 683] on html "You can call our support line at [PHONE_NUMBER] if you have any questions about…" at bounding box center [1192, 634] width 288 height 101
click at [1149, 682] on html "You can call our support line at [PHONE_NUMBER] if you have any questions about…" at bounding box center [1192, 634] width 288 height 101
click at [1323, 620] on icon "Dismiss notification" at bounding box center [1327, 618] width 8 height 8
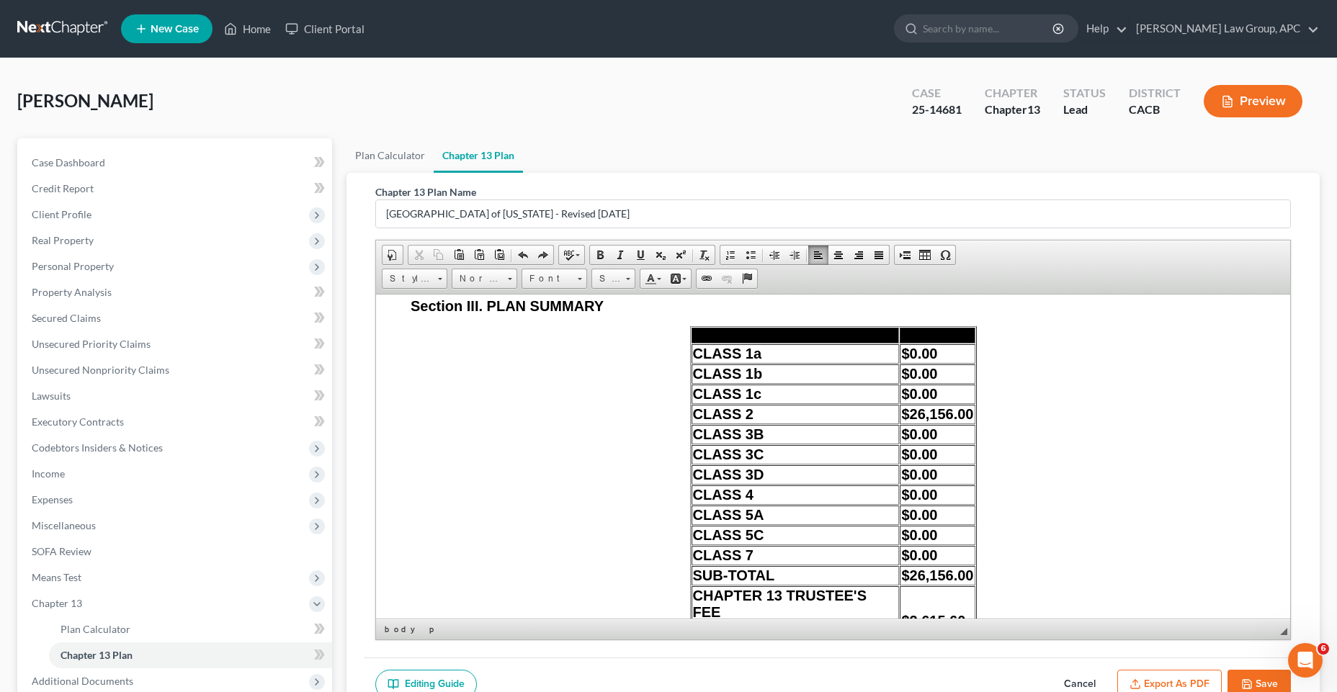
click at [1130, 682] on icon "button" at bounding box center [1135, 684] width 12 height 12
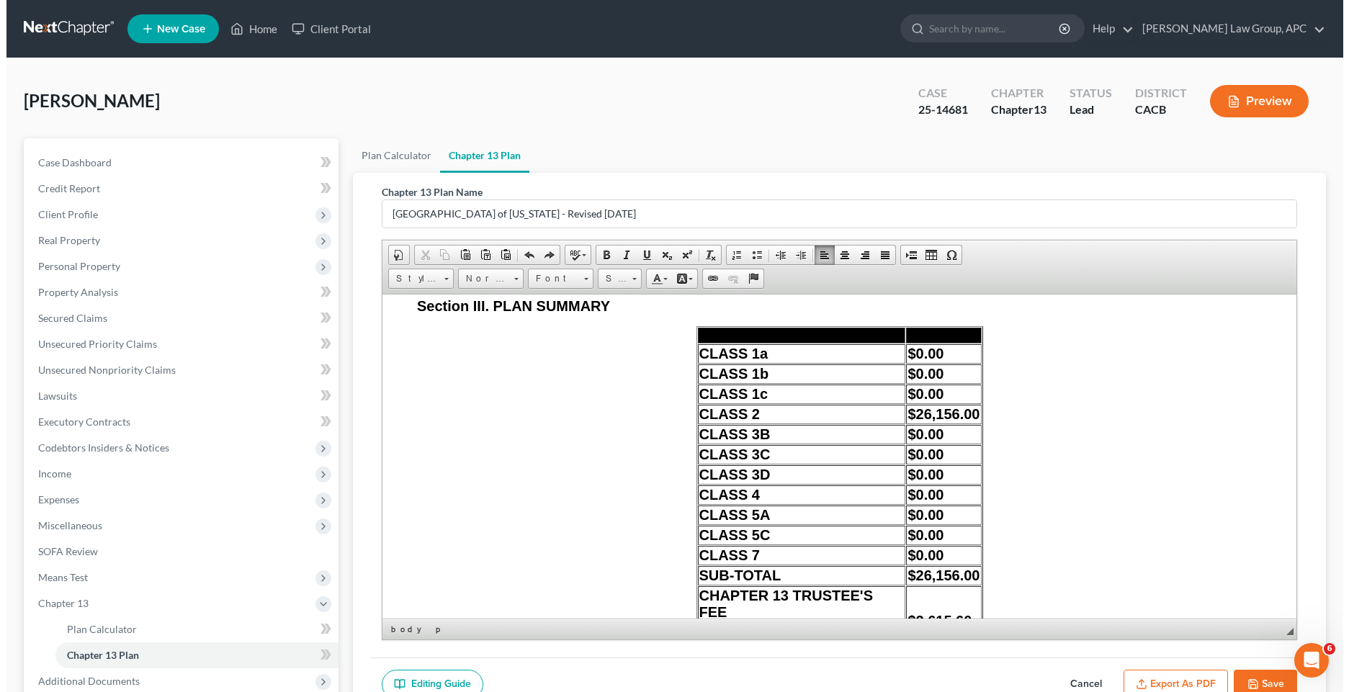
scroll to position [11532, 0]
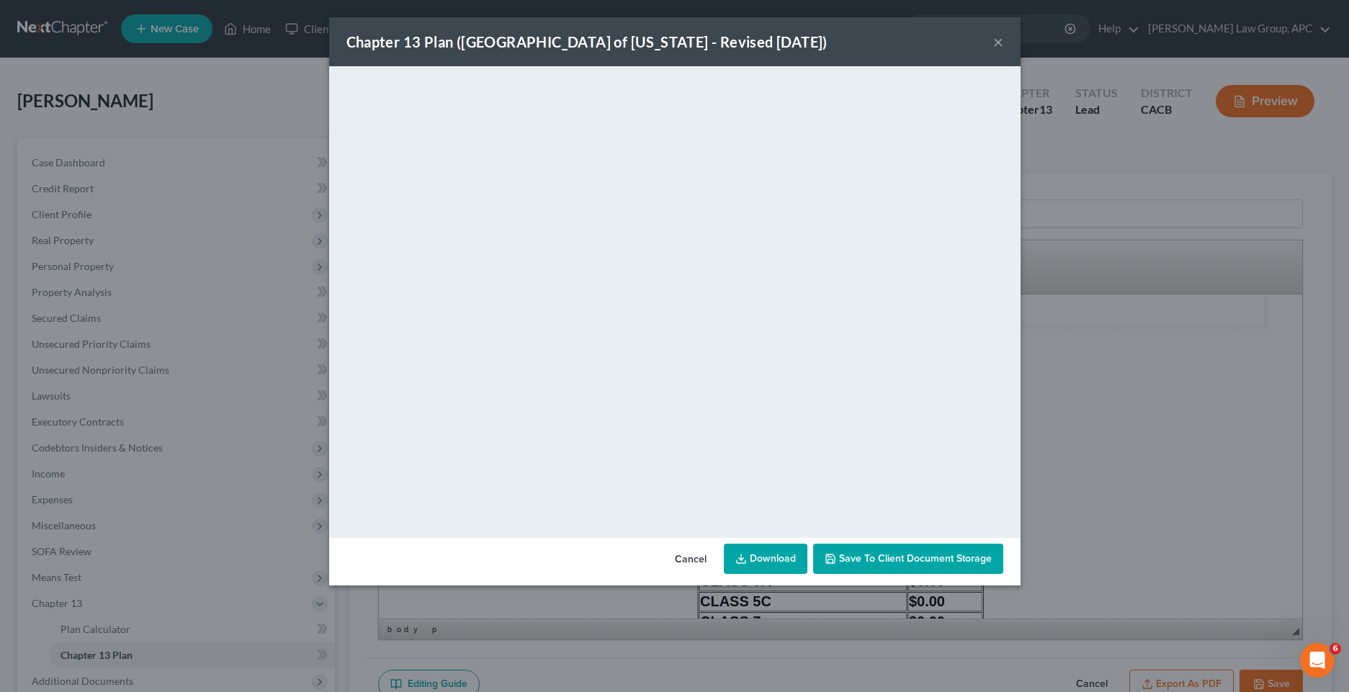
click at [774, 565] on link "Download" at bounding box center [766, 559] width 84 height 30
